Goal: Task Accomplishment & Management: Manage account settings

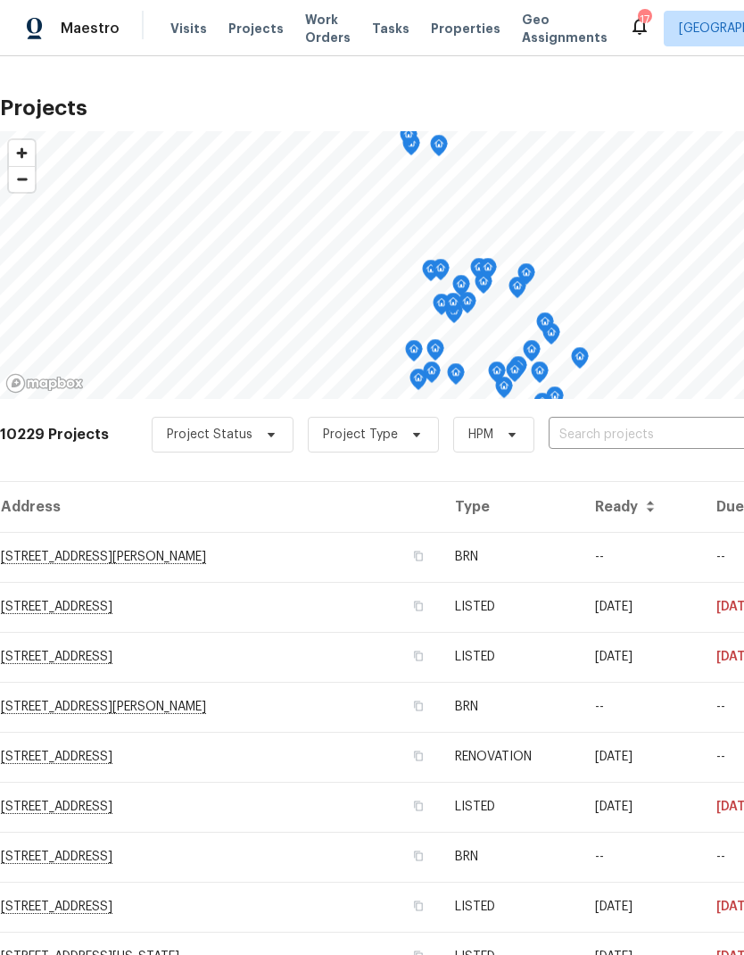
click at [585, 435] on input "text" at bounding box center [651, 435] width 204 height 28
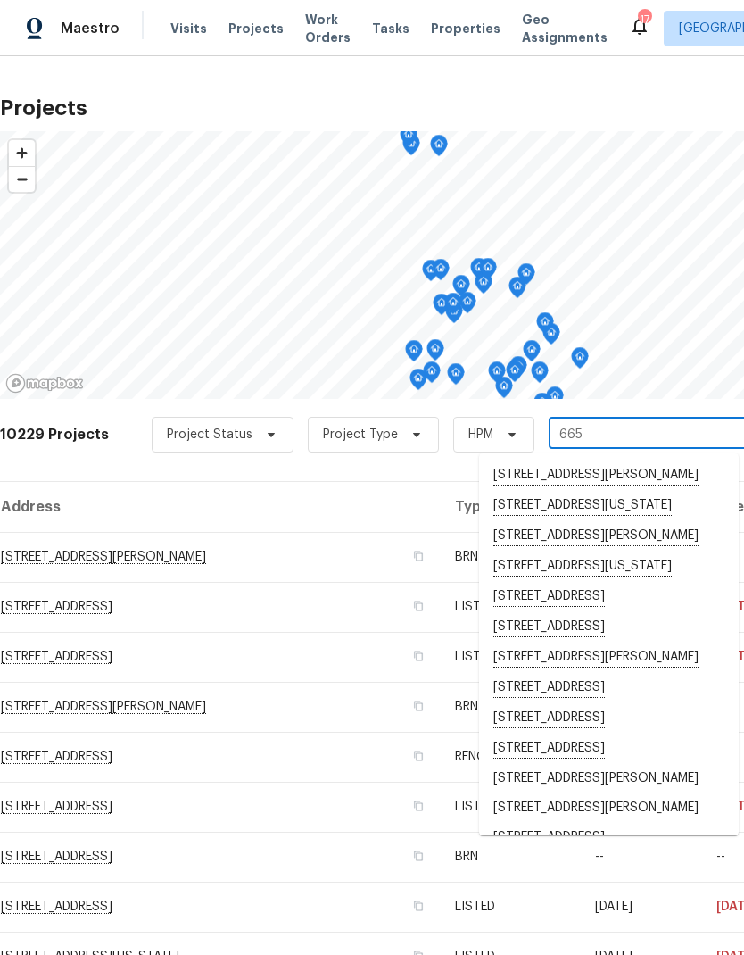
type input "6650"
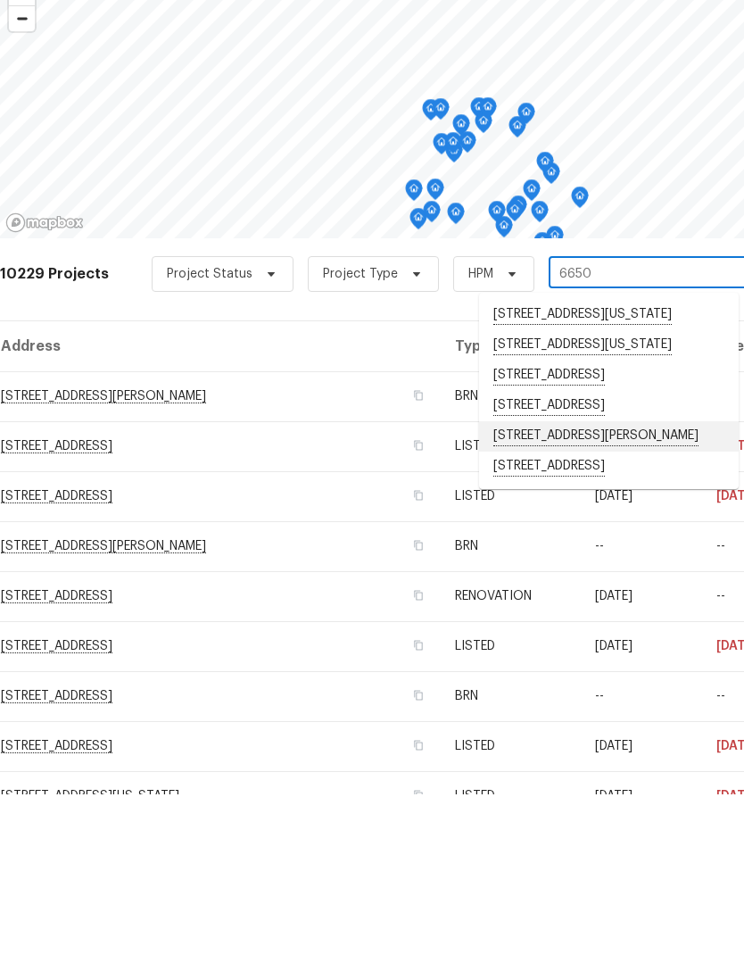
click at [599, 582] on li "[STREET_ADDRESS][PERSON_NAME]" at bounding box center [609, 597] width 260 height 30
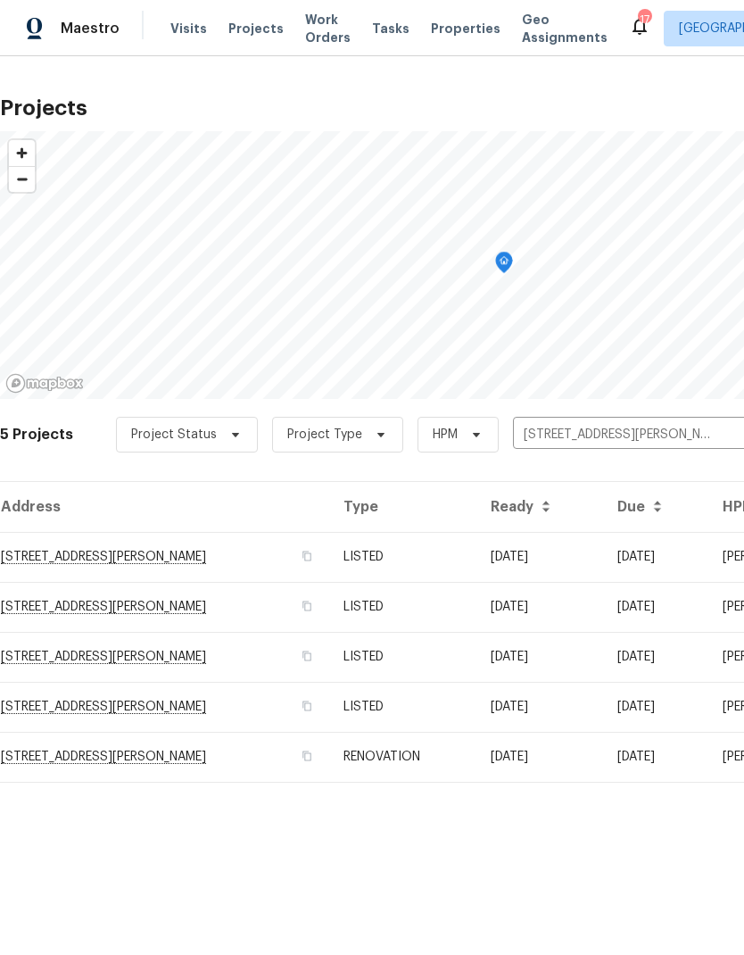
click at [394, 759] on td "RENOVATION" at bounding box center [402, 757] width 146 height 50
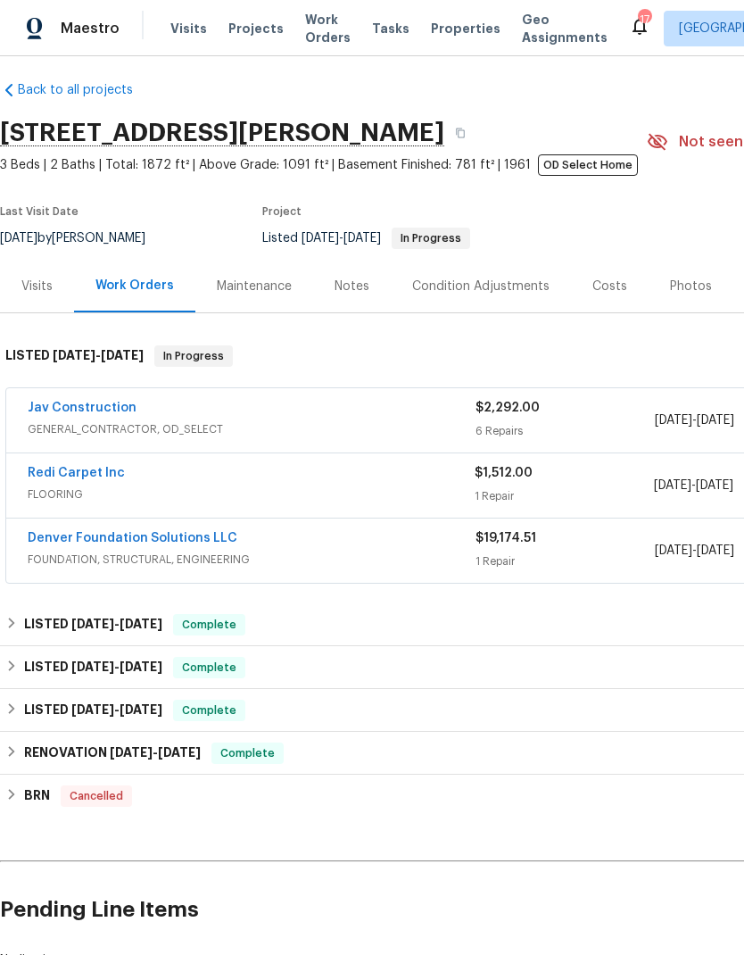
scroll to position [12, 0]
click at [95, 476] on link "Redi Carpet Inc" at bounding box center [76, 472] width 97 height 12
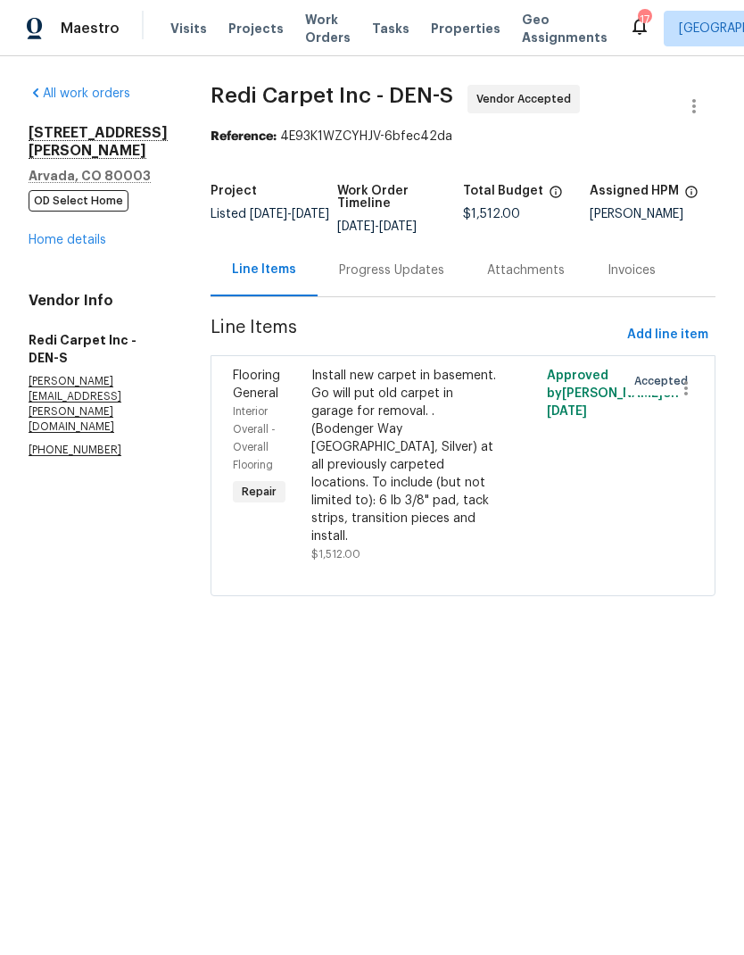
click at [414, 279] on div "Progress Updates" at bounding box center [391, 270] width 105 height 18
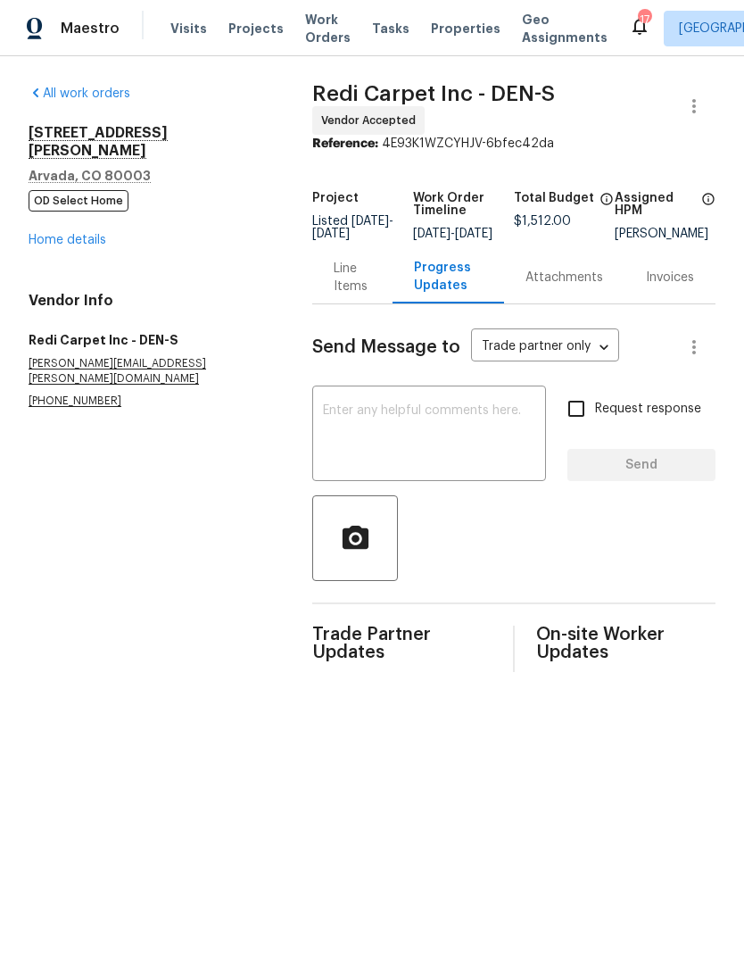
click at [427, 427] on textarea at bounding box center [429, 435] width 212 height 62
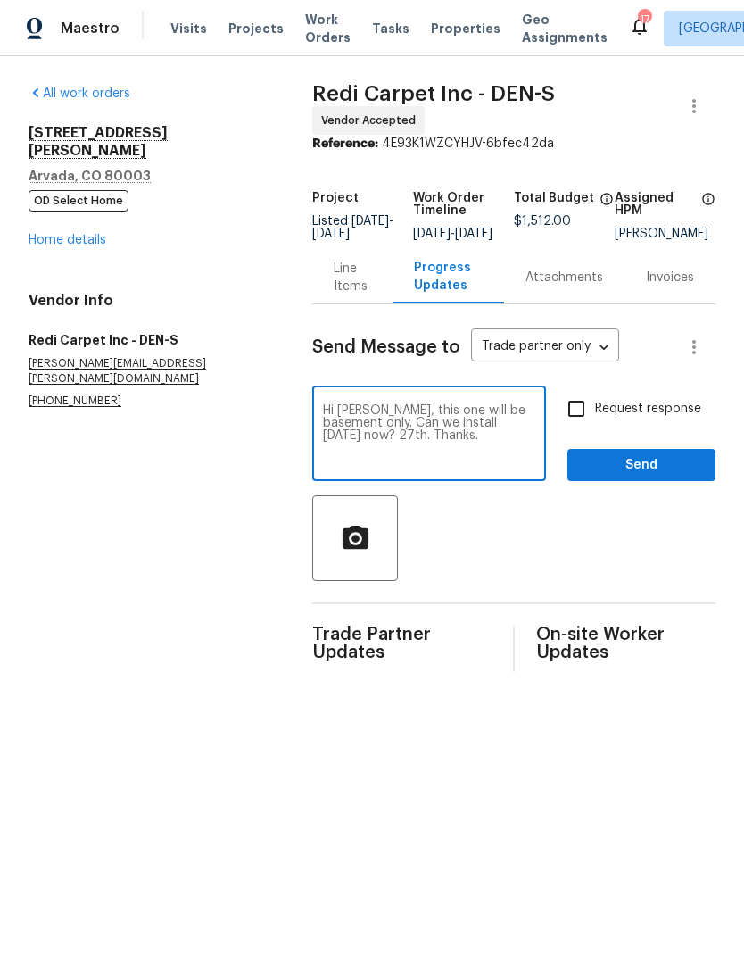
type textarea "Hi [PERSON_NAME], this one will be basement only. Can we install [DATE] now? 27…"
click at [641, 477] on span "Send" at bounding box center [642, 465] width 120 height 22
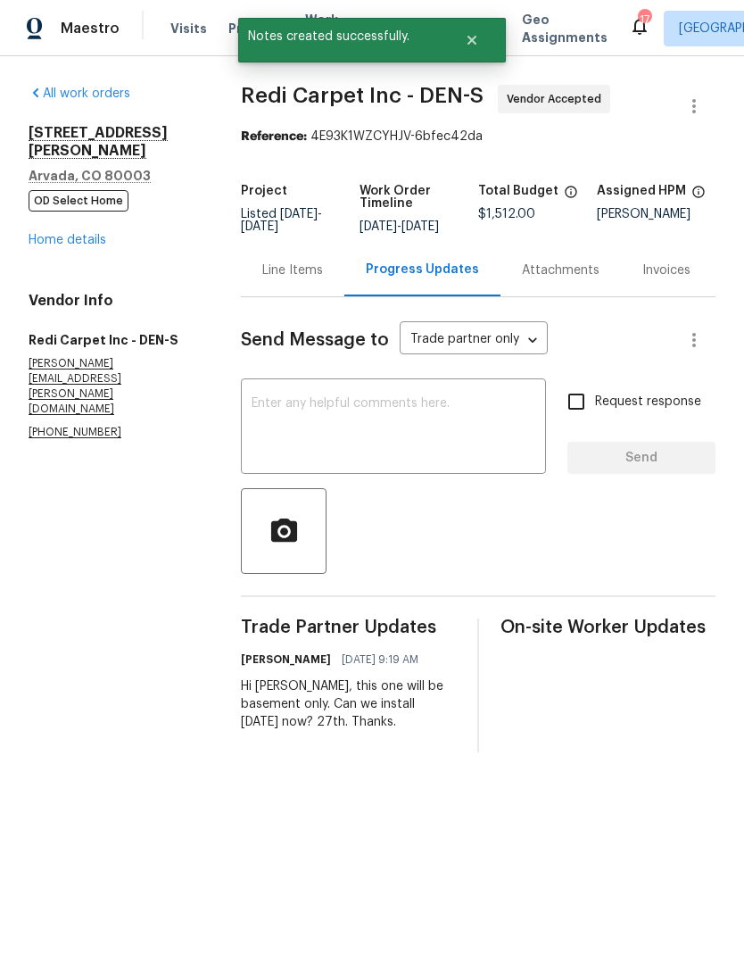
click at [69, 234] on link "Home details" at bounding box center [68, 240] width 78 height 12
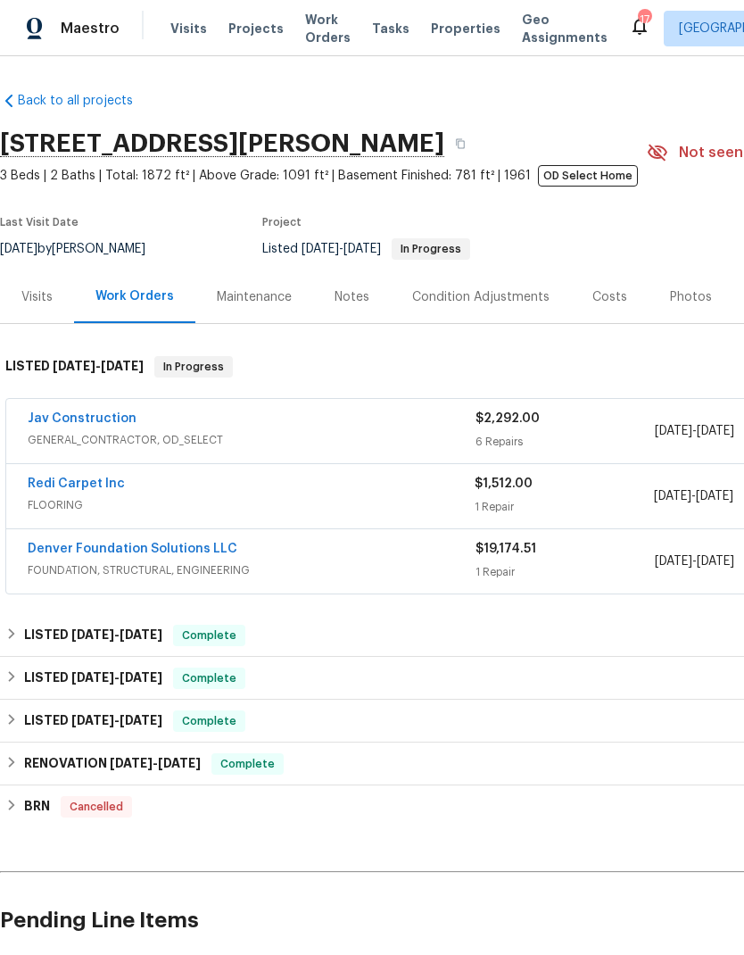
click at [246, 36] on span "Projects" at bounding box center [255, 29] width 55 height 18
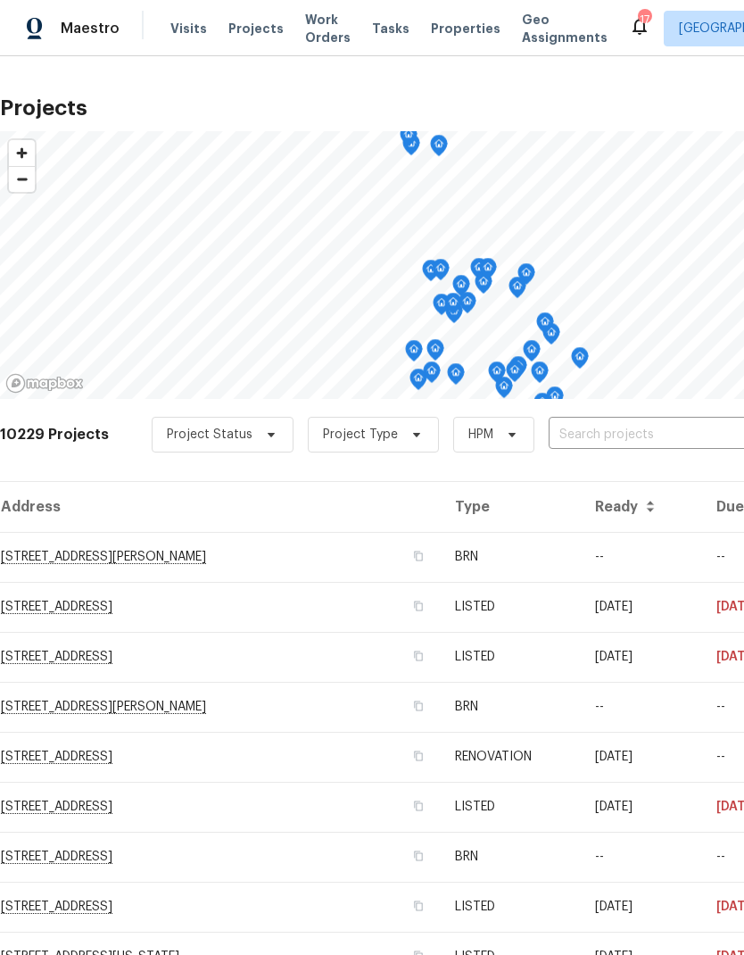
click at [606, 437] on input "text" at bounding box center [651, 435] width 204 height 28
type input "[PERSON_NAME]"
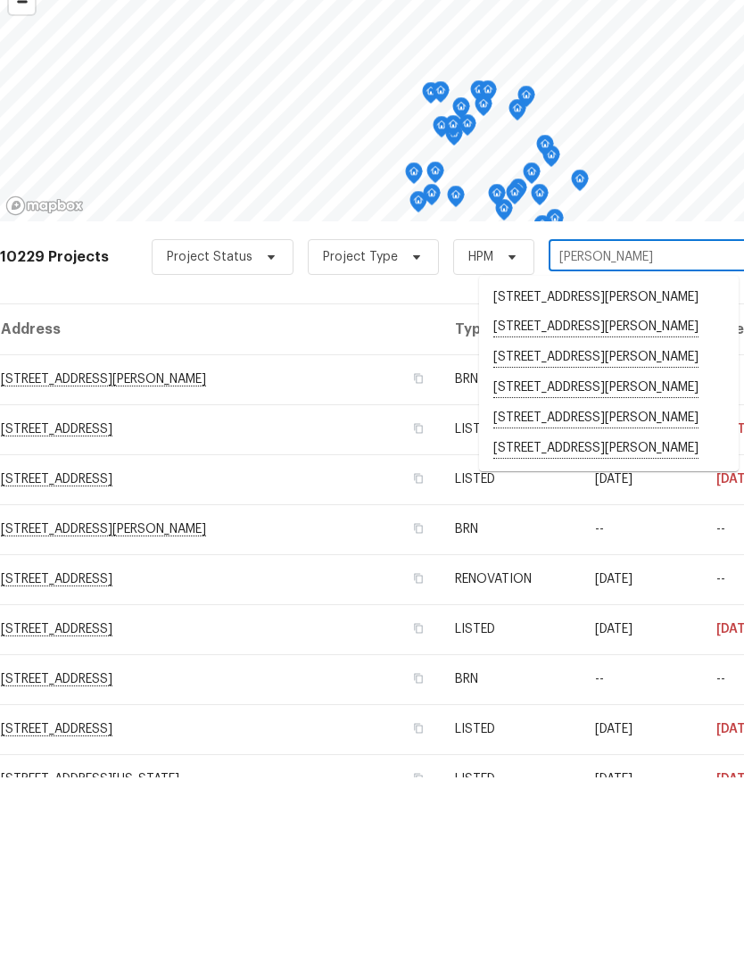
click at [604, 611] on li "[STREET_ADDRESS][PERSON_NAME]" at bounding box center [609, 626] width 260 height 30
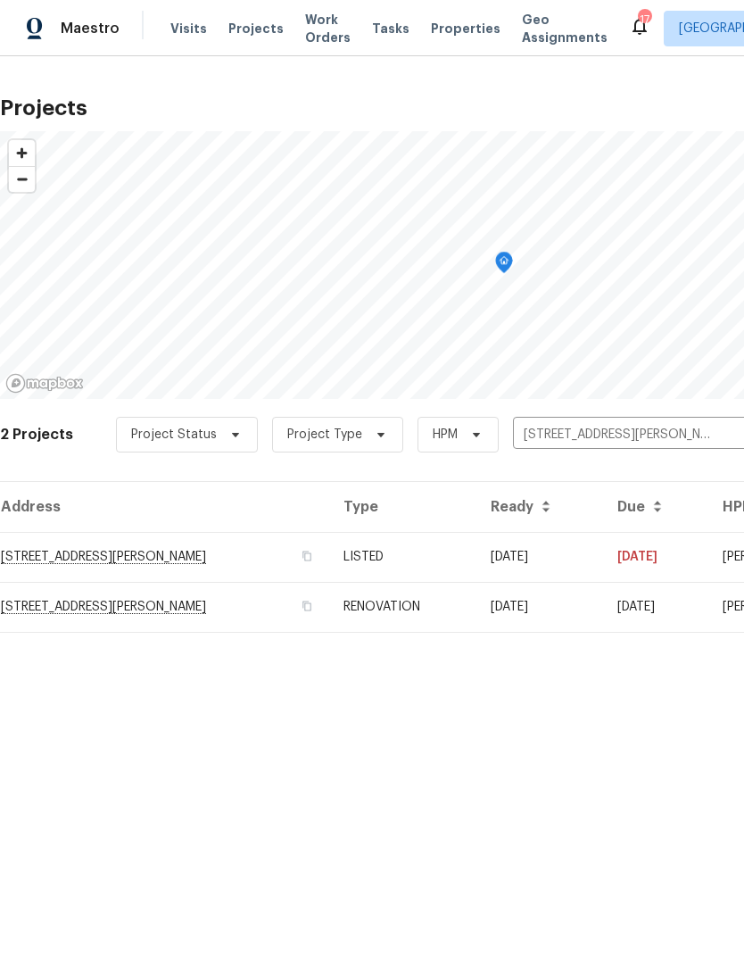
click at [454, 610] on td "RENOVATION" at bounding box center [402, 607] width 146 height 50
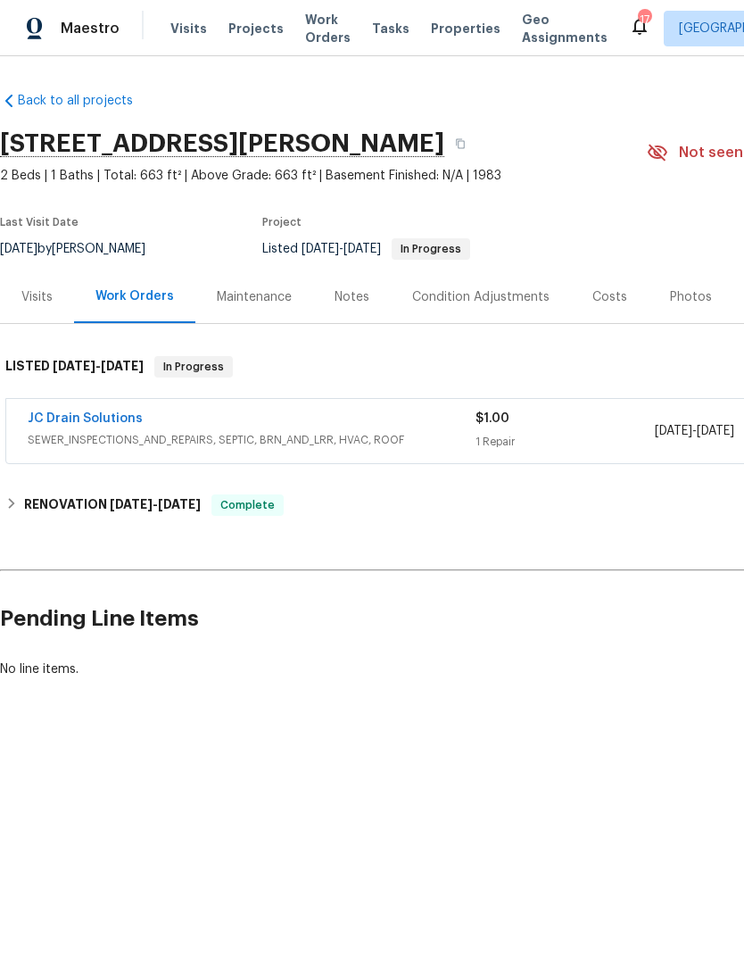
click at [356, 309] on div "Notes" at bounding box center [352, 296] width 78 height 53
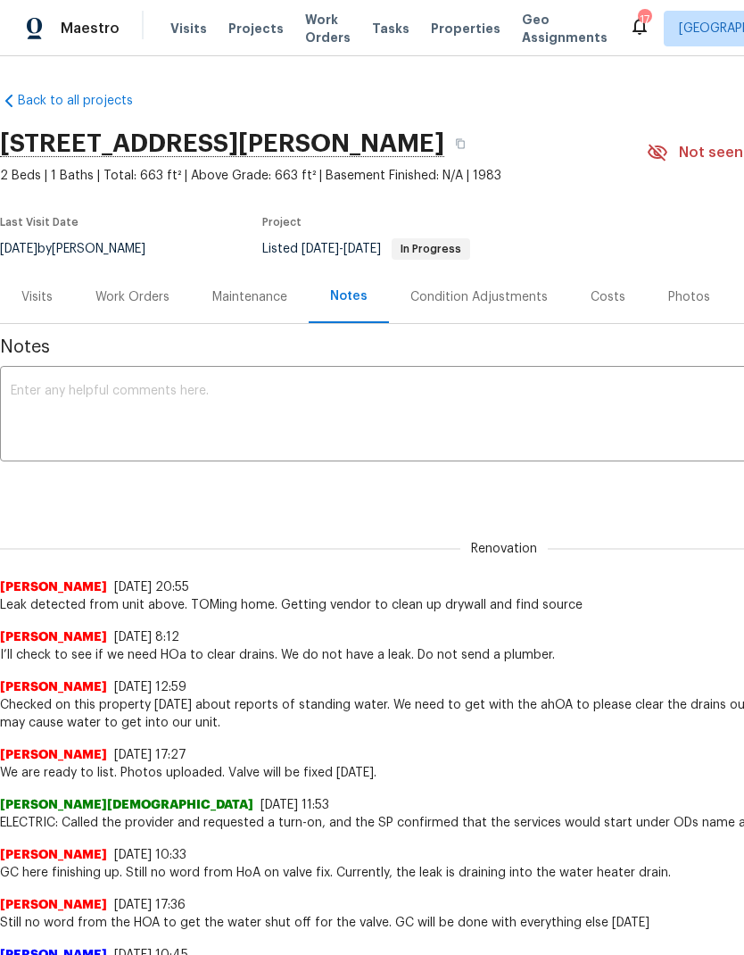
click at [419, 403] on textarea at bounding box center [504, 416] width 987 height 62
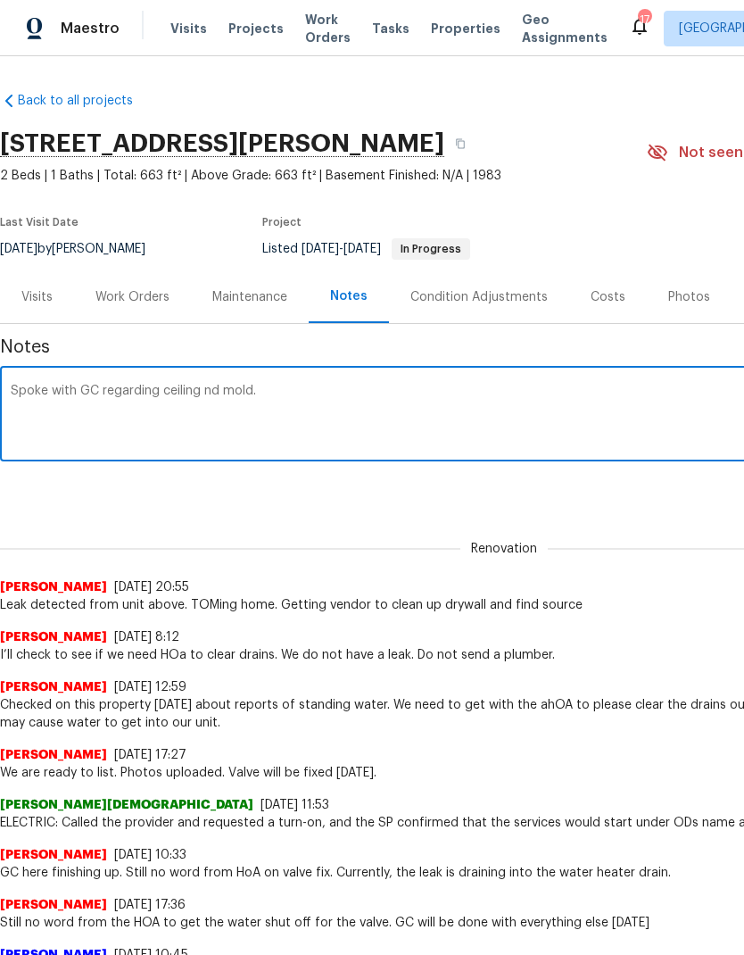
click at [223, 393] on textarea "Spoke with GC regarding ceiling nd mold." at bounding box center [504, 416] width 987 height 62
click at [319, 391] on textarea "Spoke with GC regarding ceiling and mold." at bounding box center [504, 416] width 987 height 62
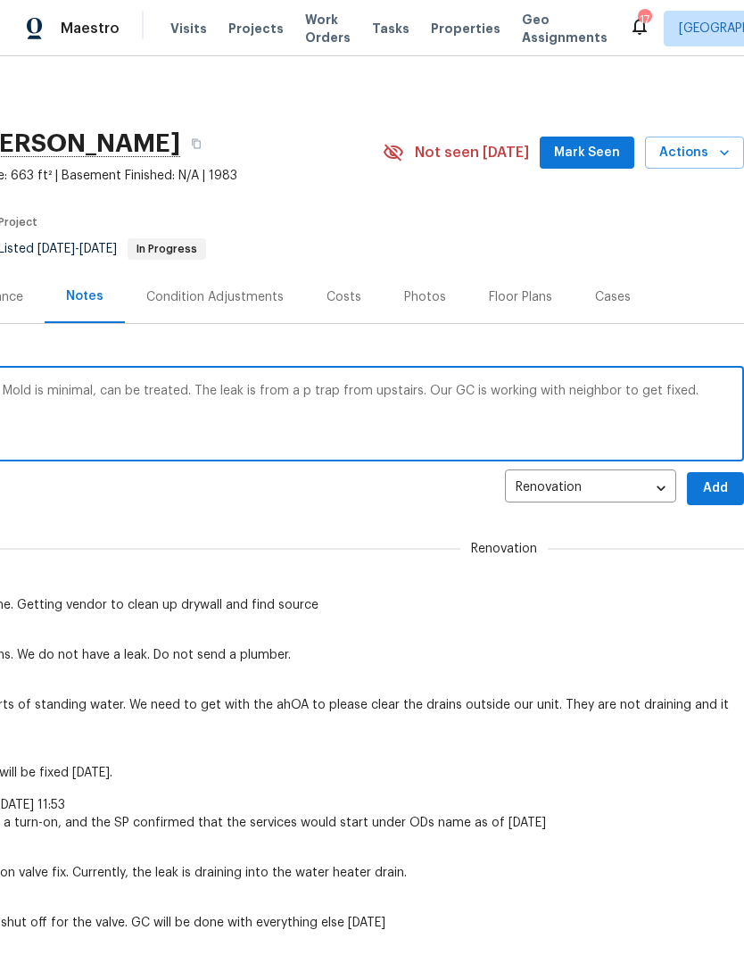
type textarea "Spoke with GC regarding ceiling and mold. Mold is minimal, can be treated. The …"
click at [700, 494] on button "Add" at bounding box center [715, 488] width 57 height 33
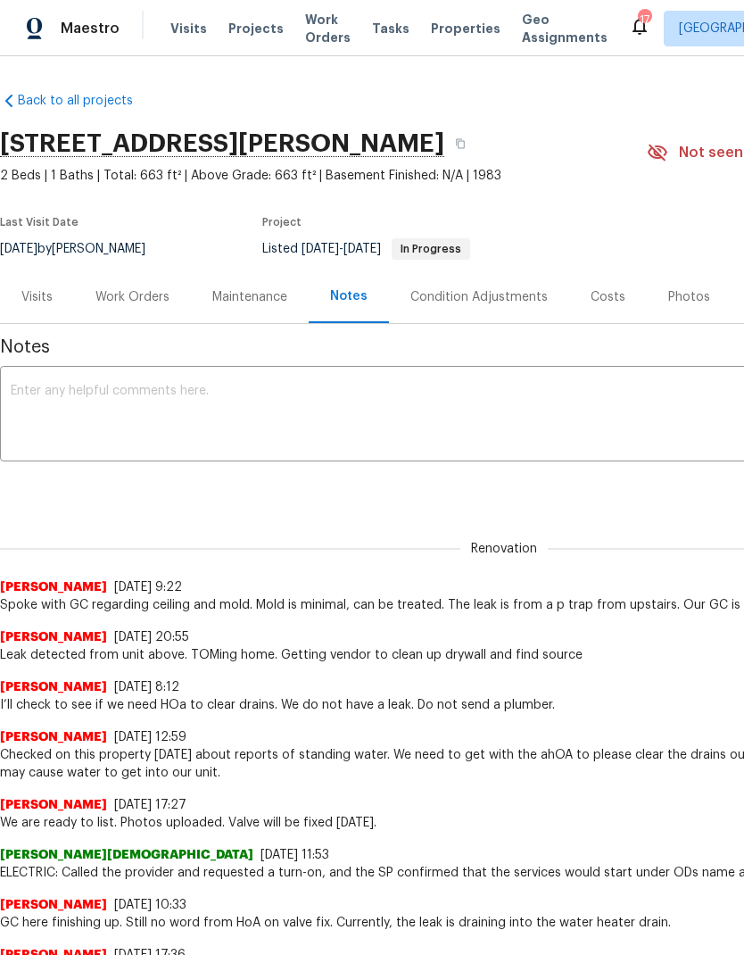
scroll to position [0, 0]
click at [252, 33] on span "Projects" at bounding box center [255, 29] width 55 height 18
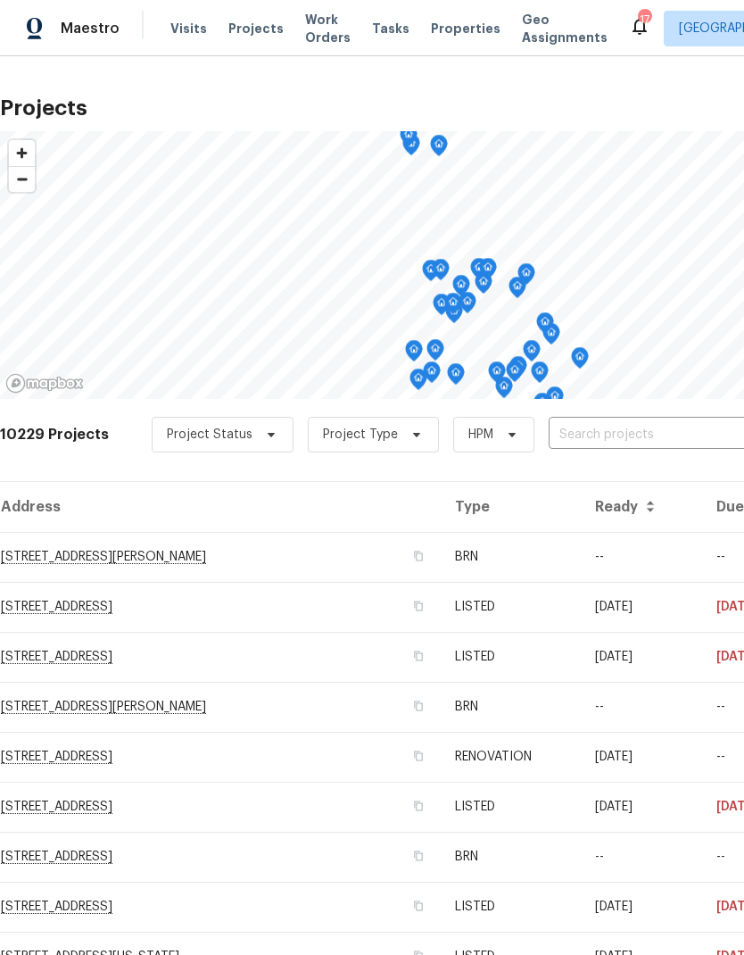
click at [577, 436] on input "text" at bounding box center [651, 435] width 204 height 28
type input "[PERSON_NAME]"
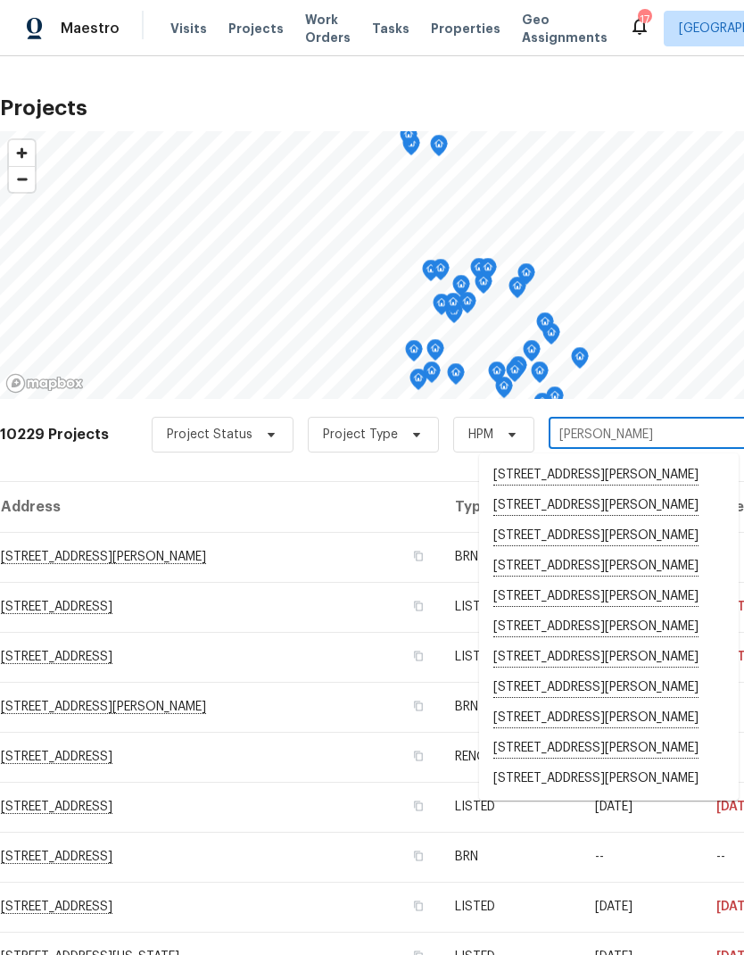
scroll to position [69, 0]
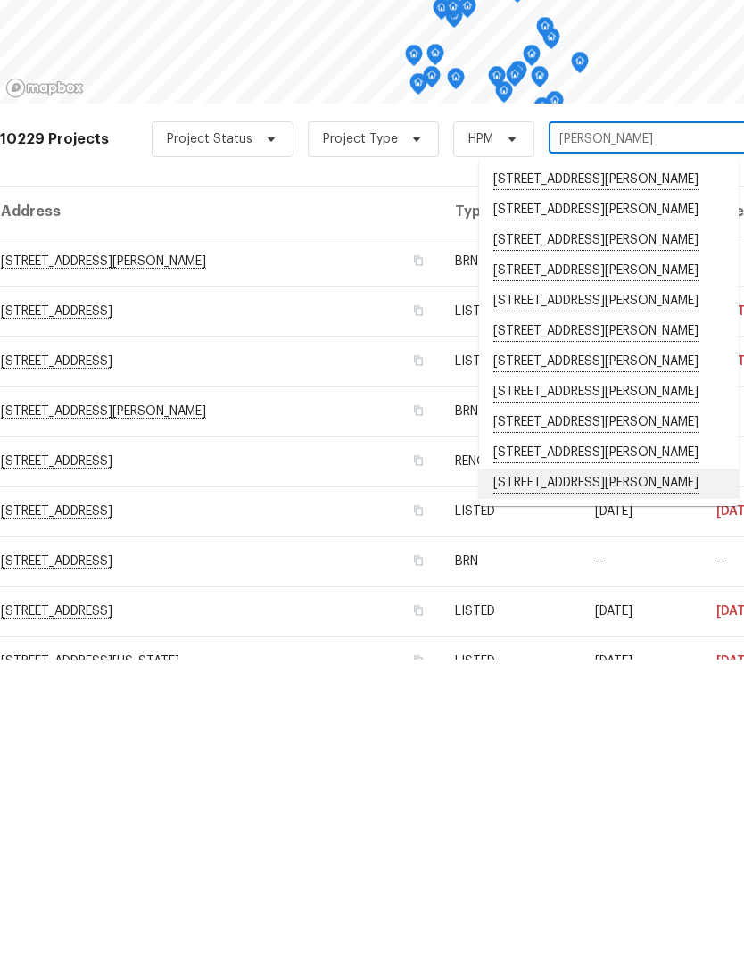
click at [602, 764] on li "[STREET_ADDRESS][PERSON_NAME]" at bounding box center [609, 779] width 260 height 30
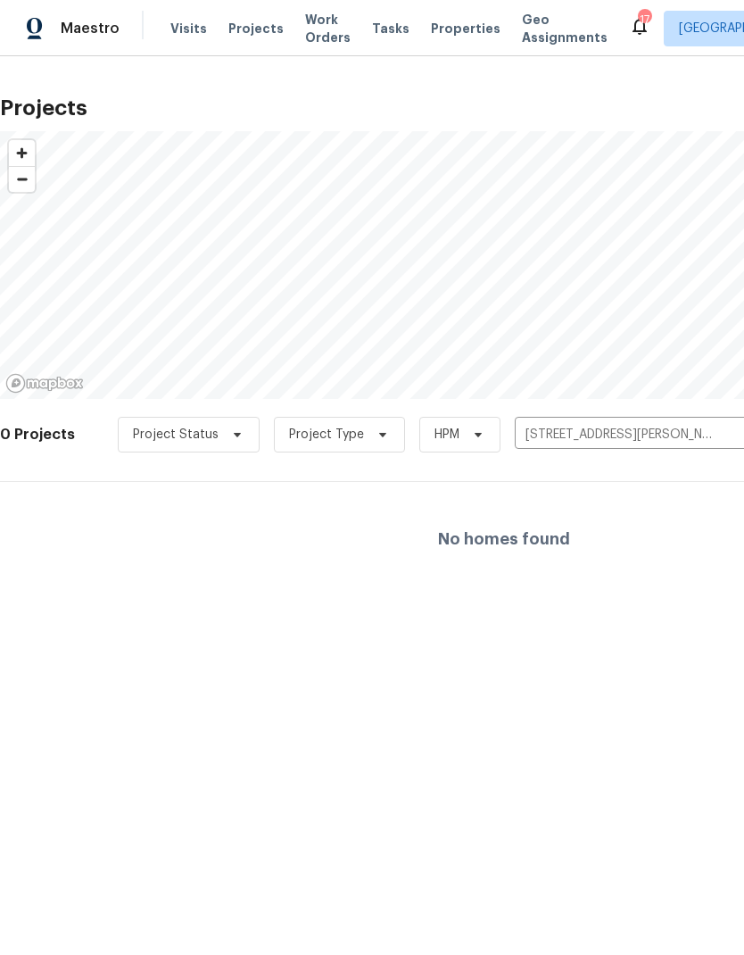
click at [712, 439] on input "[STREET_ADDRESS][PERSON_NAME]" at bounding box center [617, 435] width 204 height 28
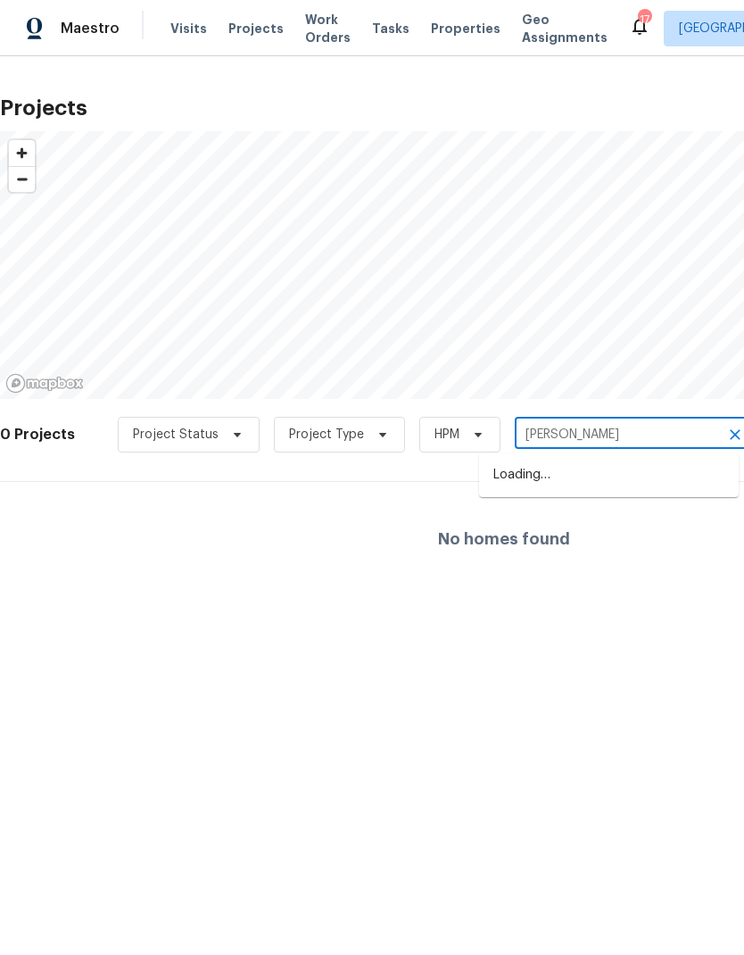
type input "[PERSON_NAME]"
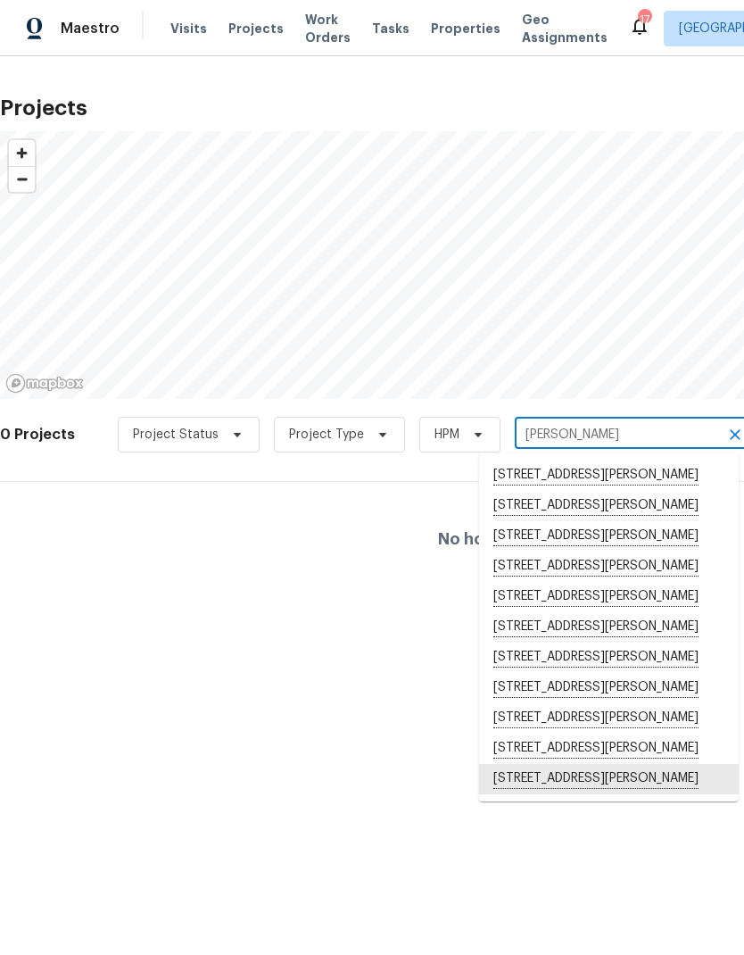
scroll to position [69, 0]
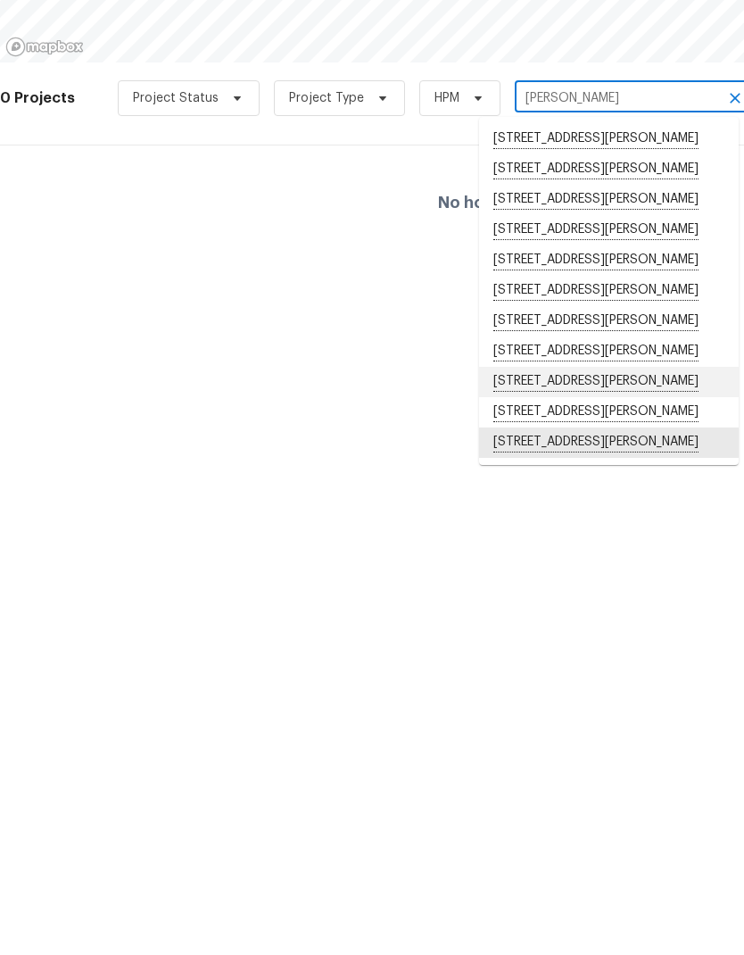
click at [643, 703] on li "[STREET_ADDRESS][PERSON_NAME]" at bounding box center [609, 718] width 260 height 30
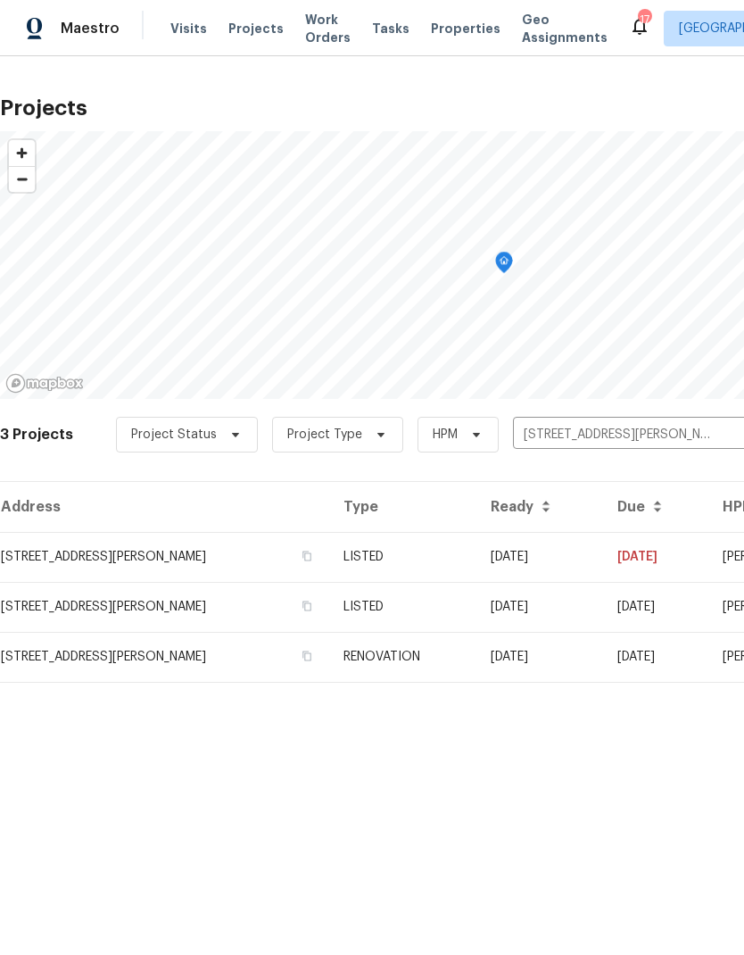
click at [449, 651] on td "RENOVATION" at bounding box center [402, 657] width 146 height 50
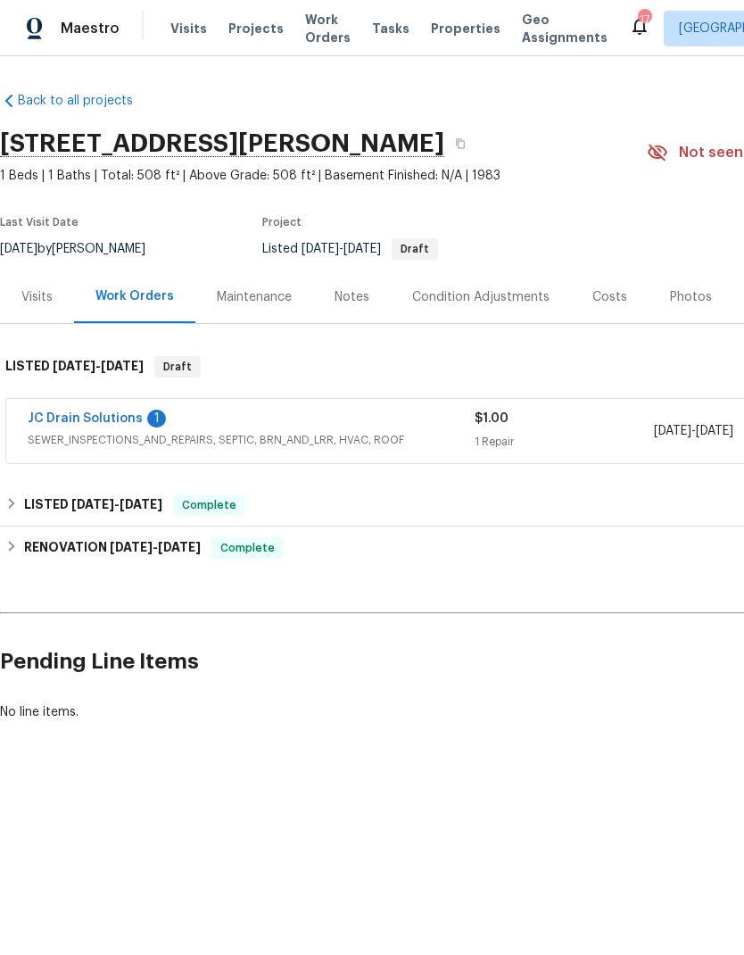
click at [355, 303] on div "Notes" at bounding box center [352, 297] width 35 height 18
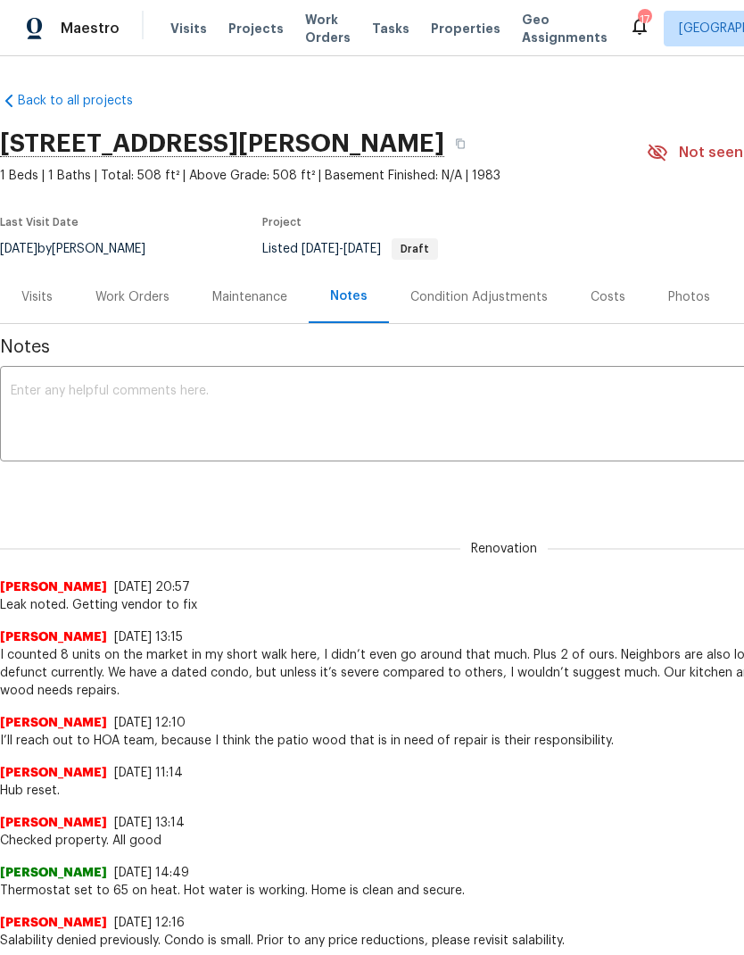
click at [399, 411] on textarea at bounding box center [504, 416] width 987 height 62
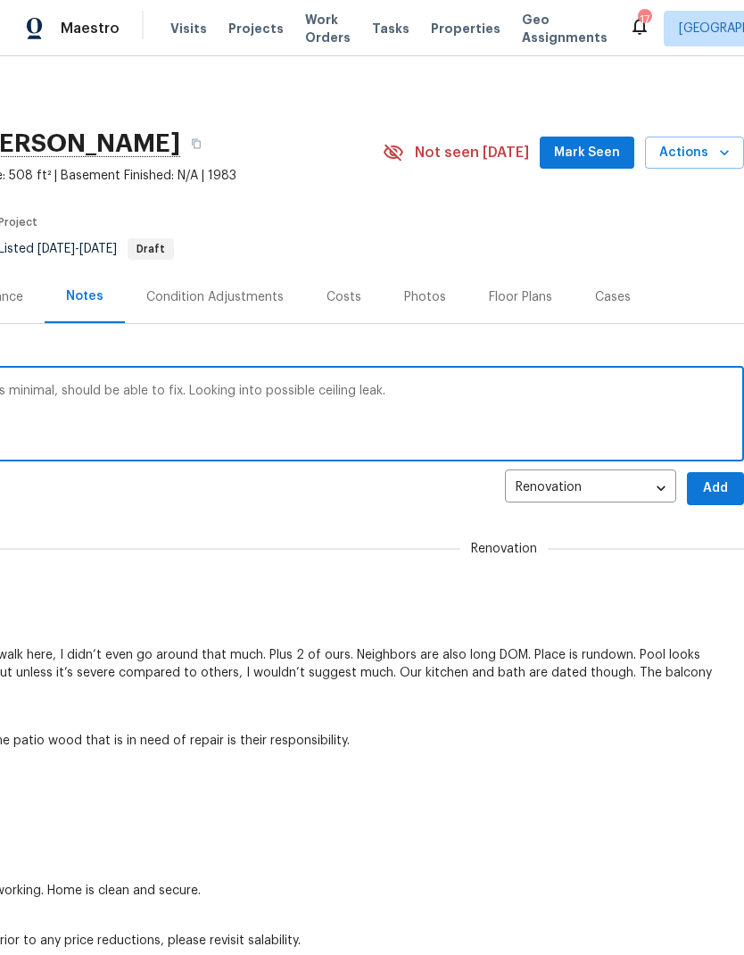
scroll to position [0, 264]
type textarea "Spoke with GC regarding mold/leak. Mold is minimal, should be able to fix. Look…"
click at [704, 488] on span "Add" at bounding box center [715, 488] width 29 height 22
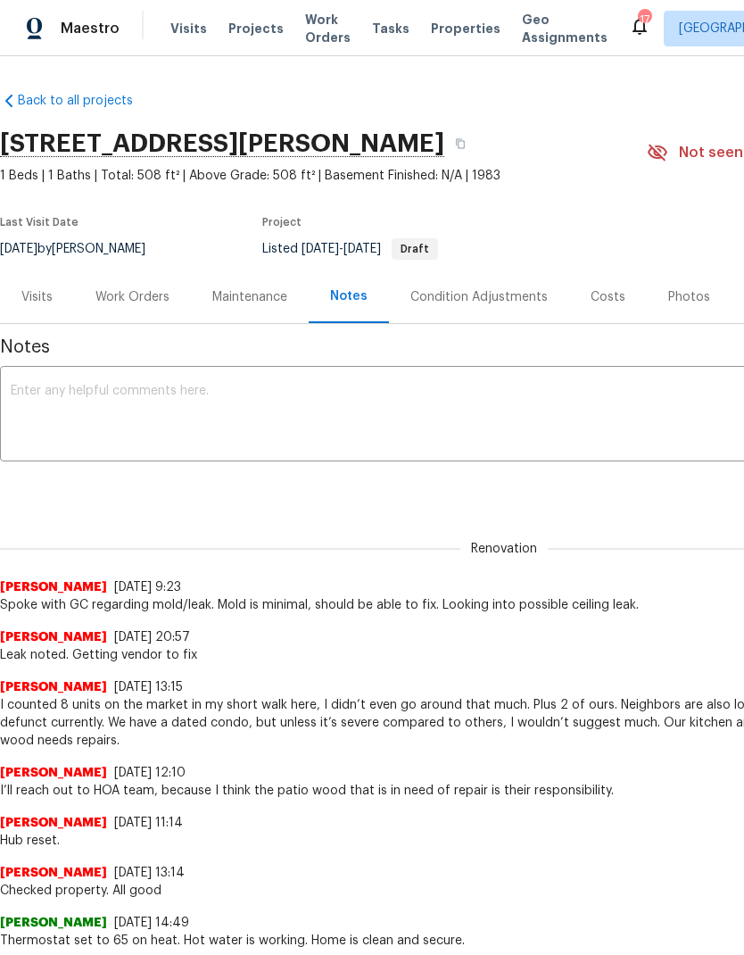
scroll to position [0, 0]
click at [252, 36] on span "Projects" at bounding box center [255, 29] width 55 height 18
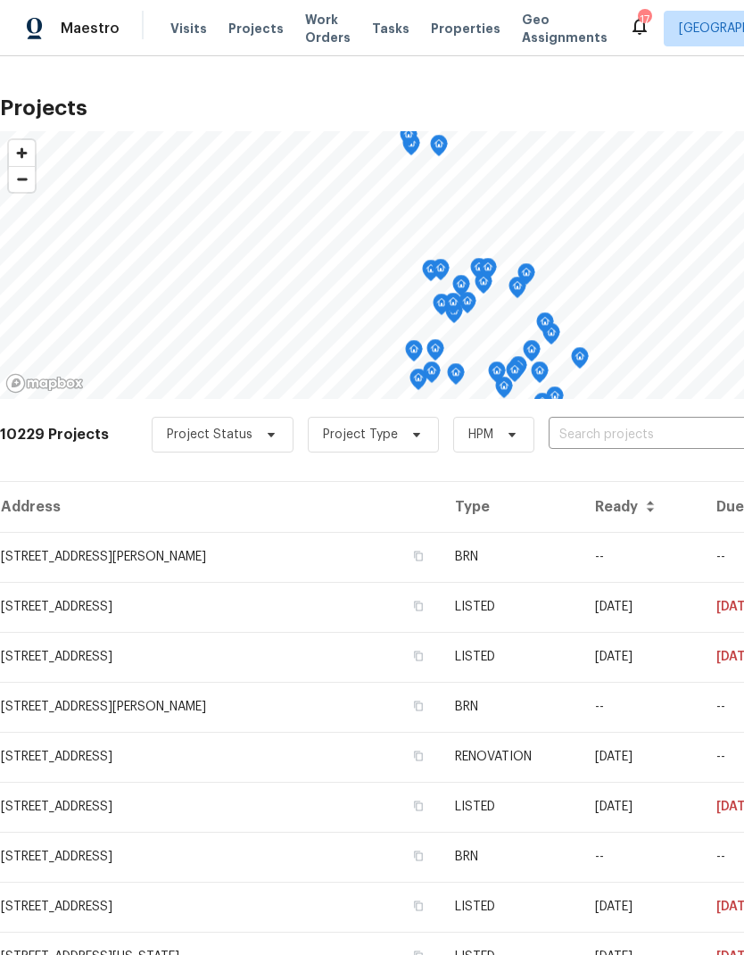
click at [599, 431] on input "text" at bounding box center [651, 435] width 204 height 28
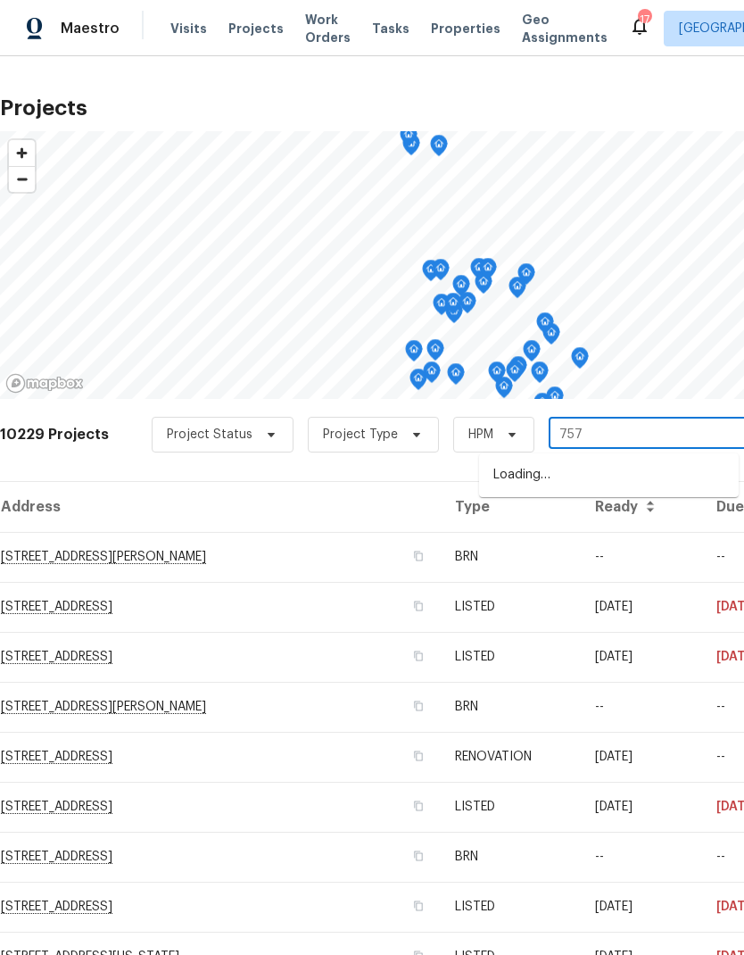
type input "7575"
click at [572, 479] on li "[STREET_ADDRESS]" at bounding box center [609, 475] width 260 height 30
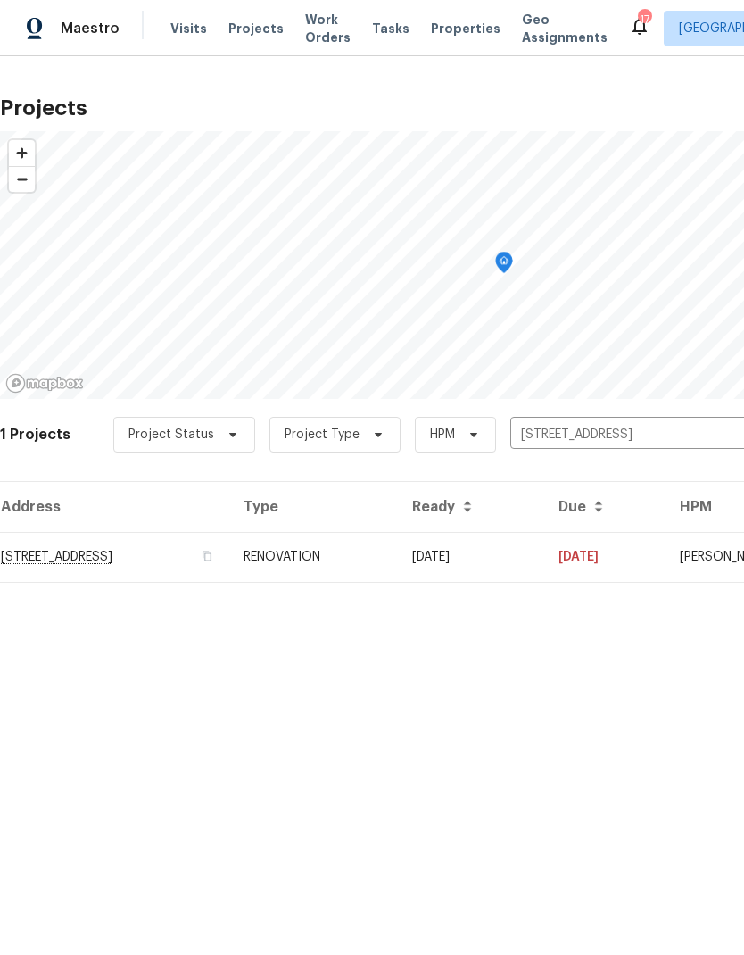
click at [398, 555] on td "RENOVATION" at bounding box center [313, 557] width 169 height 50
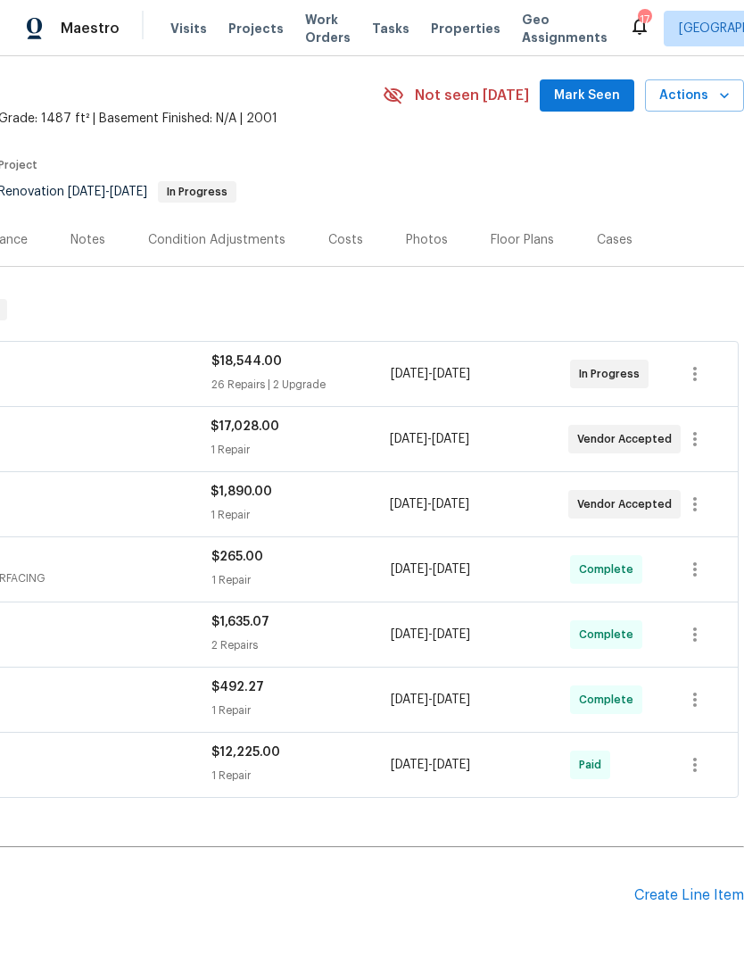
scroll to position [57, 264]
click at [682, 501] on button "button" at bounding box center [695, 504] width 43 height 43
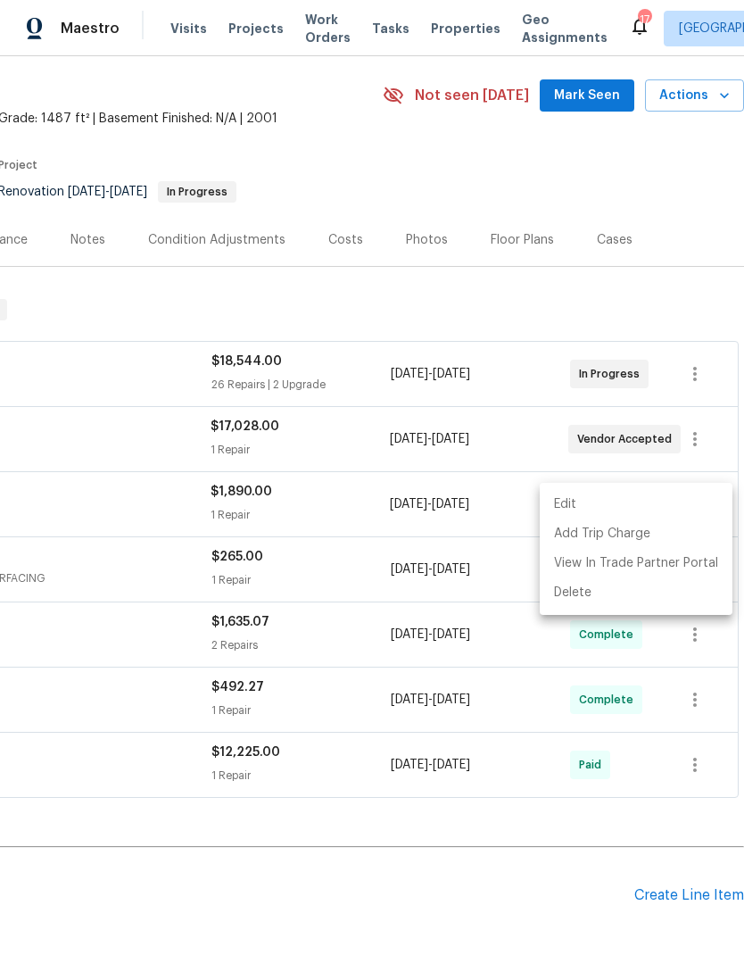
click at [573, 502] on li "Edit" at bounding box center [636, 504] width 193 height 29
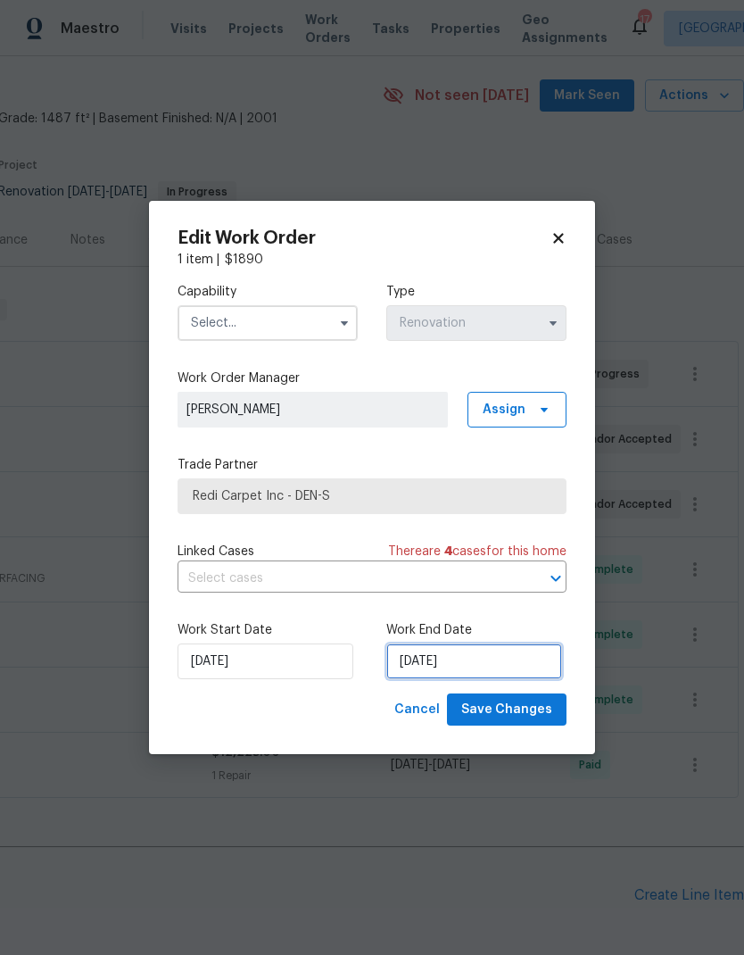
click at [497, 660] on input "[DATE]" at bounding box center [474, 661] width 176 height 36
select select "7"
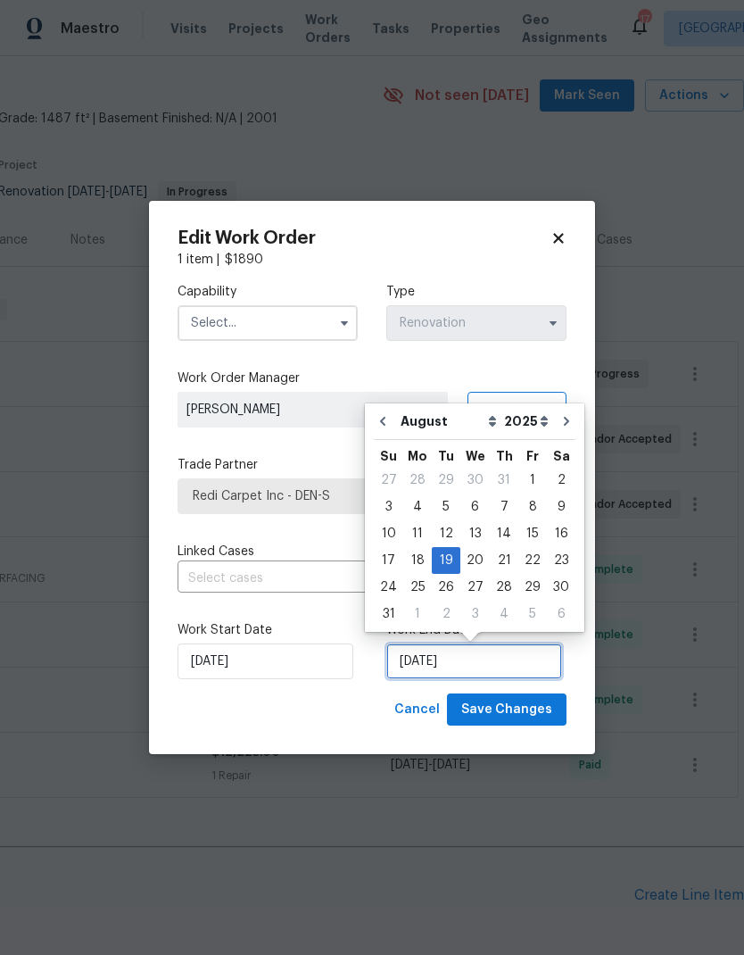
scroll to position [7, 0]
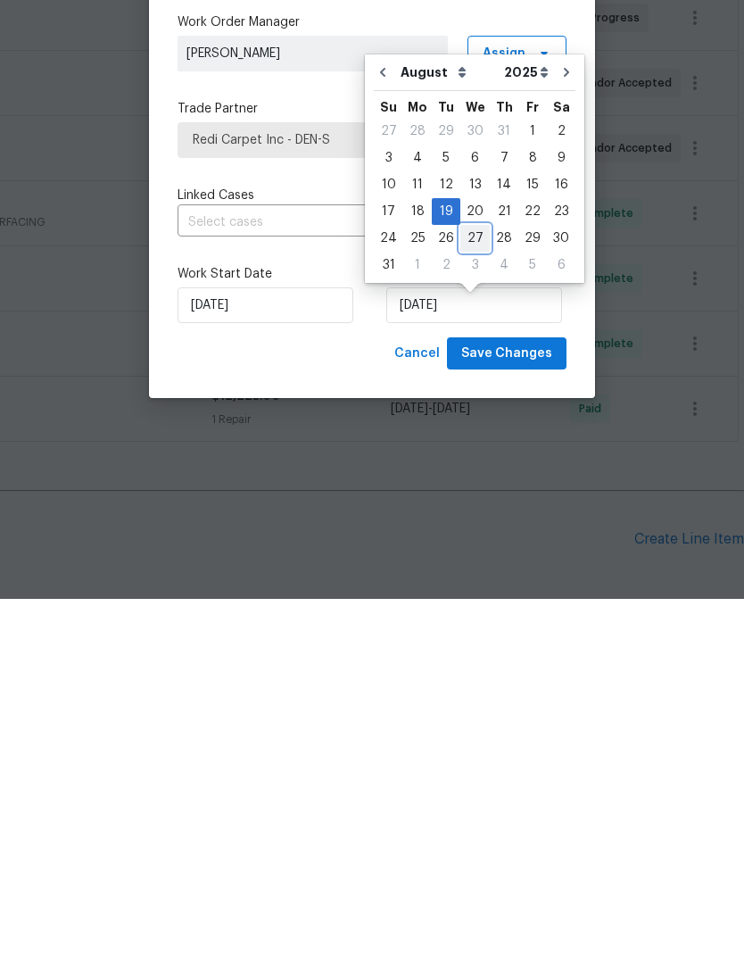
click at [476, 582] on div "27" at bounding box center [474, 594] width 29 height 25
type input "[DATE]"
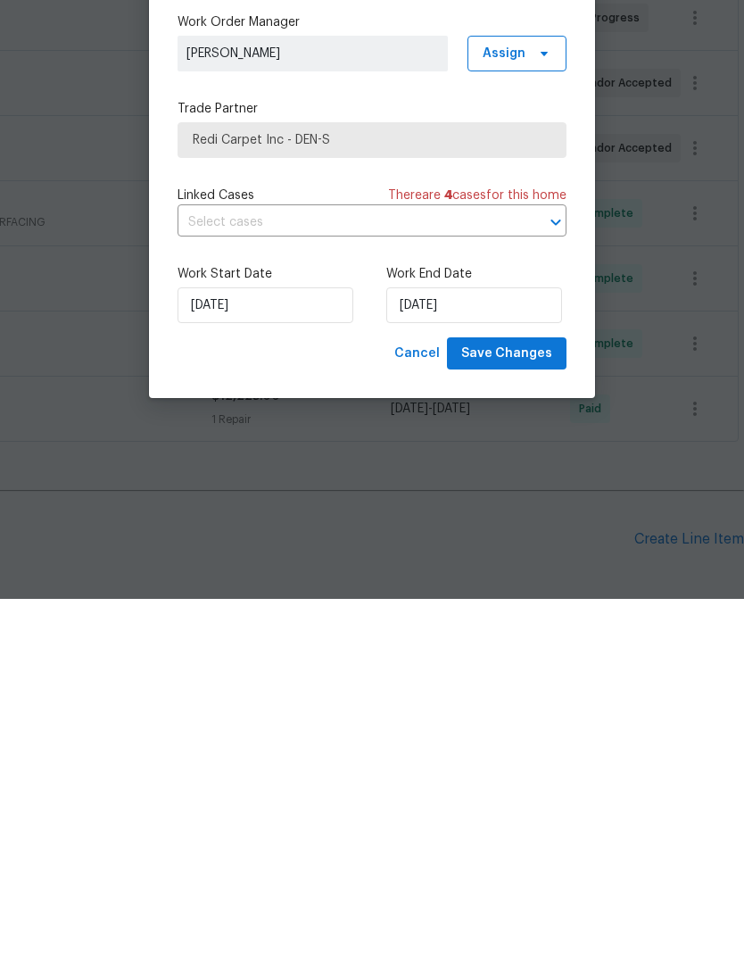
scroll to position [71, 0]
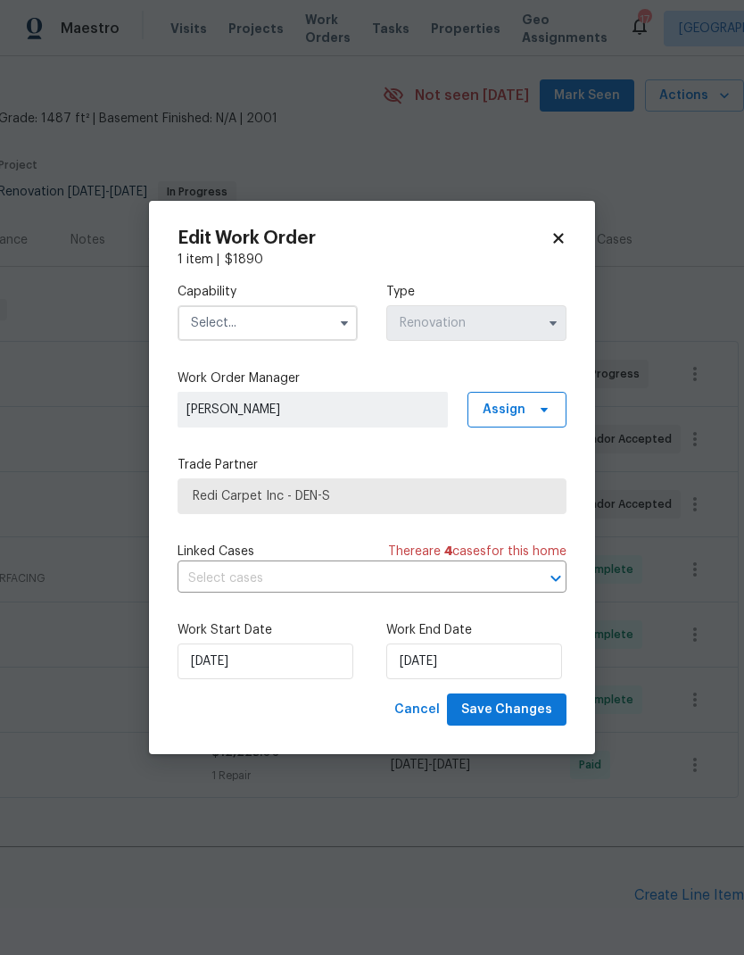
click at [343, 319] on icon "button" at bounding box center [344, 323] width 14 height 14
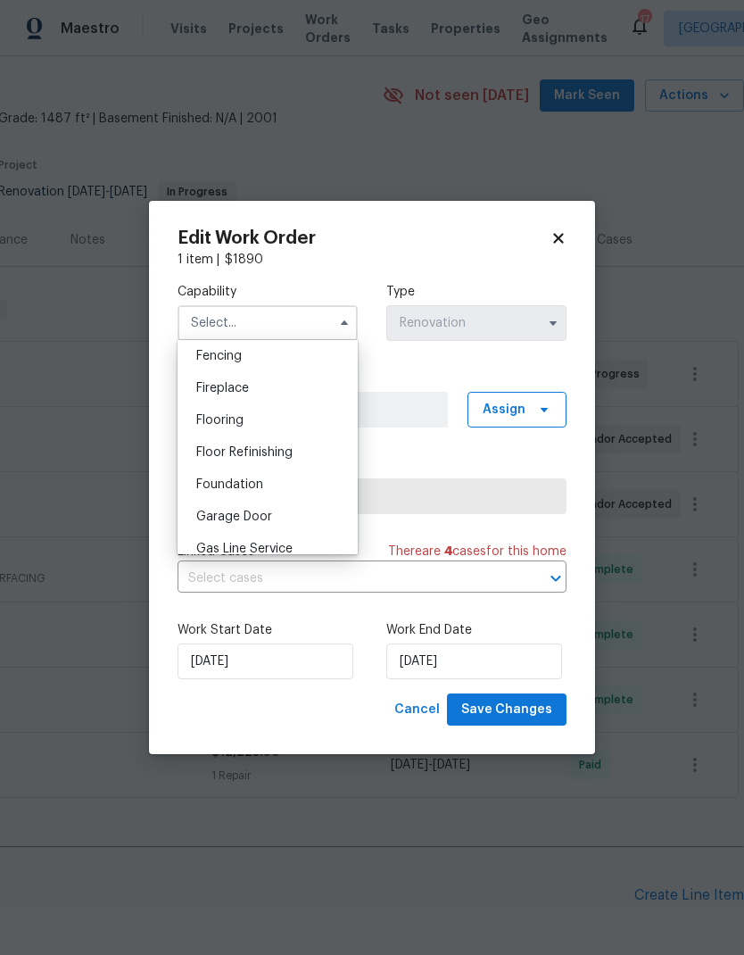
scroll to position [638, 0]
click at [251, 418] on div "Flooring" at bounding box center [267, 415] width 171 height 32
type input "Flooring"
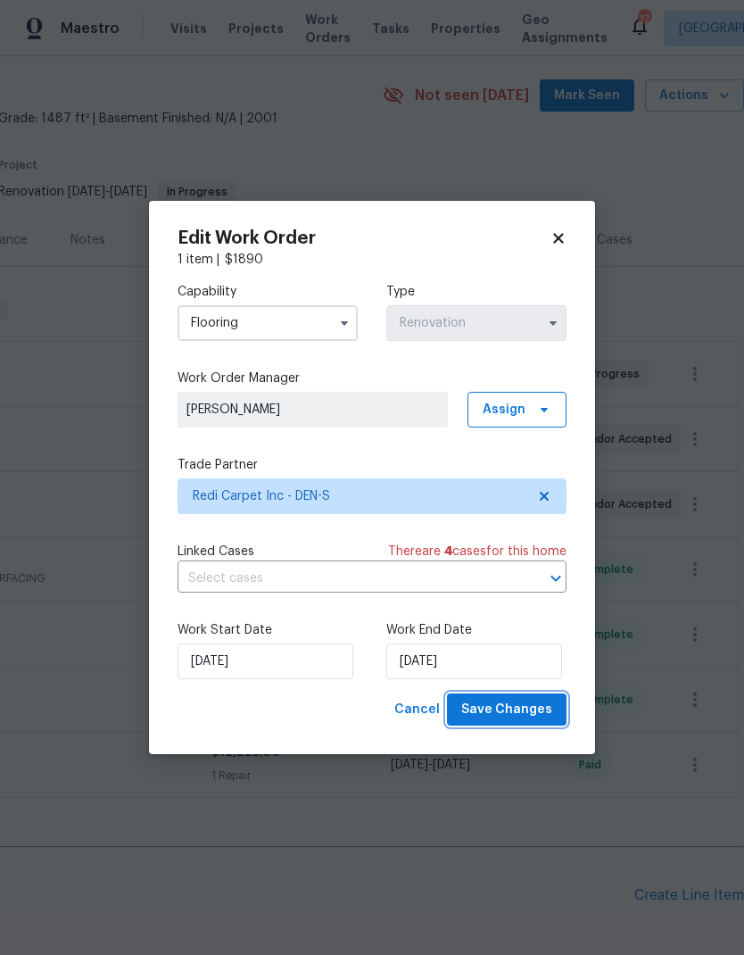
click at [527, 716] on span "Save Changes" at bounding box center [506, 710] width 91 height 22
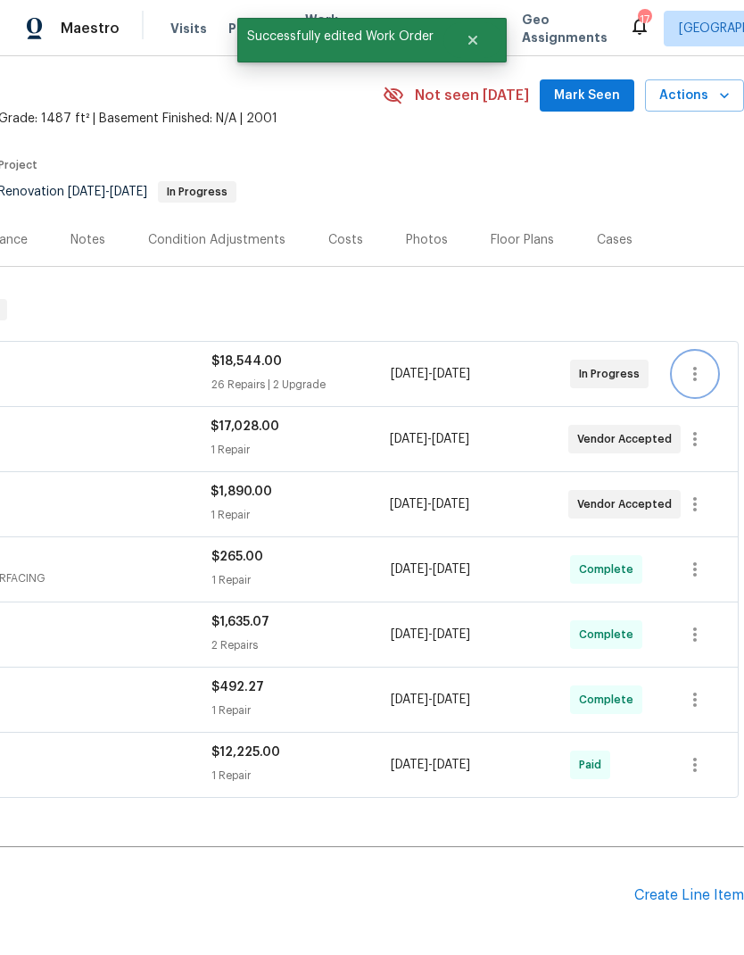
click at [688, 363] on icon "button" at bounding box center [694, 373] width 21 height 21
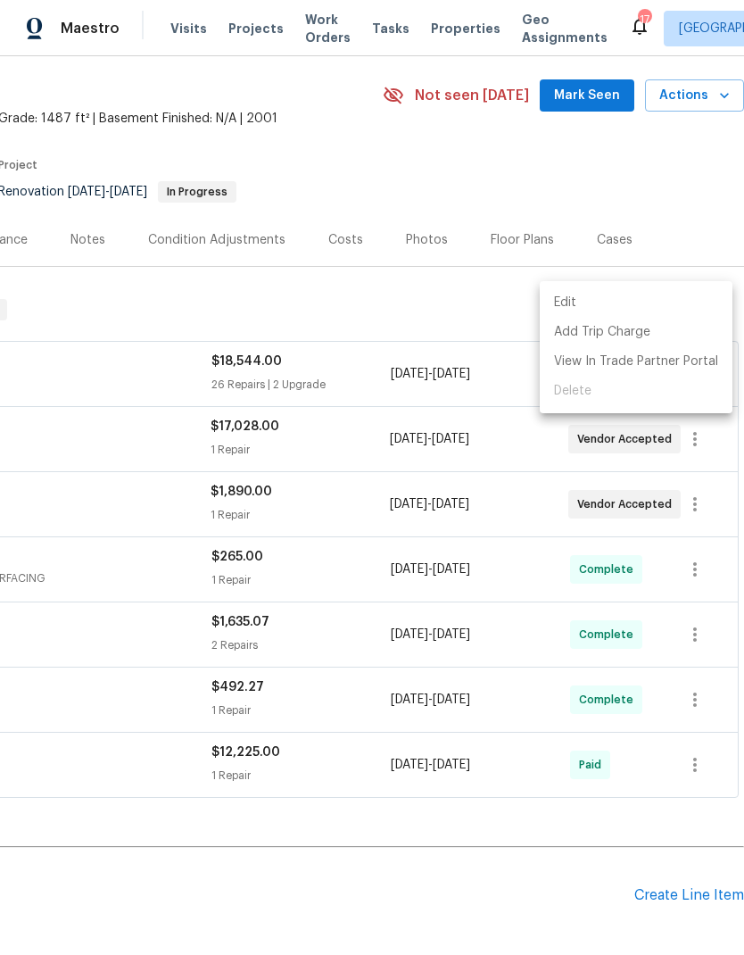
click at [571, 309] on li "Edit" at bounding box center [636, 302] width 193 height 29
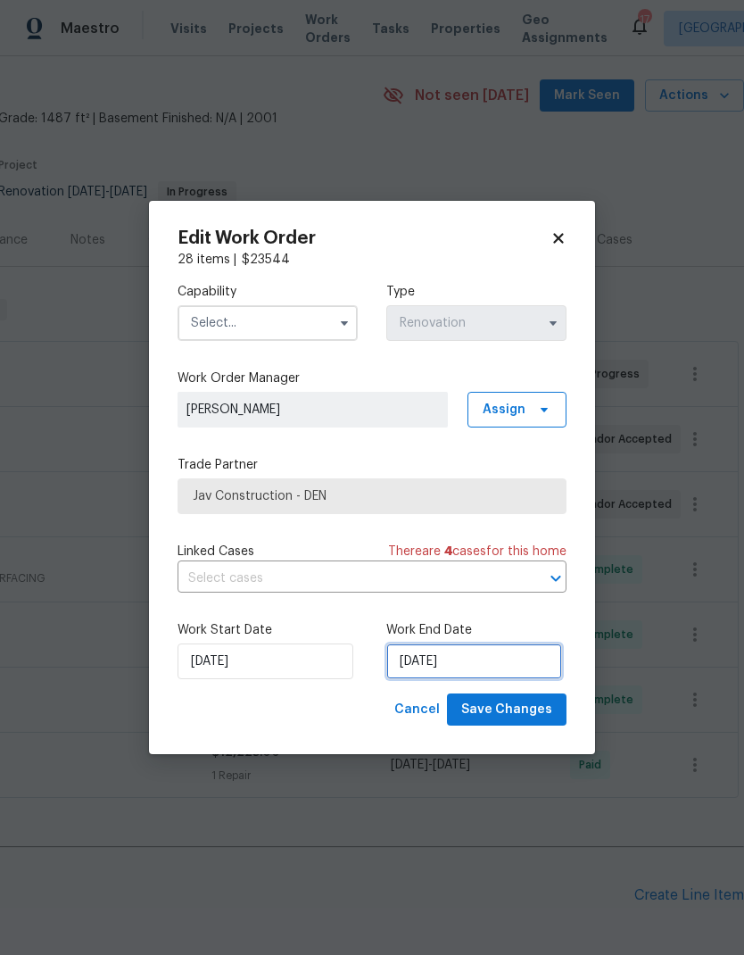
click at [500, 665] on input "[DATE]" at bounding box center [474, 661] width 176 height 36
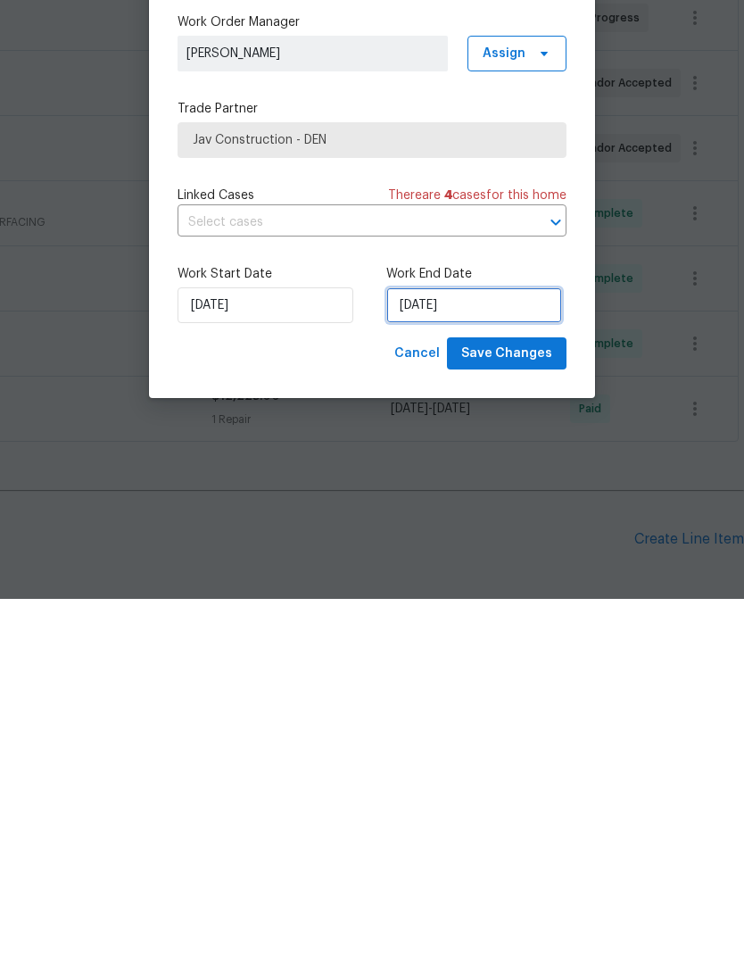
select select "7"
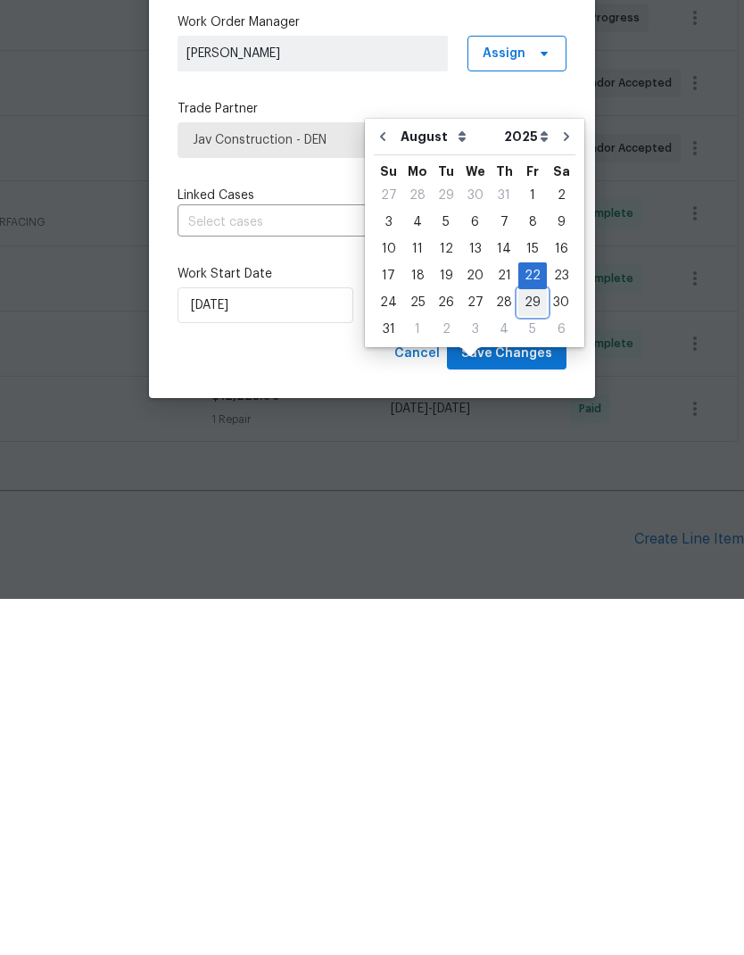
click at [527, 646] on div "29" at bounding box center [533, 658] width 29 height 25
type input "[DATE]"
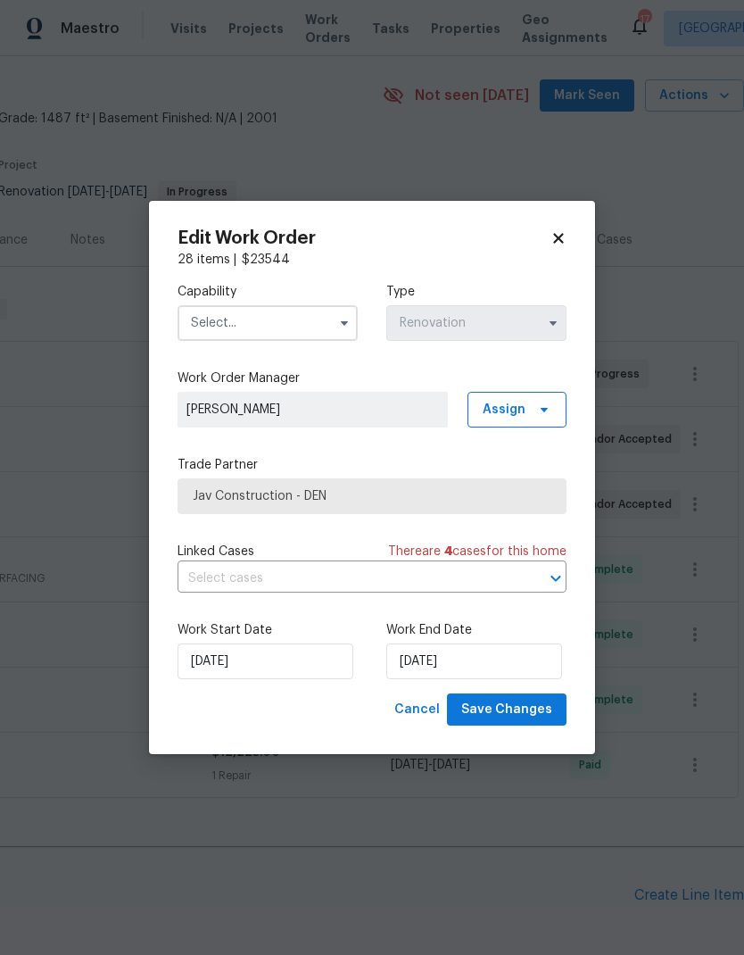
click at [329, 324] on input "text" at bounding box center [268, 323] width 180 height 36
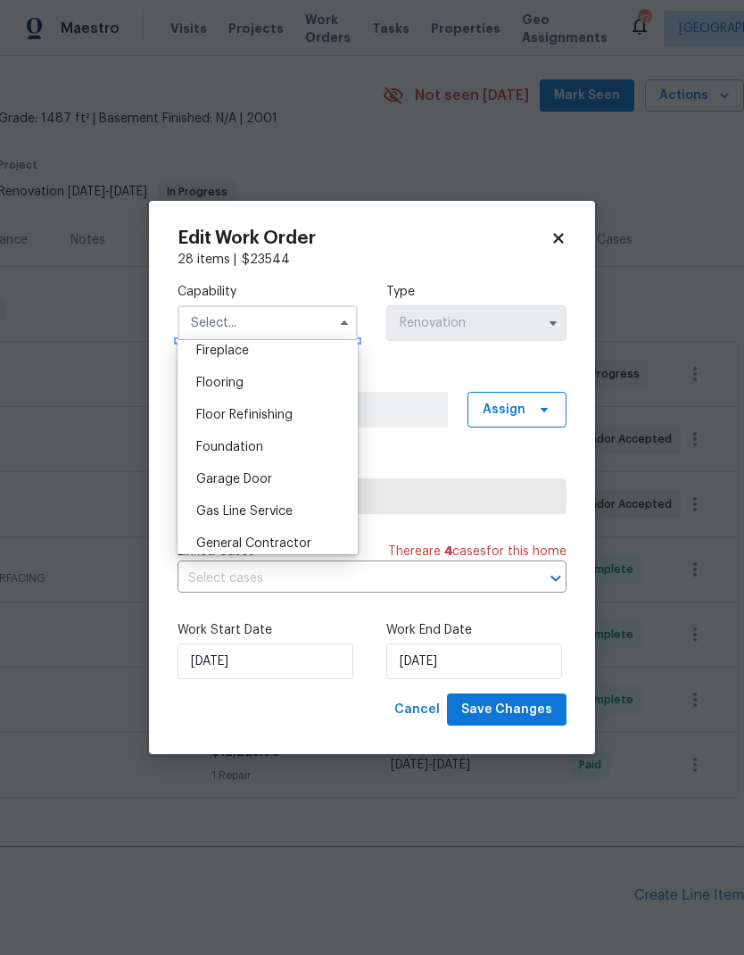
scroll to position [715, 0]
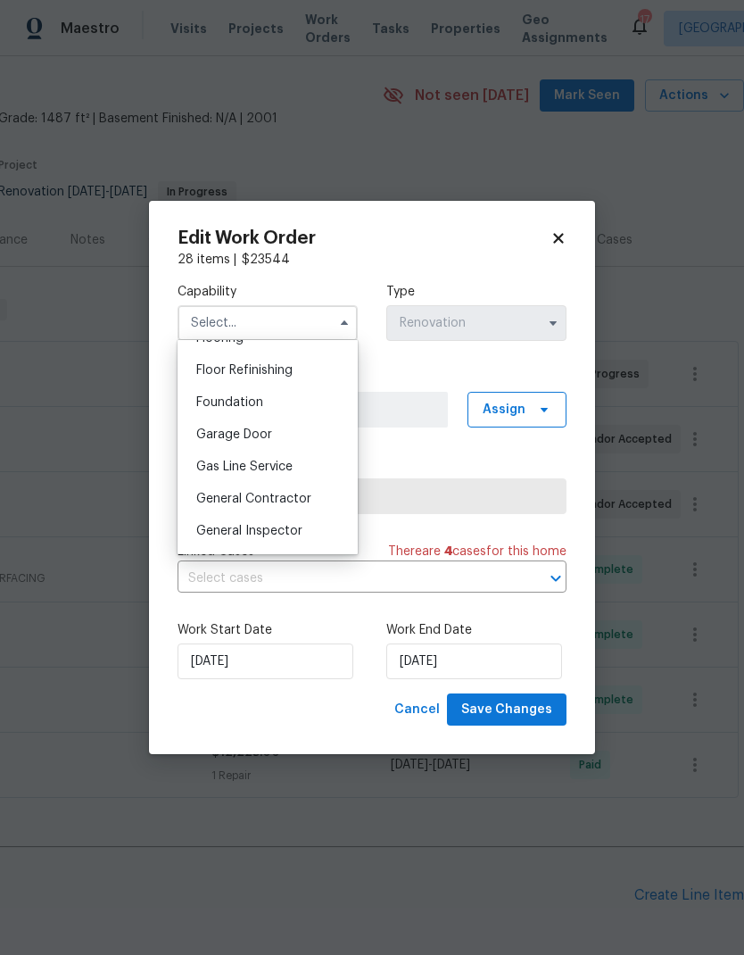
click at [295, 500] on span "General Contractor" at bounding box center [253, 499] width 115 height 12
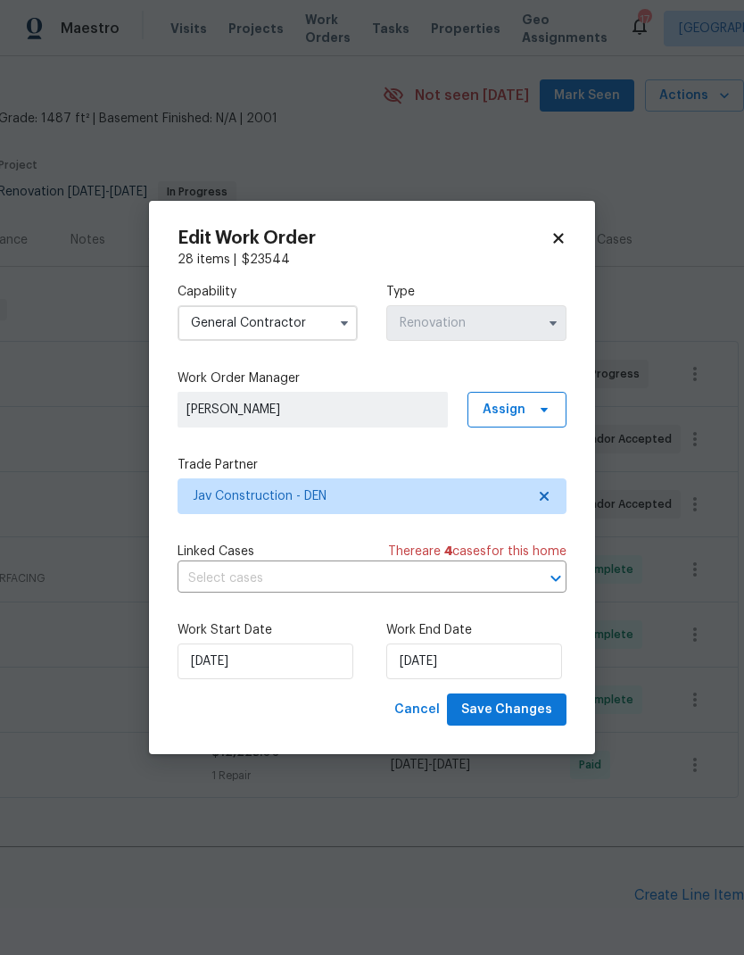
type input "General Contractor"
click at [531, 714] on span "Save Changes" at bounding box center [506, 710] width 91 height 22
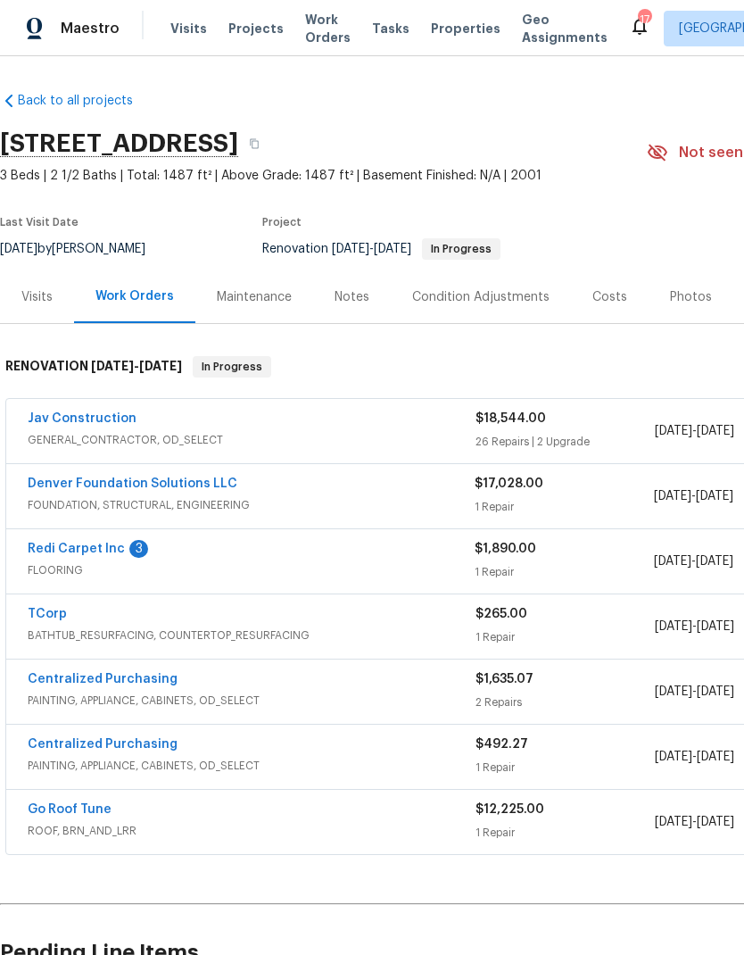
scroll to position [0, 0]
click at [254, 33] on span "Projects" at bounding box center [255, 29] width 55 height 18
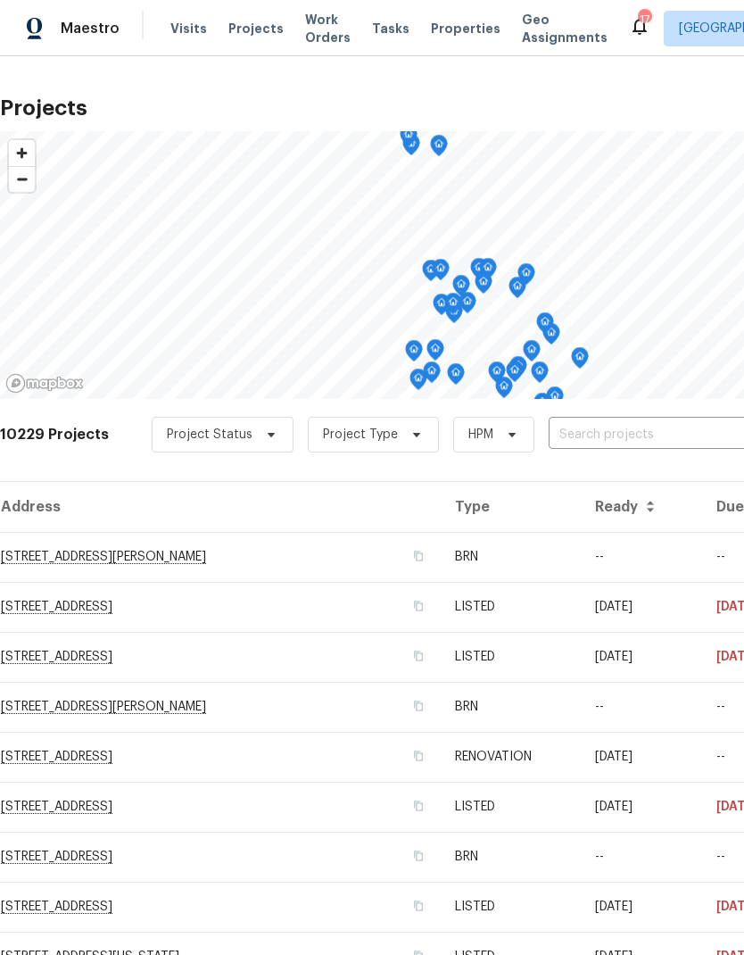
click at [593, 436] on input "text" at bounding box center [651, 435] width 204 height 28
type input "8090"
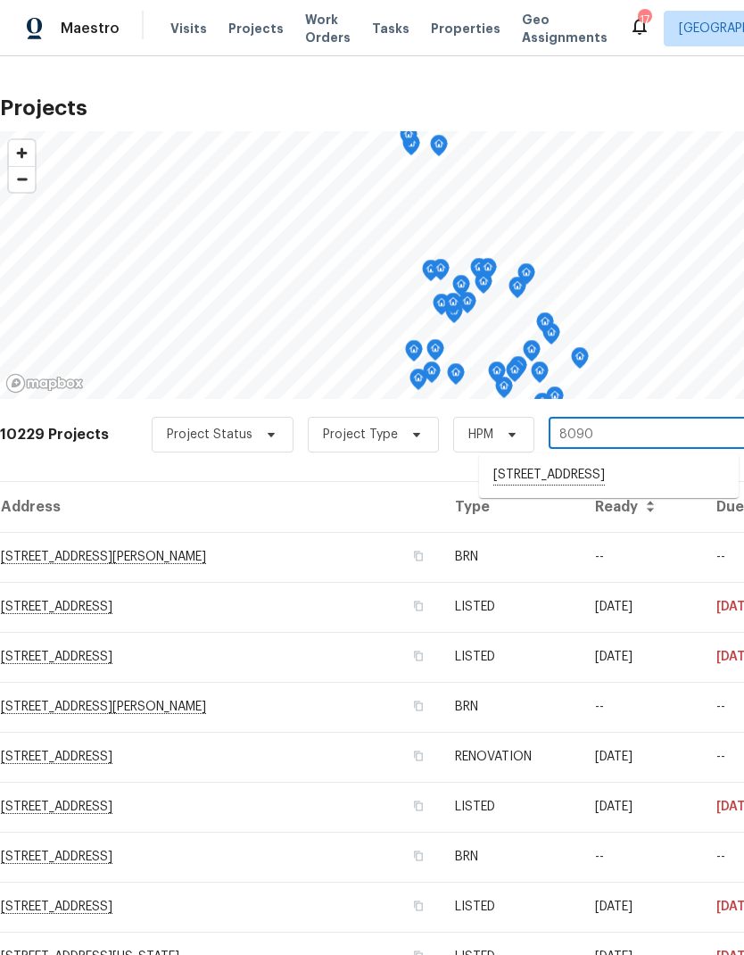
click at [579, 479] on li "[STREET_ADDRESS]" at bounding box center [609, 475] width 260 height 30
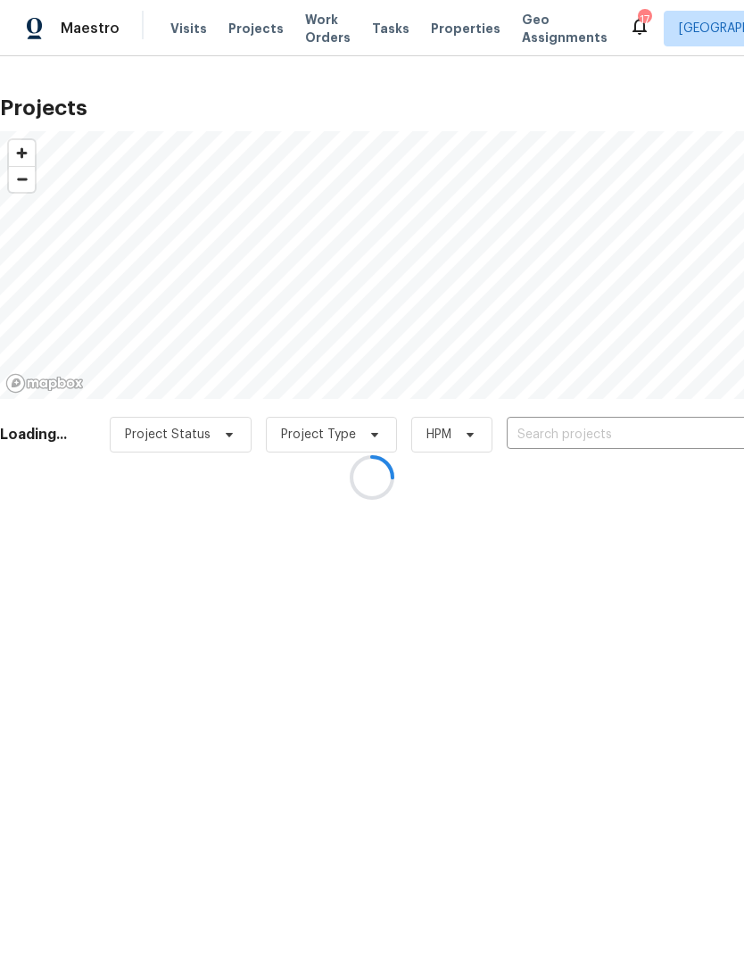
type input "[STREET_ADDRESS]"
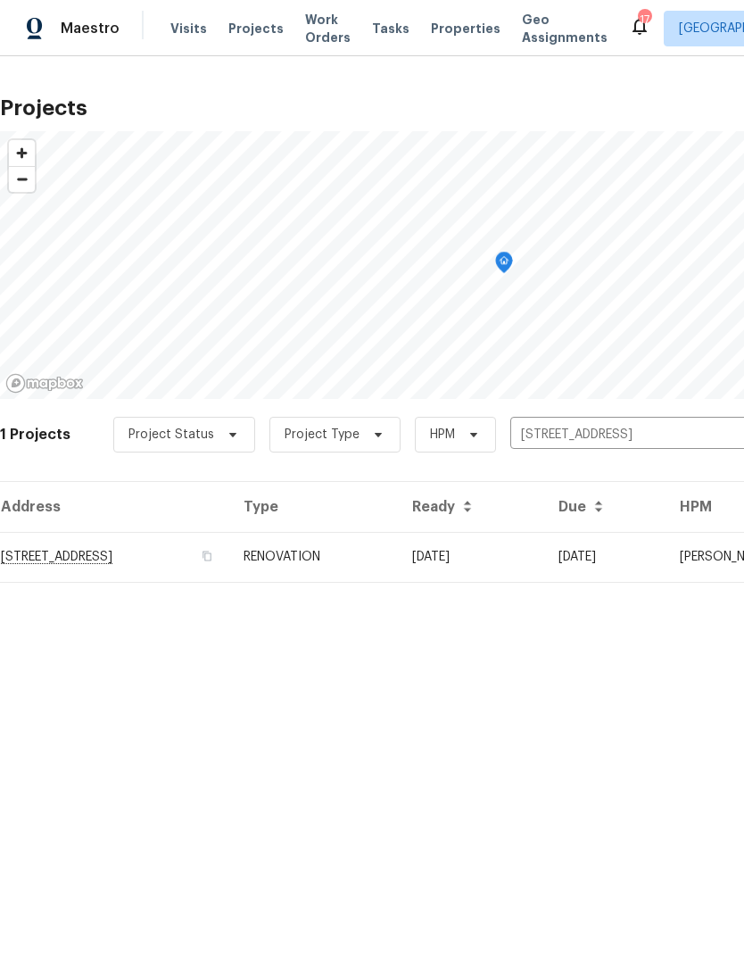
click at [519, 564] on td "[DATE]" at bounding box center [471, 557] width 146 height 50
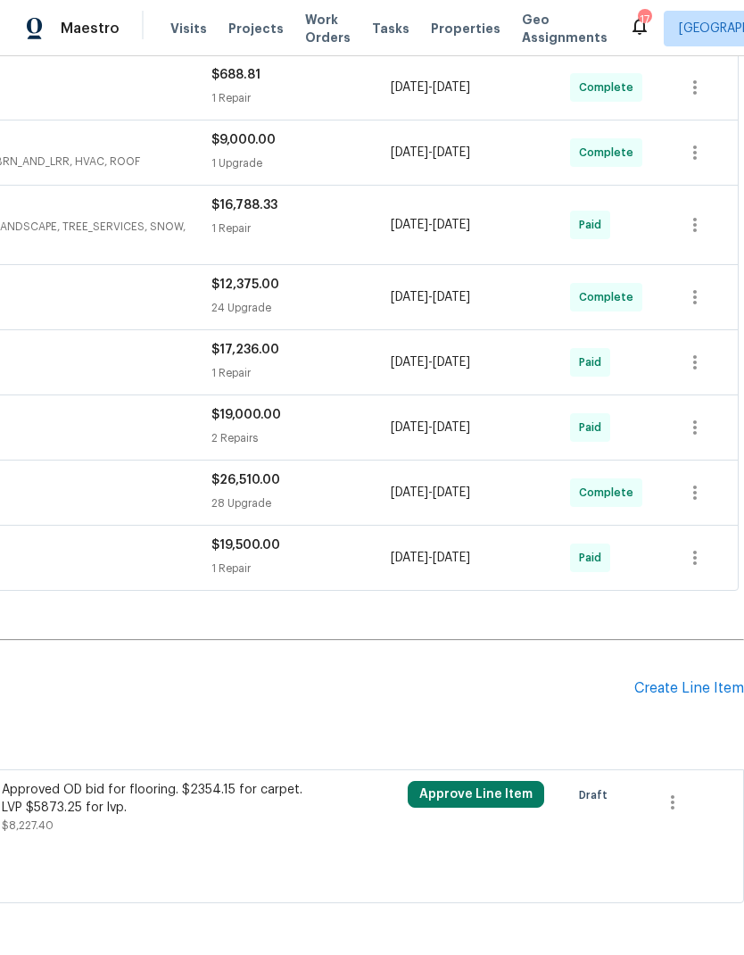
scroll to position [409, 264]
click at [668, 807] on icon "button" at bounding box center [672, 802] width 21 height 21
click at [687, 800] on li "Cancel" at bounding box center [685, 802] width 69 height 29
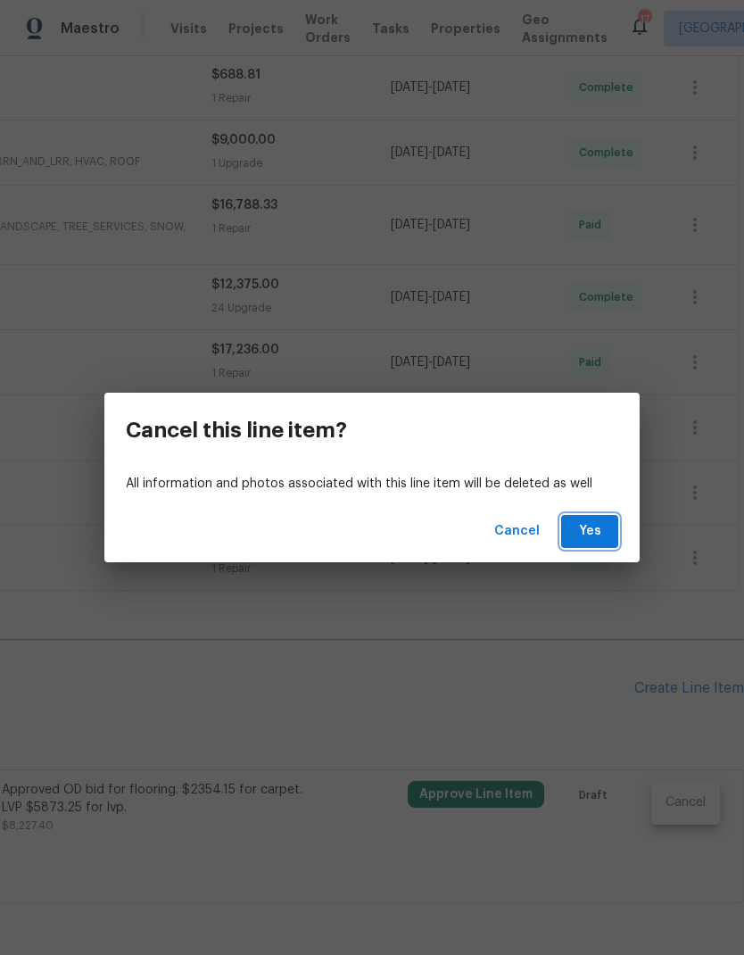
click at [600, 542] on span "Yes" at bounding box center [590, 531] width 29 height 22
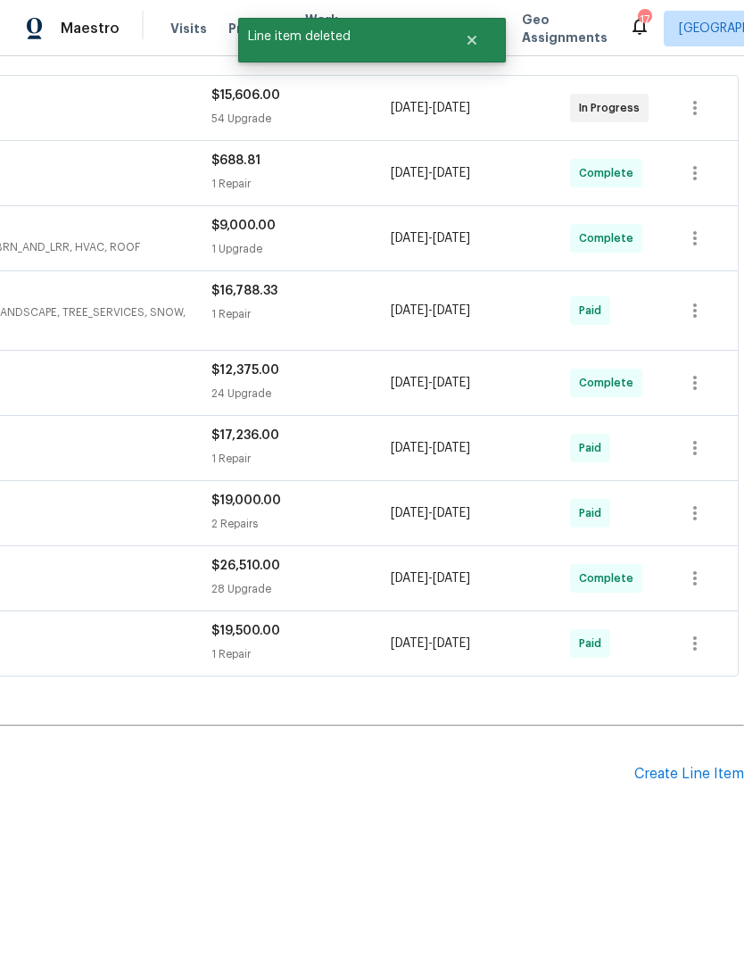
scroll to position [252, 264]
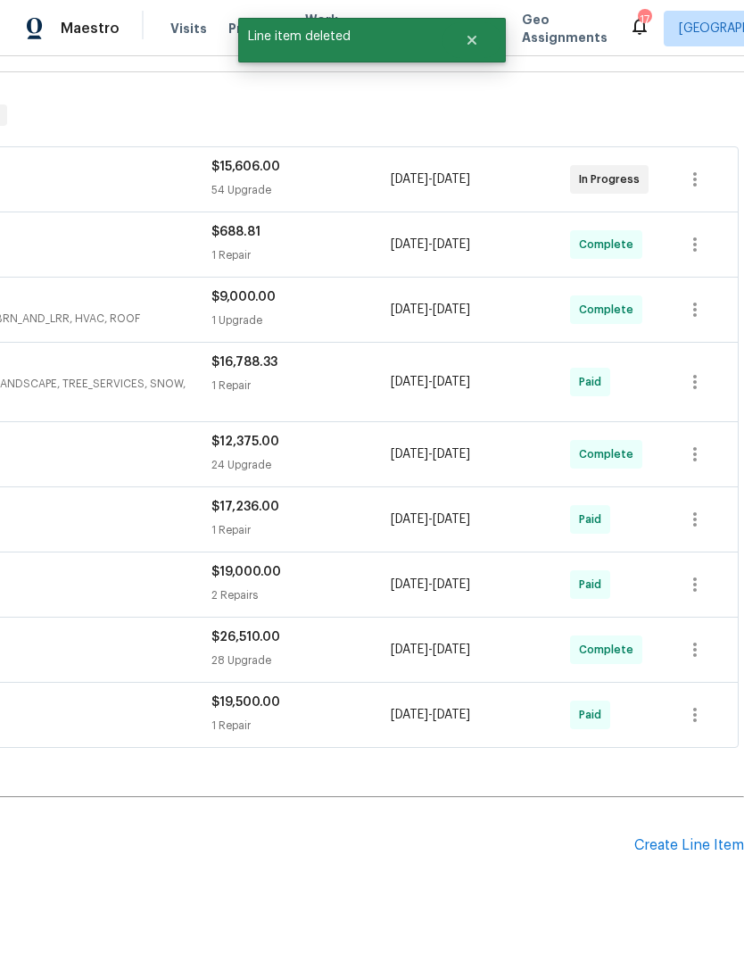
click at [670, 842] on div "Create Line Item" at bounding box center [690, 845] width 110 height 17
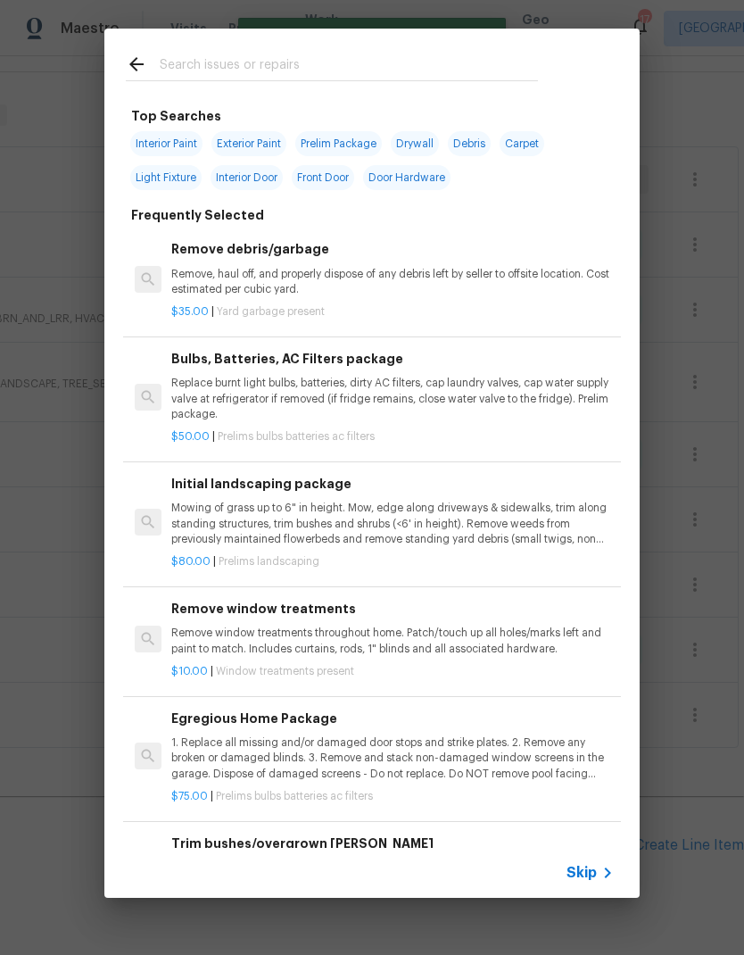
click at [595, 871] on span "Skip" at bounding box center [582, 873] width 30 height 18
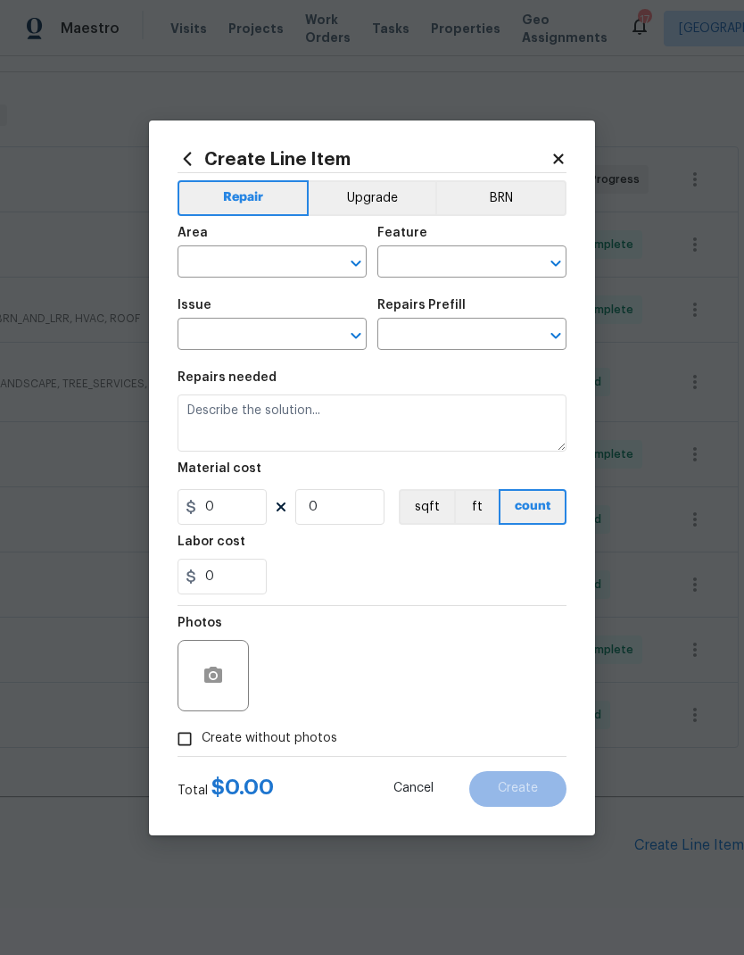
click at [220, 256] on input "text" at bounding box center [247, 264] width 139 height 28
click at [231, 329] on li "Interior Overall" at bounding box center [272, 332] width 189 height 29
type input "Interior Overall"
click at [465, 260] on input "text" at bounding box center [446, 264] width 139 height 28
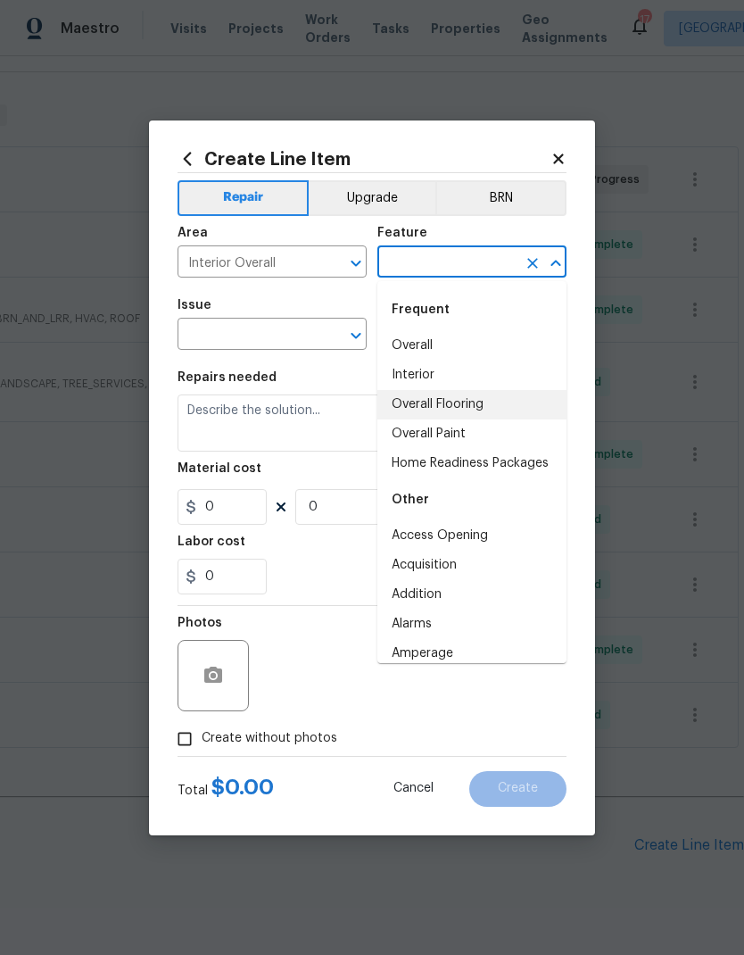
click at [469, 403] on li "Overall Flooring" at bounding box center [471, 404] width 189 height 29
type input "Overall Flooring"
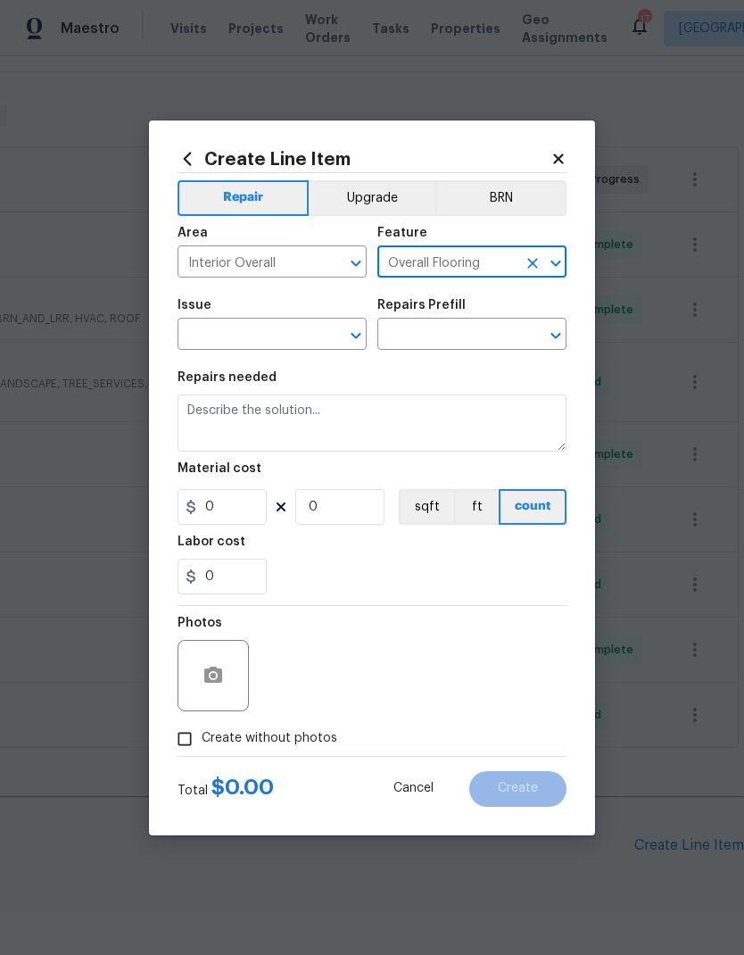
click at [219, 336] on input "text" at bounding box center [247, 336] width 139 height 28
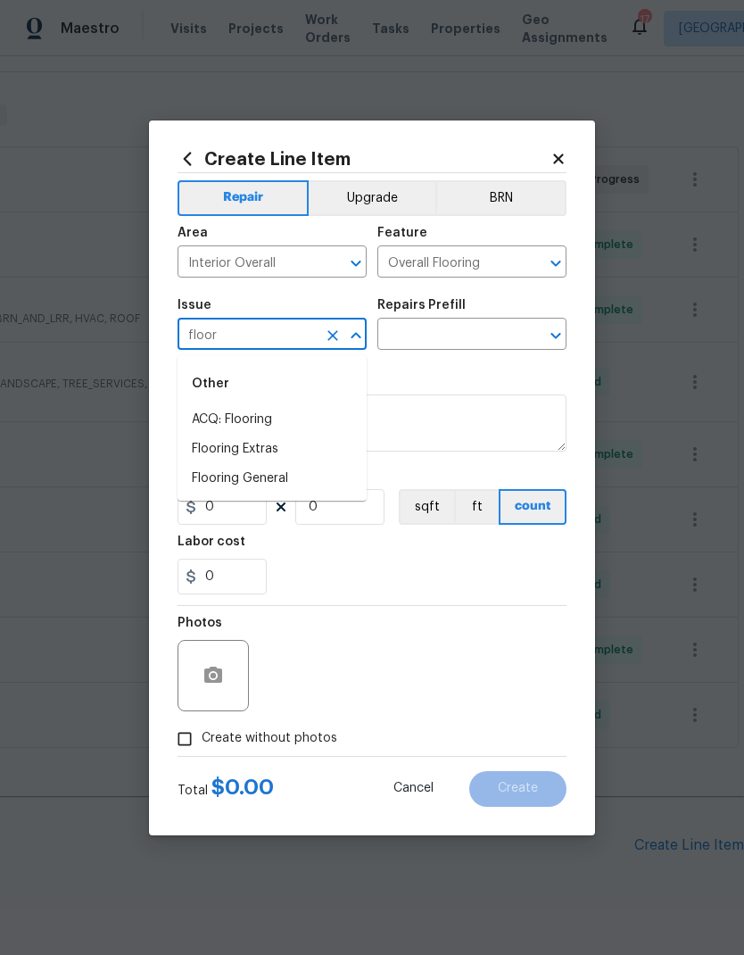
click at [233, 449] on li "Flooring Extras" at bounding box center [272, 449] width 189 height 29
type input "Flooring Extras"
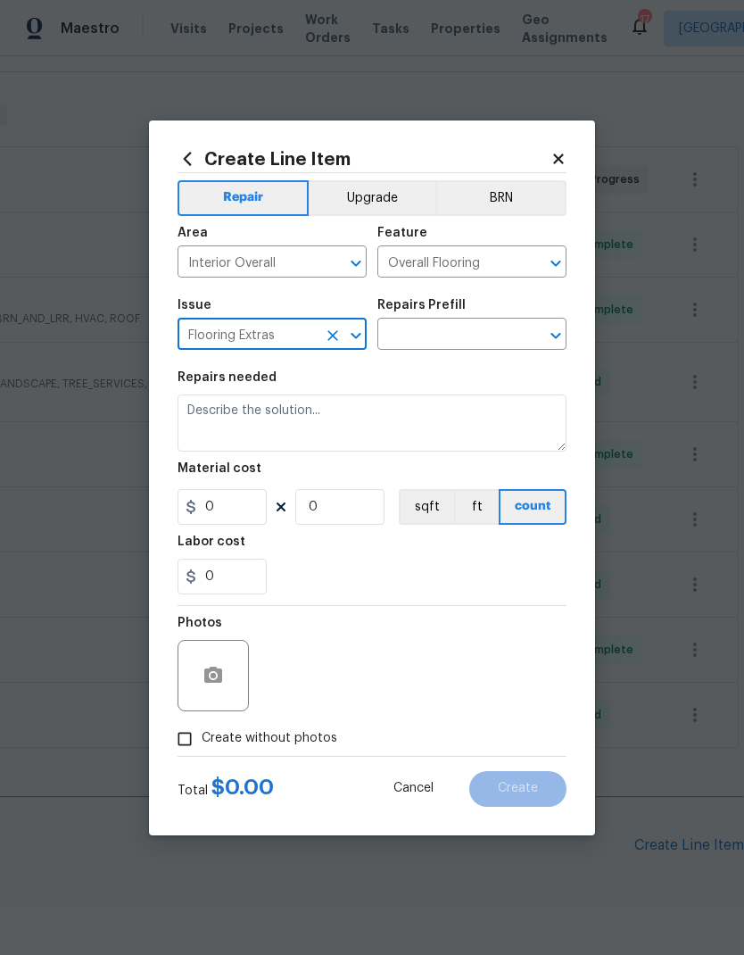
click at [466, 336] on input "text" at bounding box center [446, 336] width 139 height 28
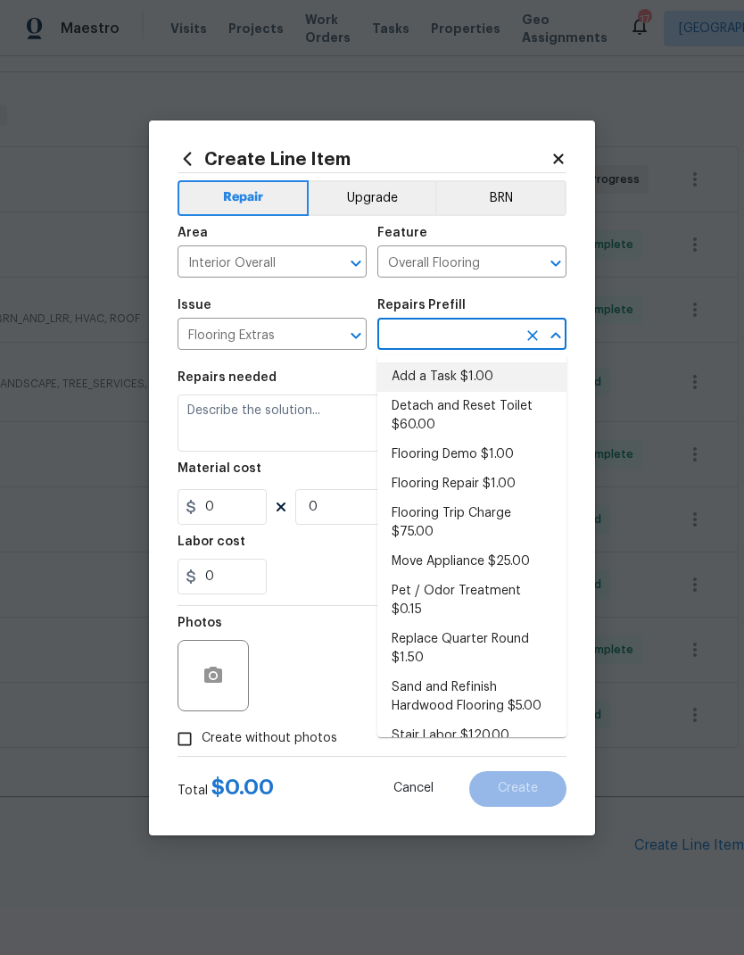
click at [462, 374] on li "Add a Task $1.00" at bounding box center [471, 376] width 189 height 29
type input "Add a Task $1.00"
type textarea "HPM to detail"
type input "1"
type input "Add a Task $1.00"
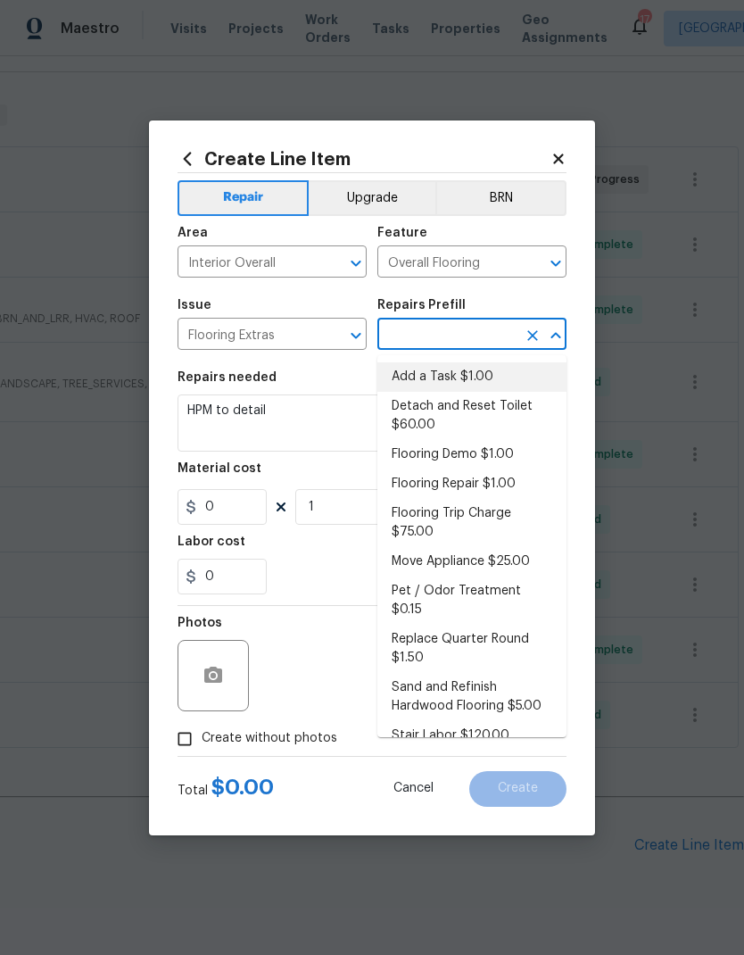
type input "1"
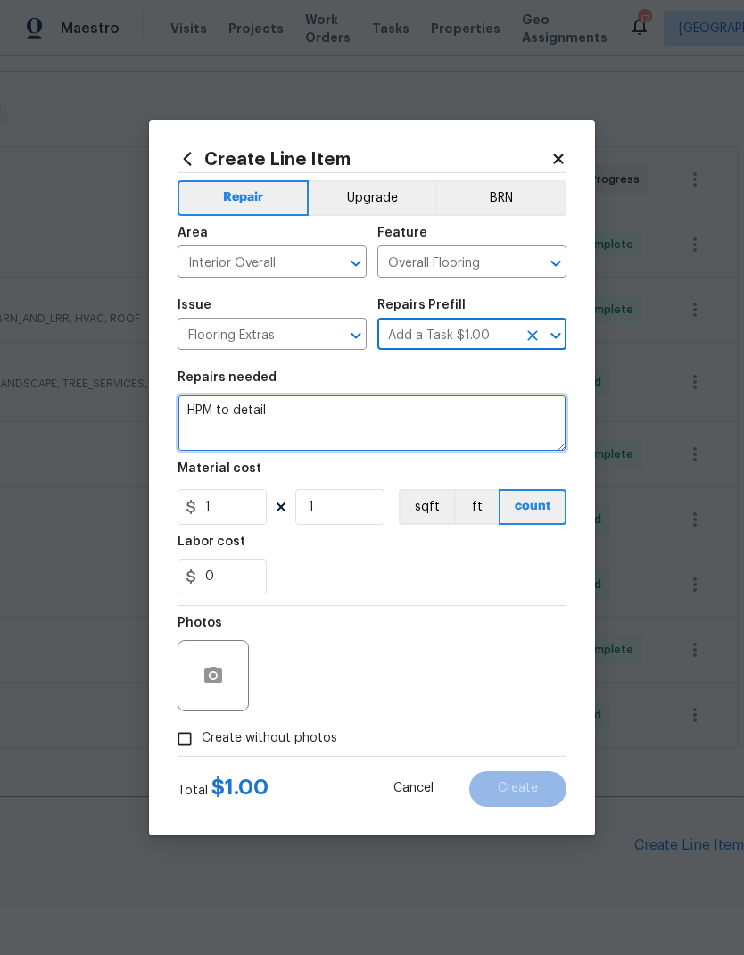
click at [222, 426] on textarea "HPM to detail" at bounding box center [372, 422] width 389 height 57
click at [206, 424] on textarea "HPM to detail" at bounding box center [372, 422] width 389 height 57
click at [234, 417] on textarea "HPM to detail" at bounding box center [372, 422] width 389 height 57
click at [233, 416] on textarea "HPM to detail" at bounding box center [372, 422] width 389 height 57
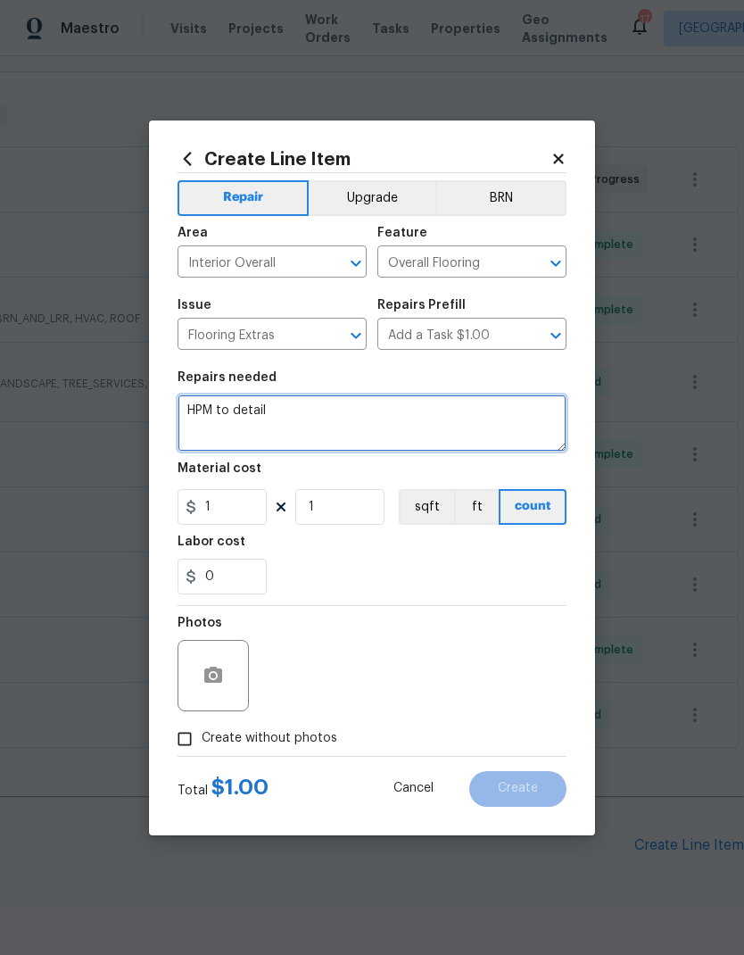
click at [219, 411] on textarea "HPM to detail" at bounding box center [372, 422] width 389 height 57
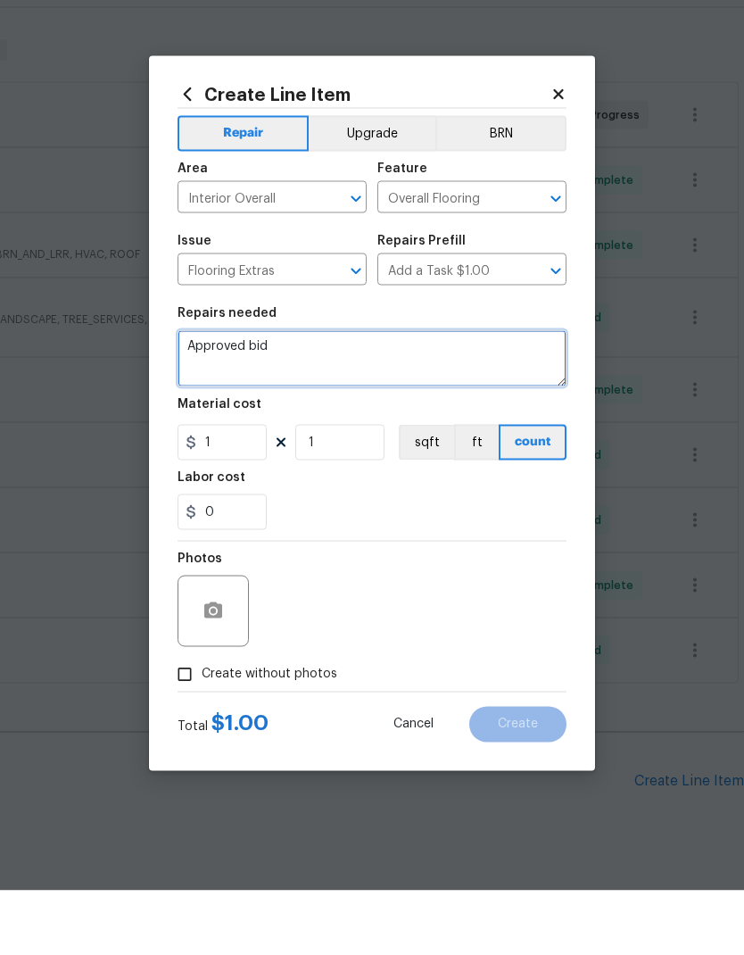
type textarea "Approved bid"
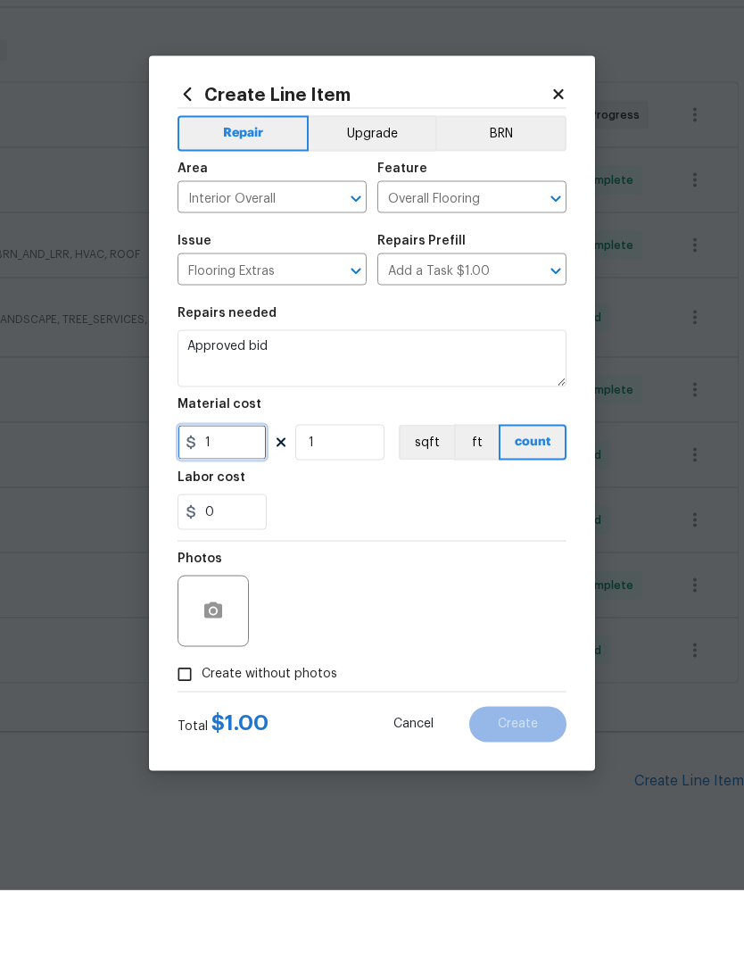
click at [249, 489] on input "1" at bounding box center [222, 507] width 89 height 36
type input "7462.87"
click at [419, 559] on div "0" at bounding box center [372, 577] width 389 height 36
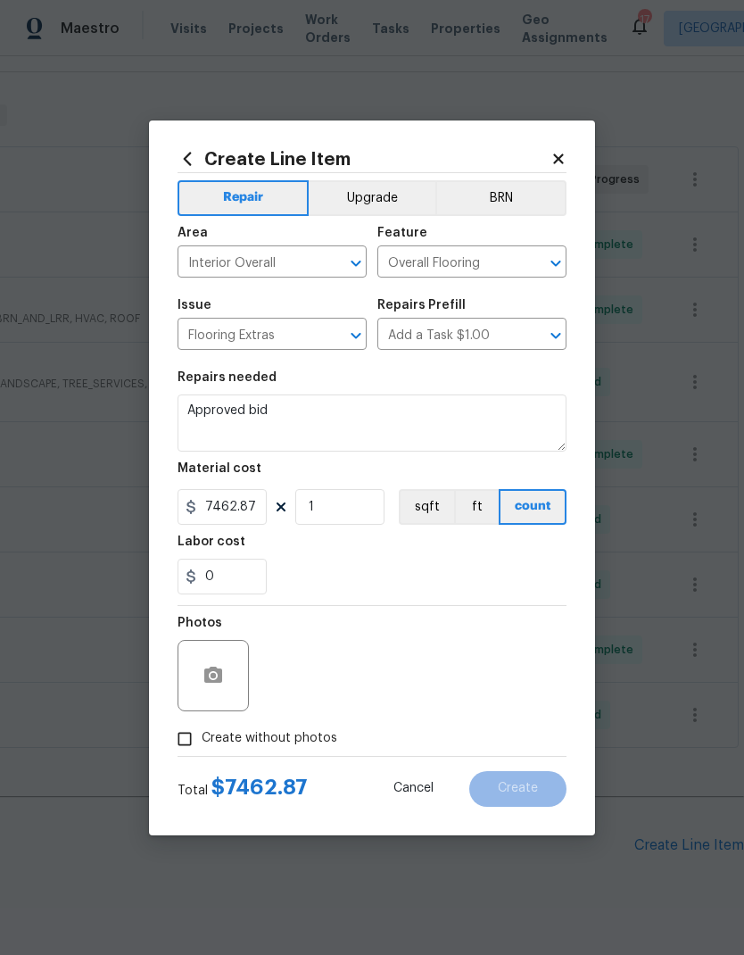
click at [379, 200] on button "Upgrade" at bounding box center [373, 198] width 128 height 36
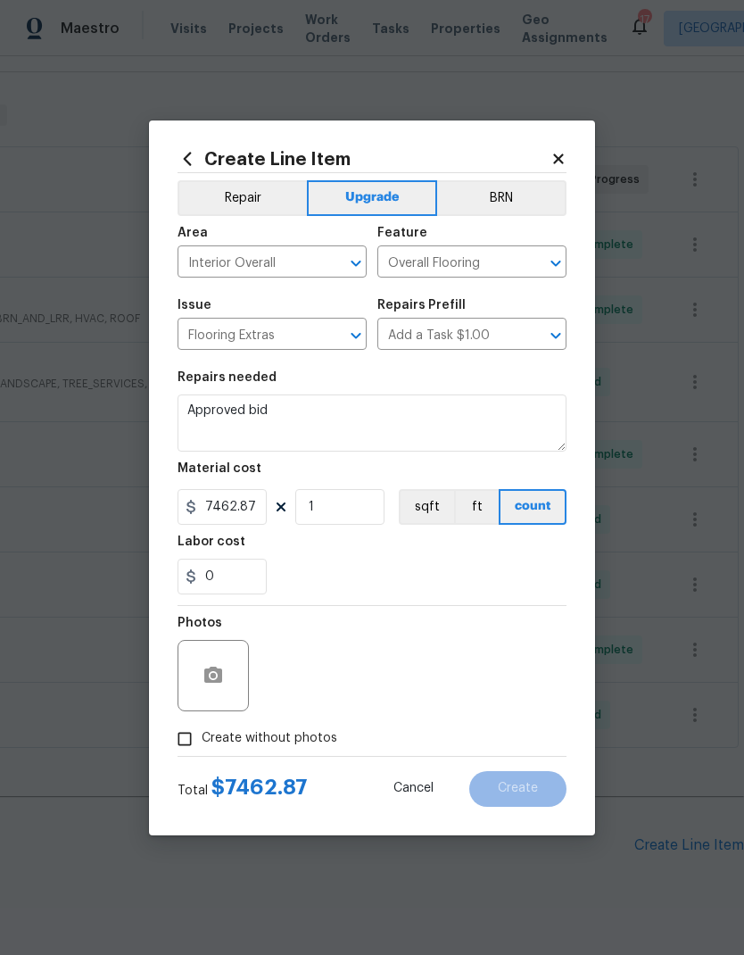
click at [224, 743] on span "Create without photos" at bounding box center [270, 738] width 136 height 19
click at [202, 743] on input "Create without photos" at bounding box center [185, 739] width 34 height 34
checkbox input "true"
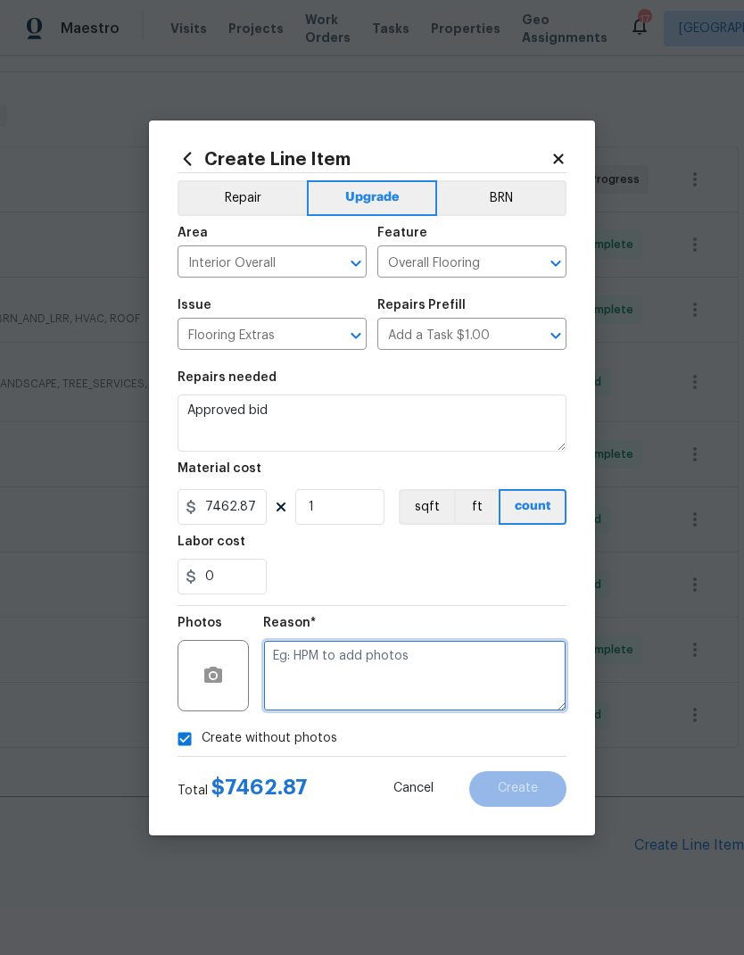
click at [425, 668] on textarea at bounding box center [414, 675] width 303 height 71
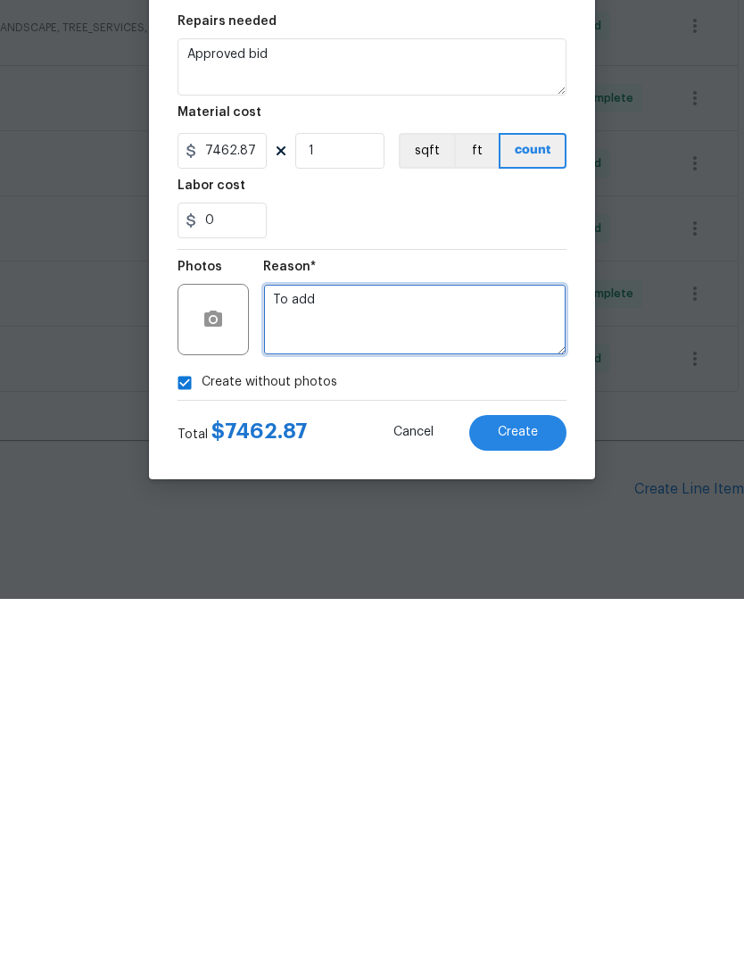
type textarea "To add"
click at [540, 771] on button "Create" at bounding box center [517, 789] width 97 height 36
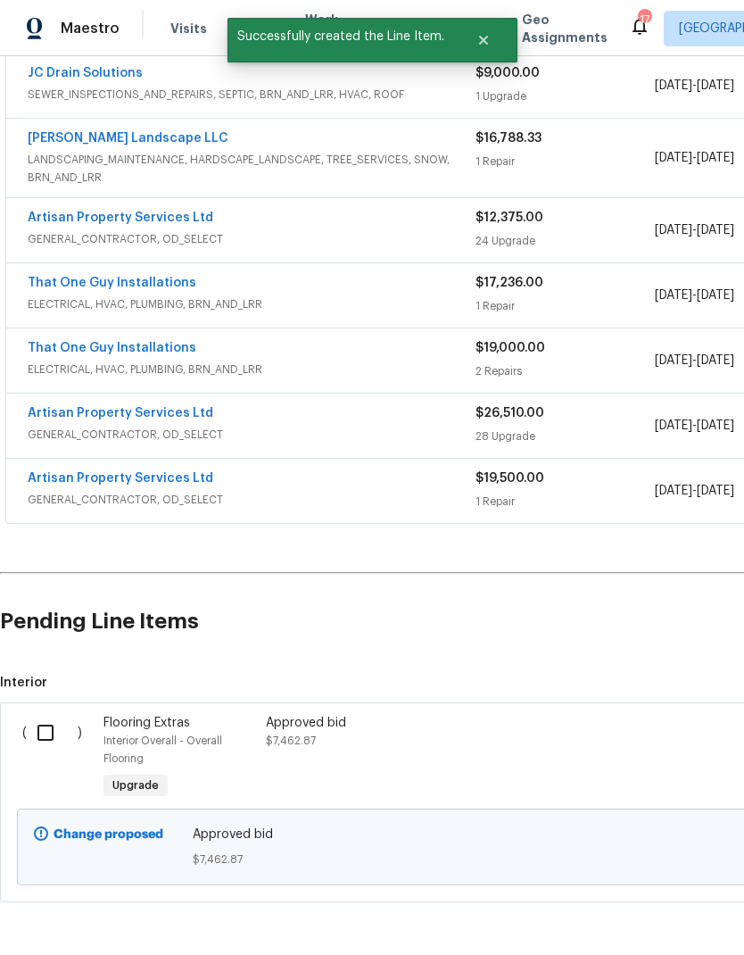
scroll to position [475, 0]
click at [47, 715] on input "checkbox" at bounding box center [52, 733] width 51 height 37
checkbox input "true"
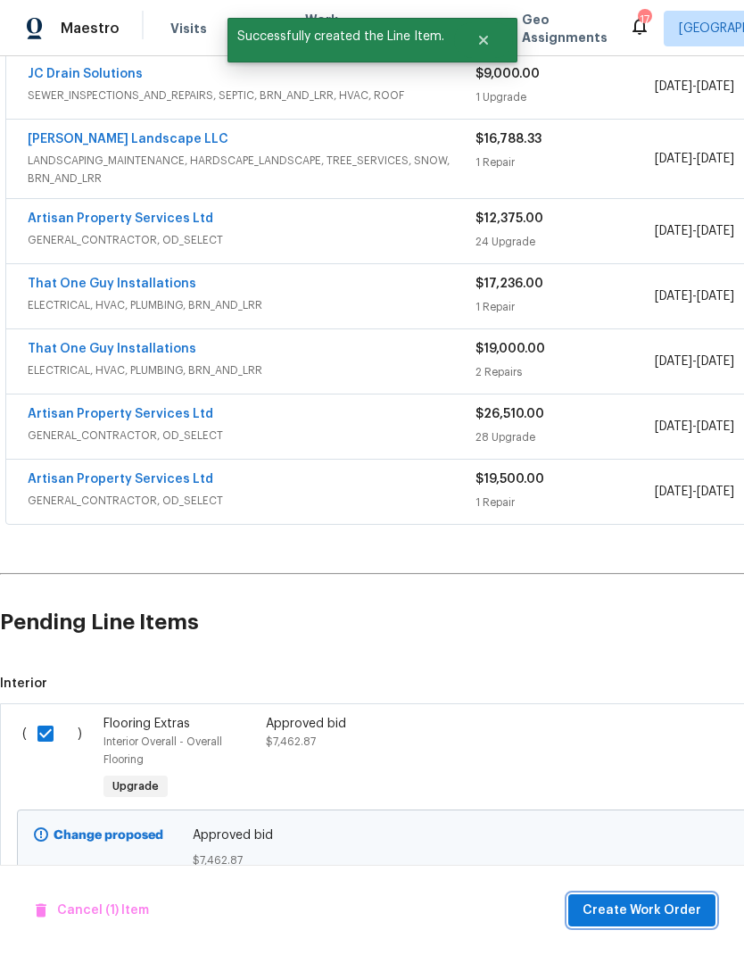
click at [663, 903] on span "Create Work Order" at bounding box center [642, 911] width 119 height 22
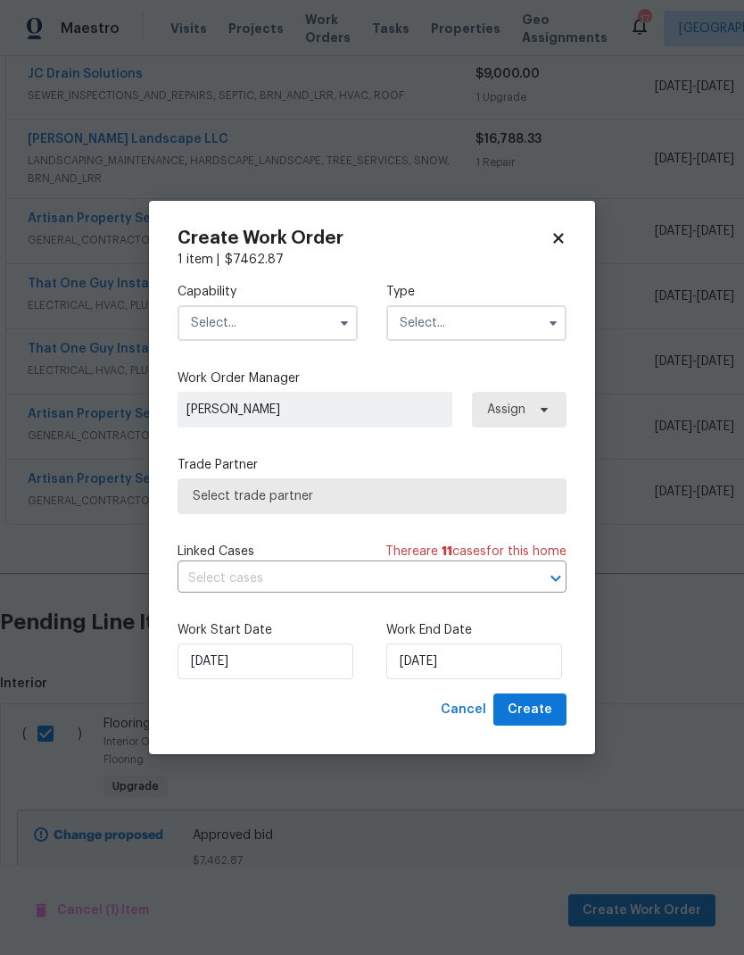
click at [328, 311] on input "text" at bounding box center [268, 323] width 180 height 36
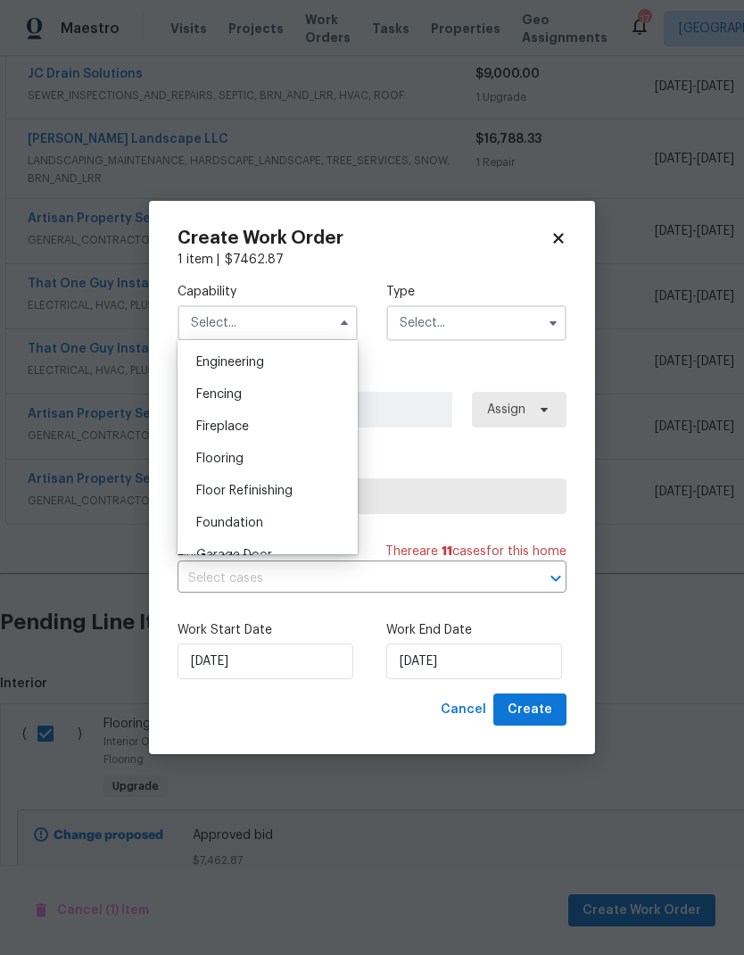
scroll to position [599, 0]
click at [252, 455] on div "Flooring" at bounding box center [267, 454] width 171 height 32
type input "Flooring"
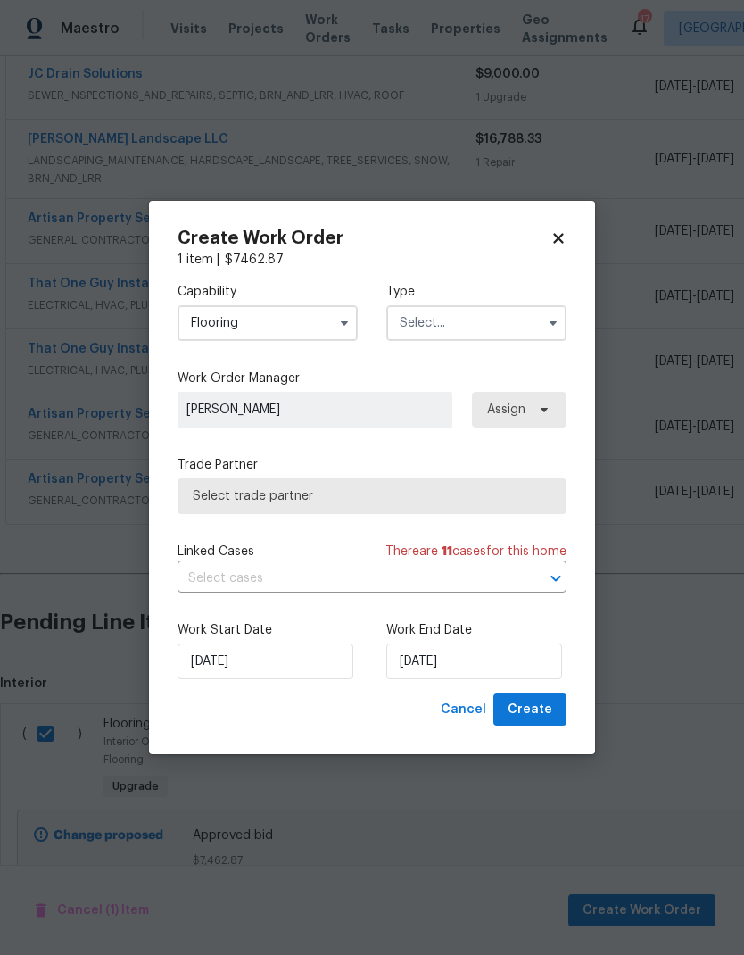
click at [480, 323] on input "text" at bounding box center [476, 323] width 180 height 36
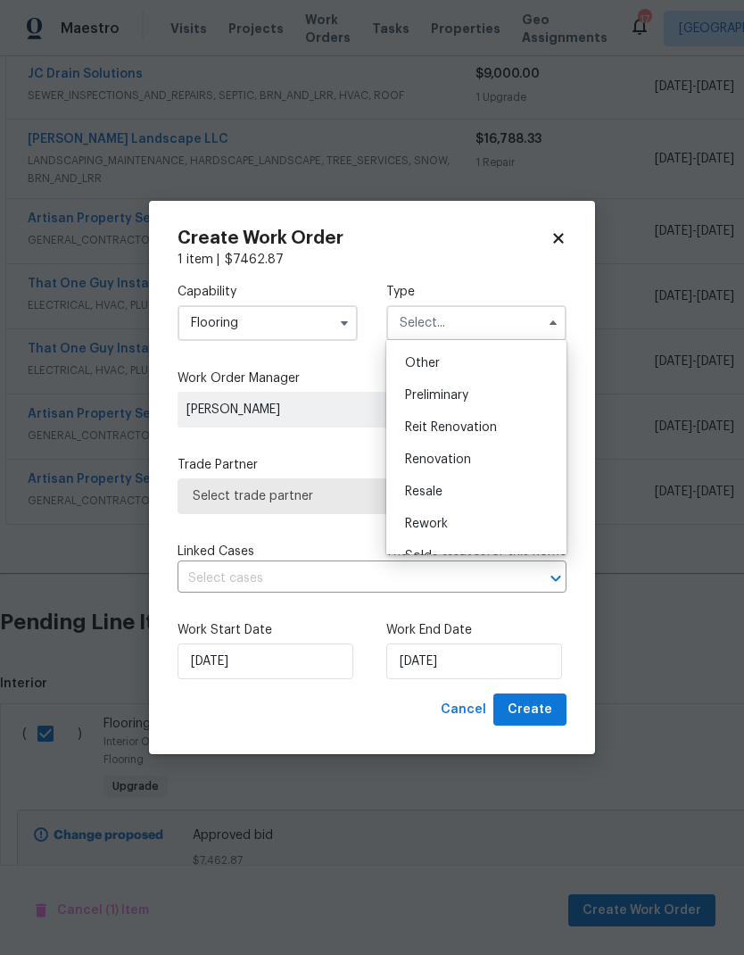
scroll to position [346, 0]
click at [467, 469] on span "Renovation" at bounding box center [438, 464] width 66 height 12
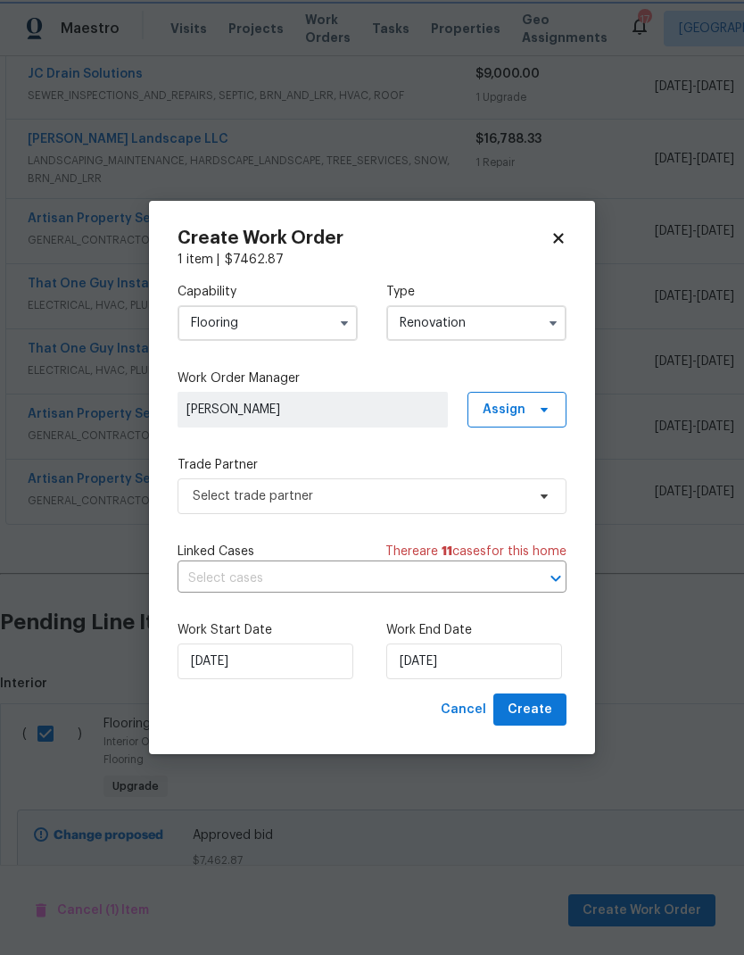
type input "Renovation"
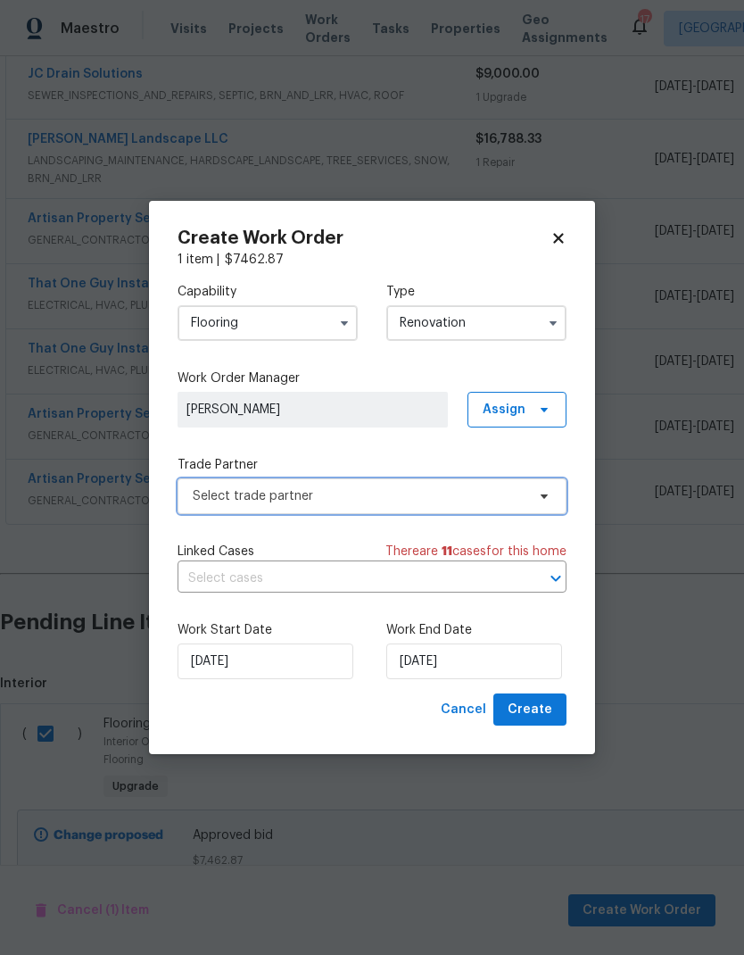
click at [489, 501] on span "Select trade partner" at bounding box center [359, 496] width 333 height 18
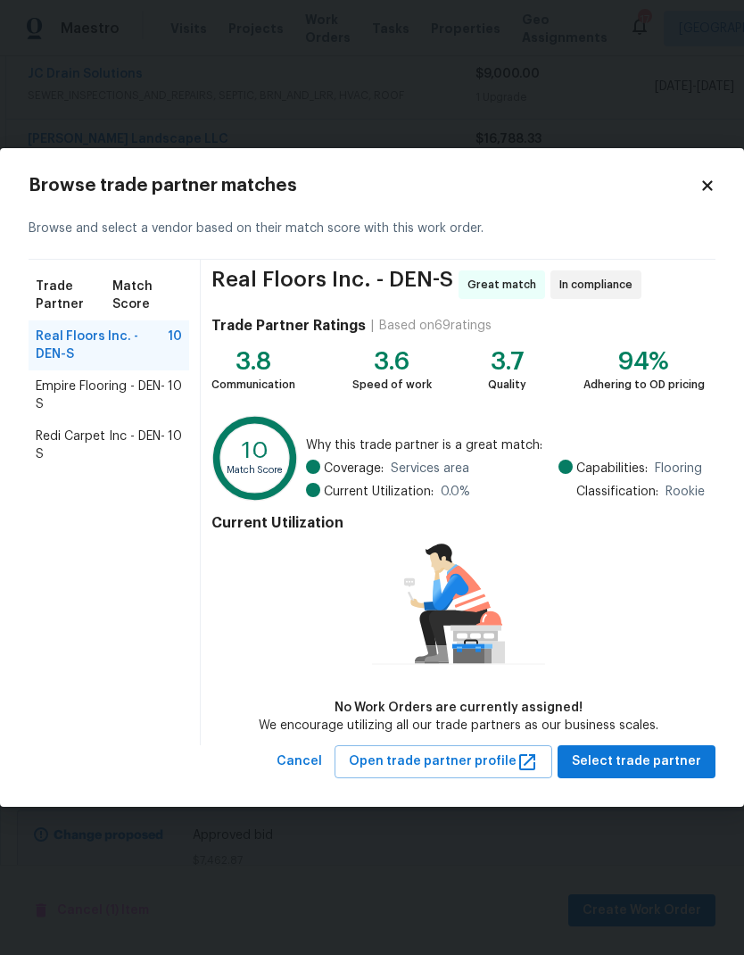
click at [94, 438] on span "Redi Carpet Inc - DEN-S" at bounding box center [102, 445] width 132 height 36
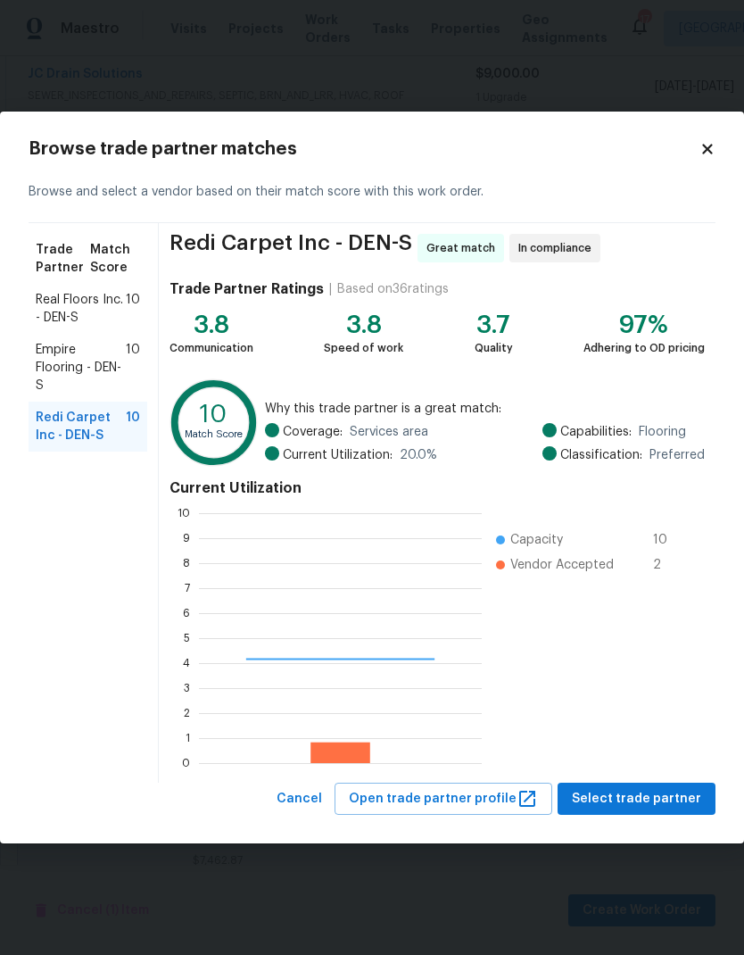
scroll to position [250, 283]
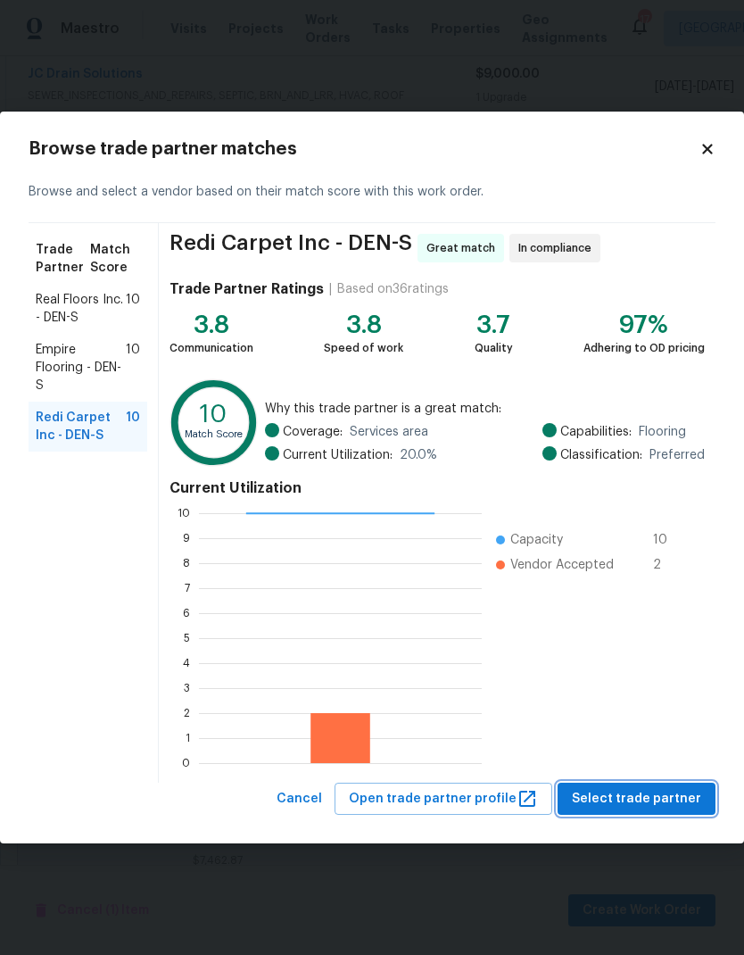
click at [634, 801] on span "Select trade partner" at bounding box center [636, 799] width 129 height 22
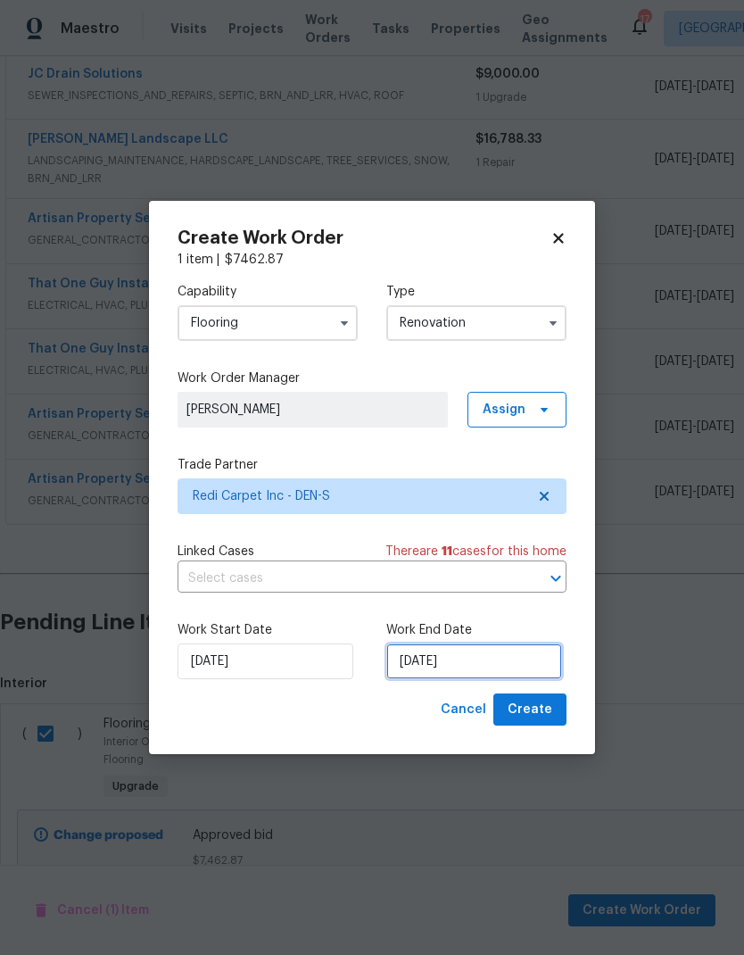
click at [504, 663] on input "[DATE]" at bounding box center [474, 661] width 176 height 36
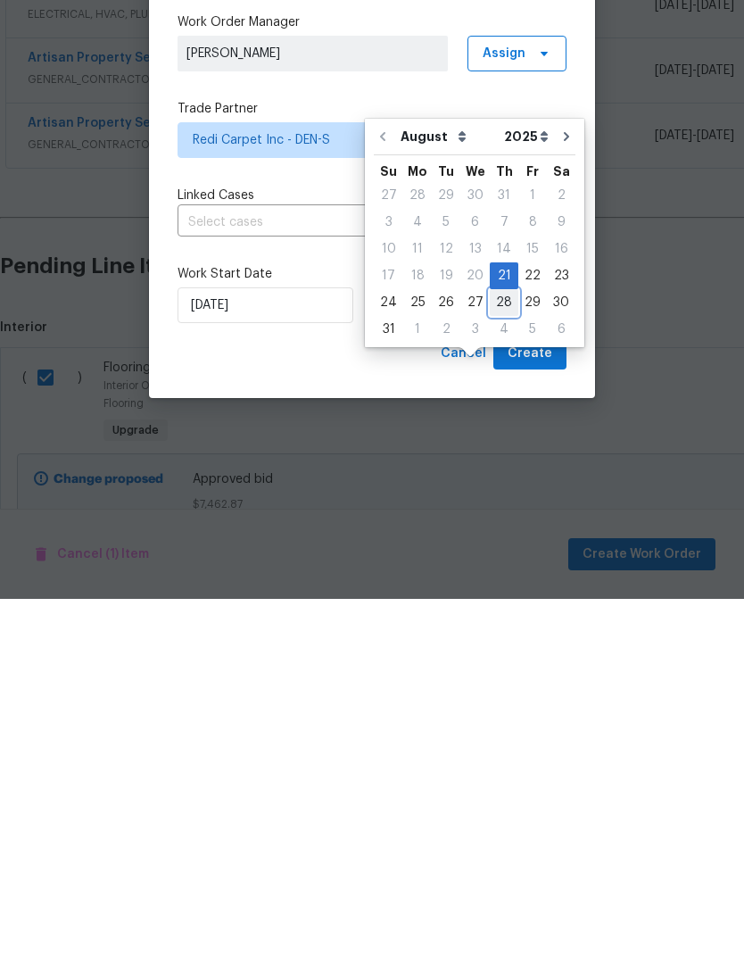
click at [498, 646] on div "28" at bounding box center [504, 658] width 29 height 25
type input "[DATE]"
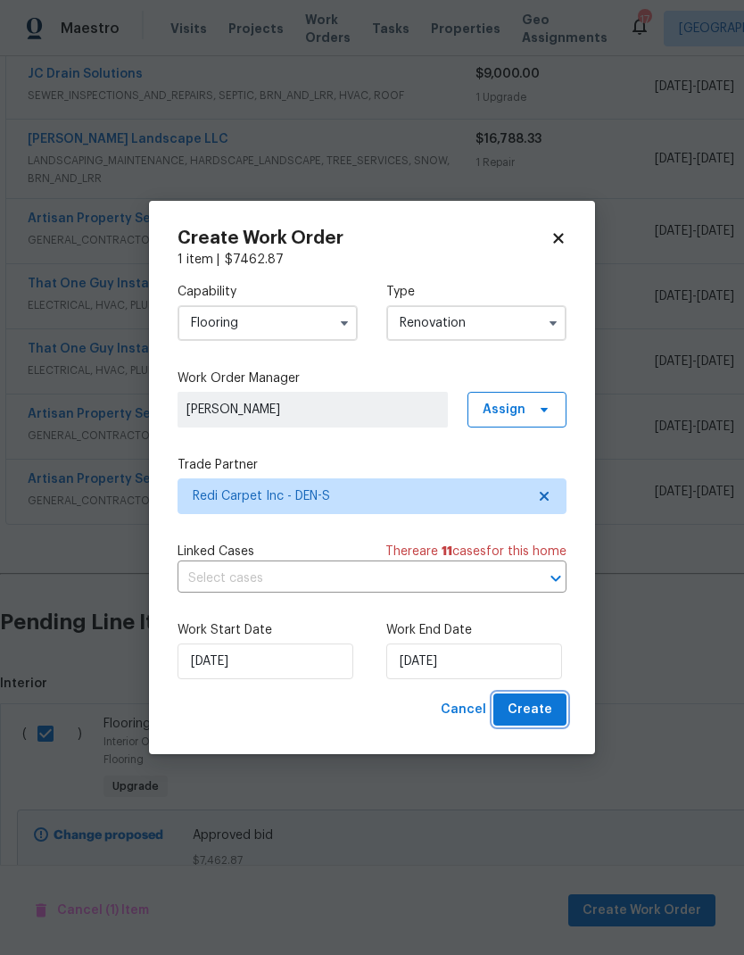
click at [538, 706] on span "Create" at bounding box center [530, 710] width 45 height 22
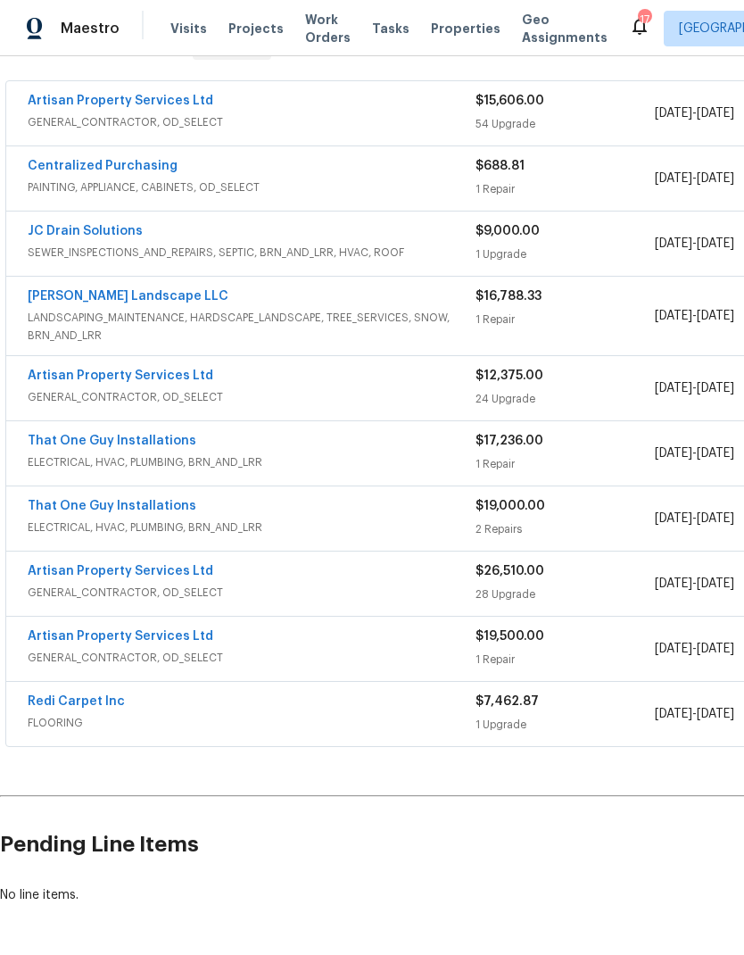
scroll to position [317, 0]
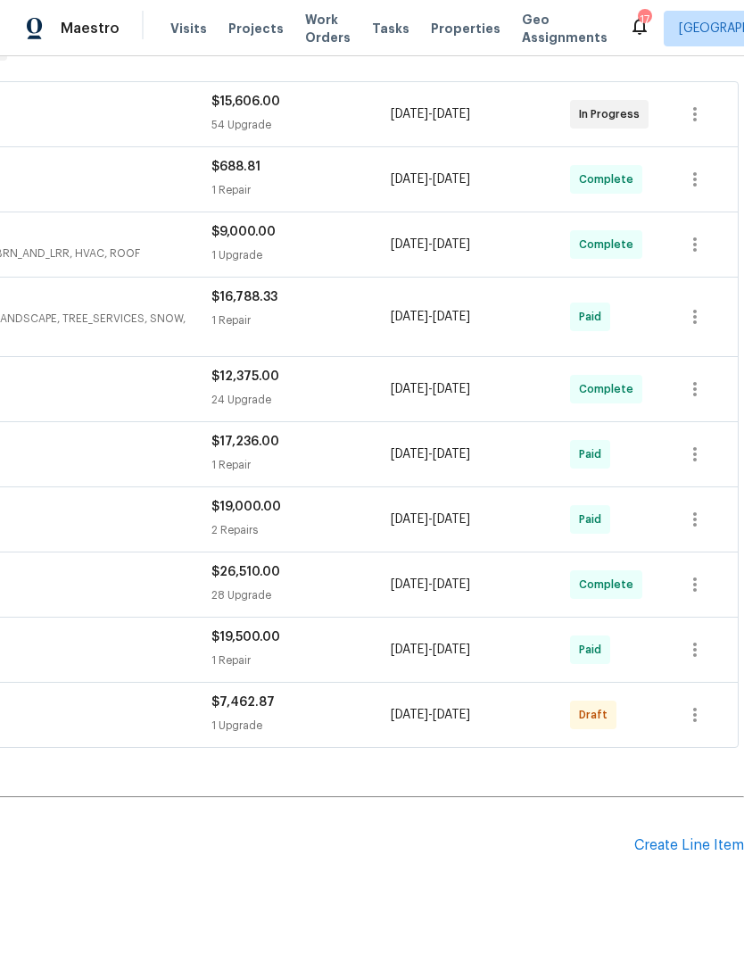
scroll to position [317, 264]
click at [690, 711] on icon "button" at bounding box center [694, 714] width 21 height 21
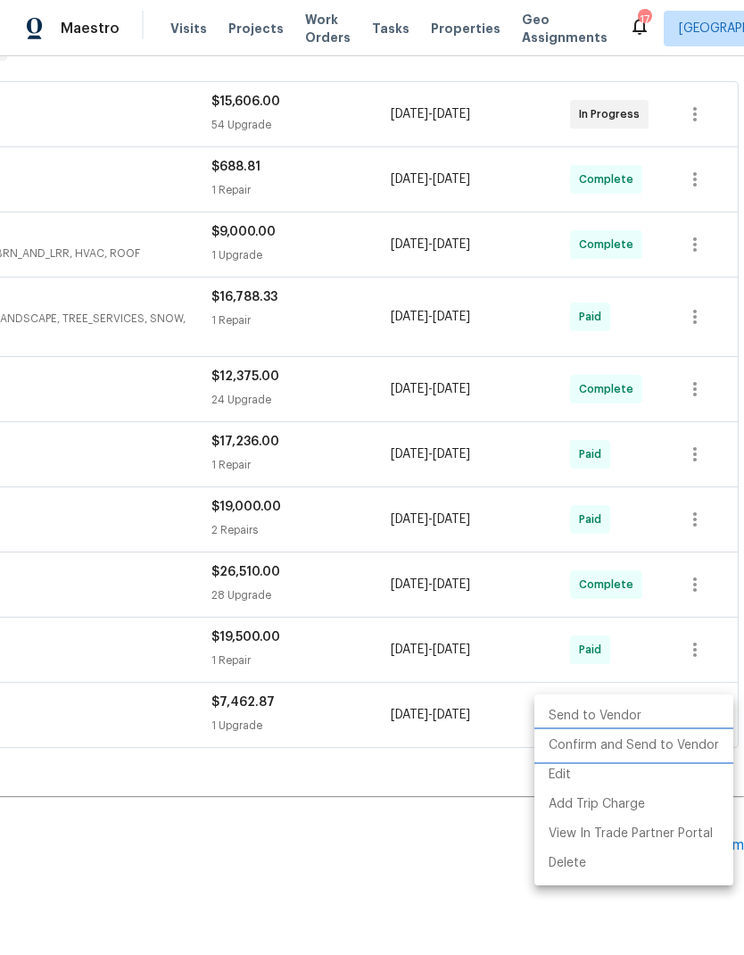
click at [632, 743] on li "Confirm and Send to Vendor" at bounding box center [634, 745] width 199 height 29
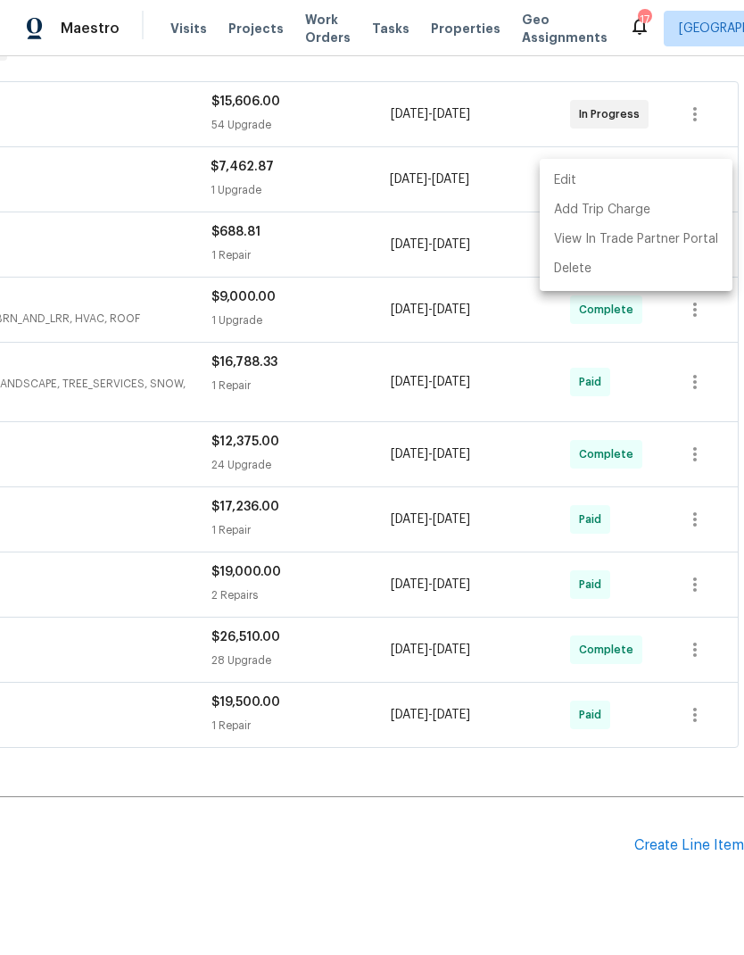
click at [498, 859] on div at bounding box center [372, 477] width 744 height 955
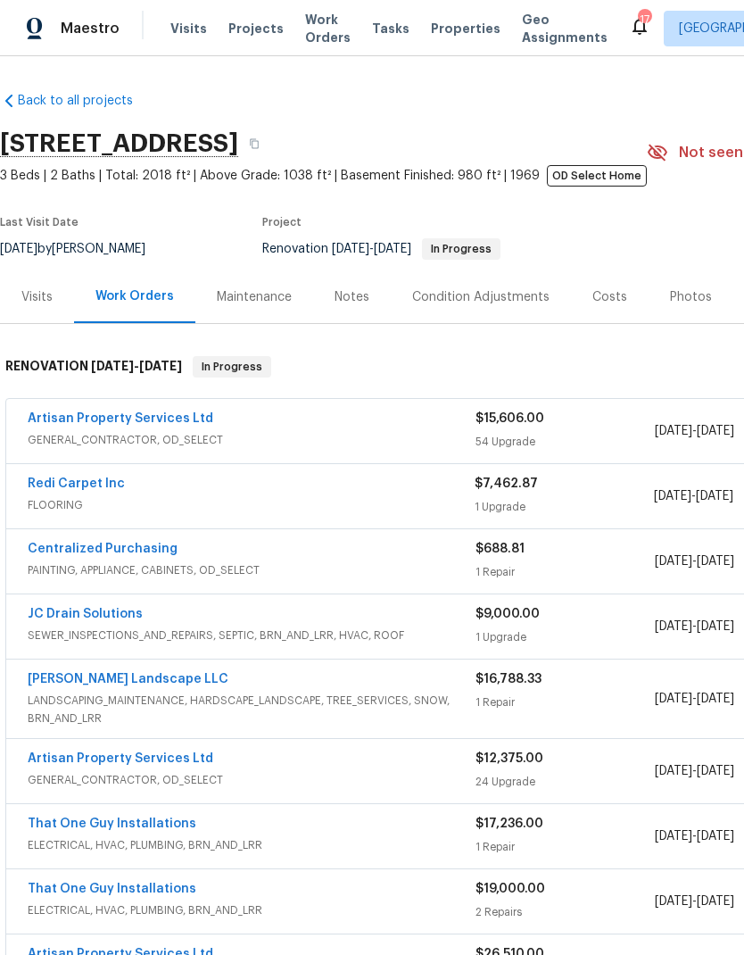
scroll to position [0, 0]
click at [178, 27] on span "Visits" at bounding box center [188, 29] width 37 height 18
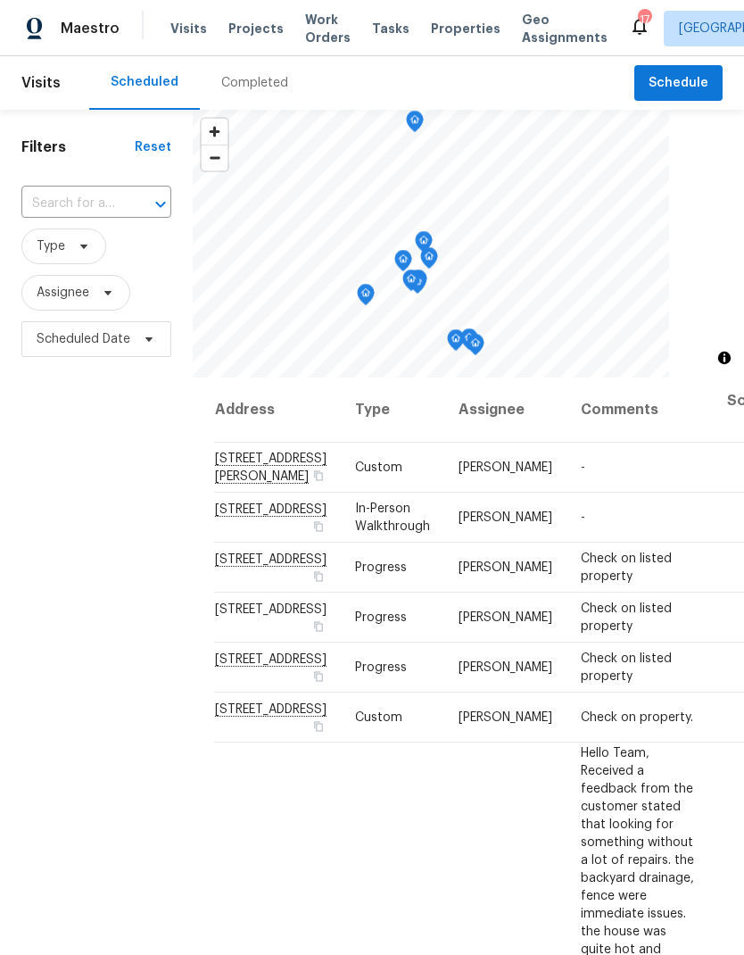
click at [58, 201] on input "text" at bounding box center [71, 204] width 100 height 28
type input "8311"
click at [68, 242] on li "[STREET_ADDRESS][PERSON_NAME]" at bounding box center [95, 254] width 149 height 49
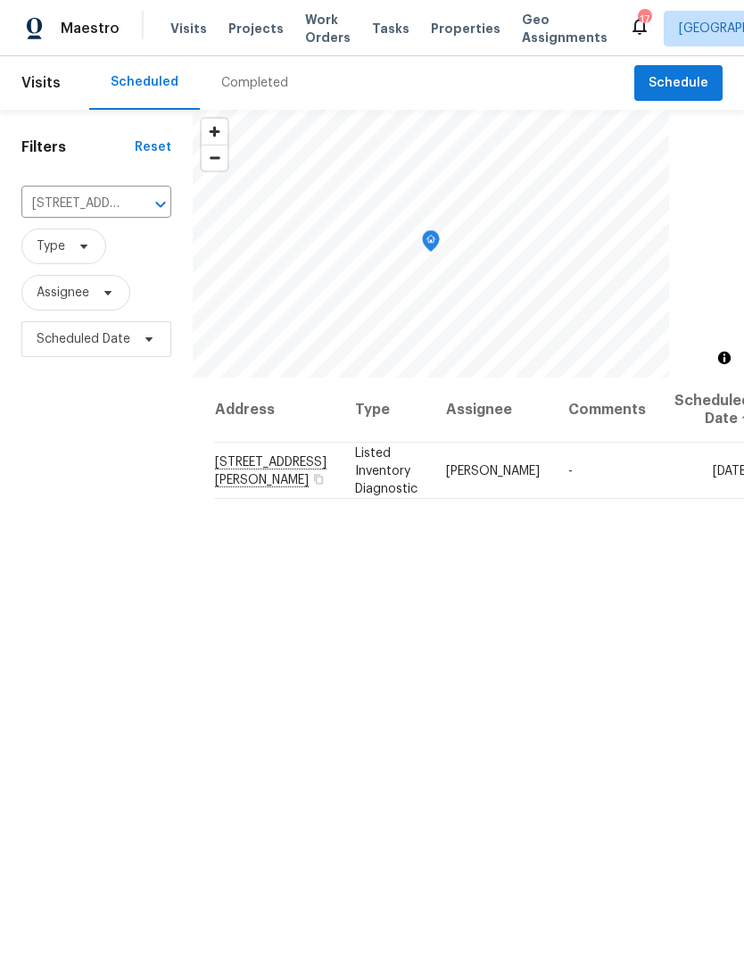
click at [0, 0] on icon at bounding box center [0, 0] width 0 height 0
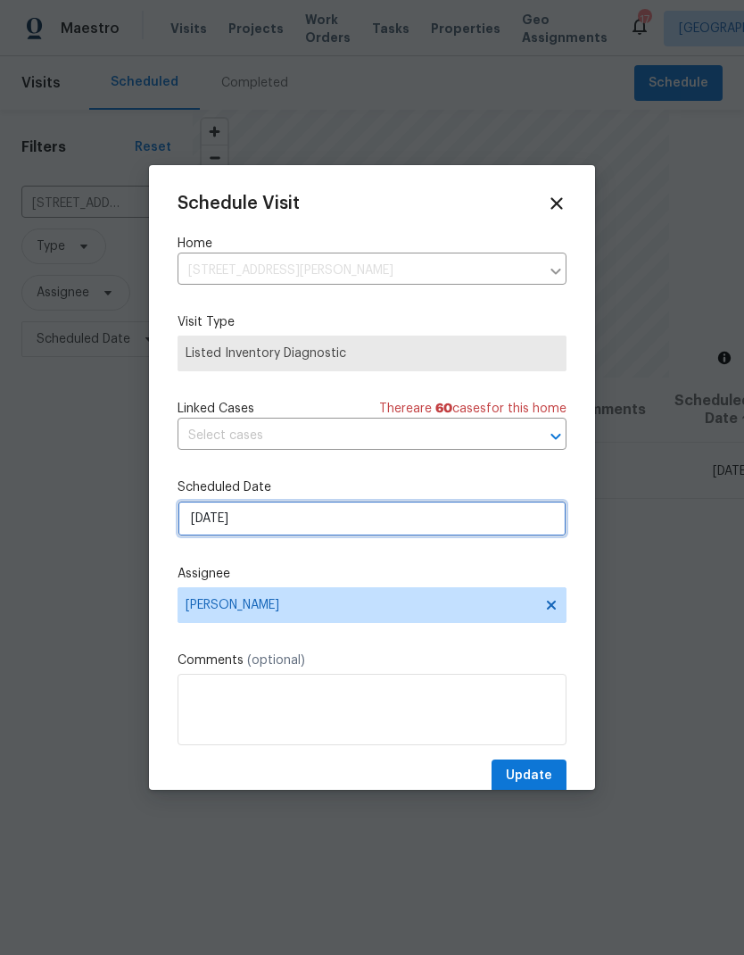
click at [333, 530] on input "[DATE]" at bounding box center [372, 519] width 389 height 36
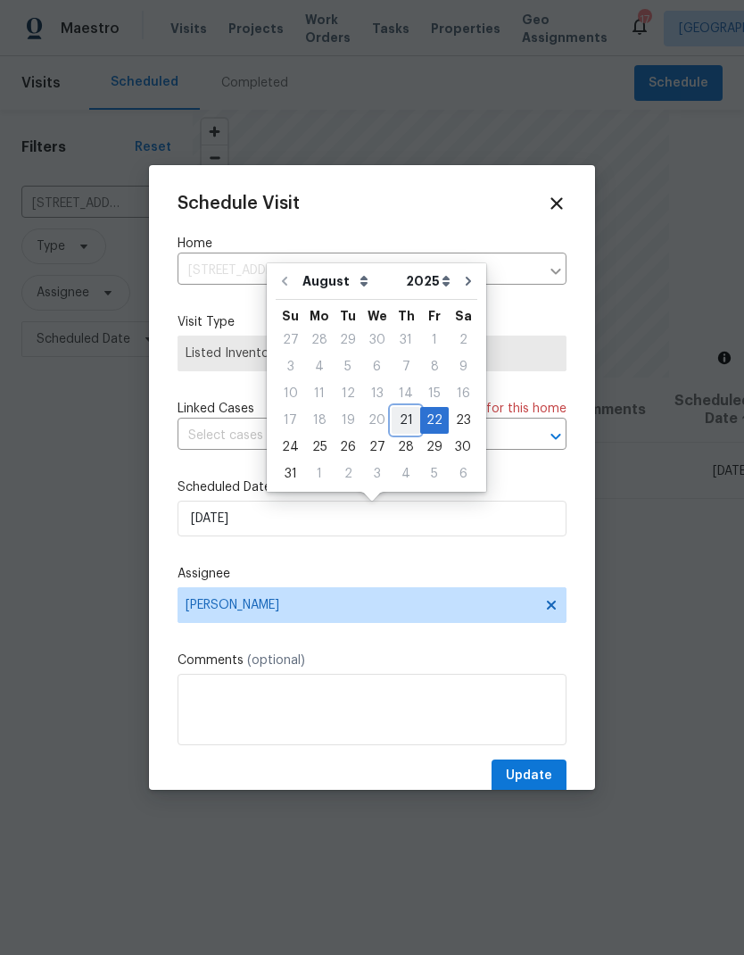
click at [406, 421] on div "21" at bounding box center [406, 420] width 29 height 25
type input "[DATE]"
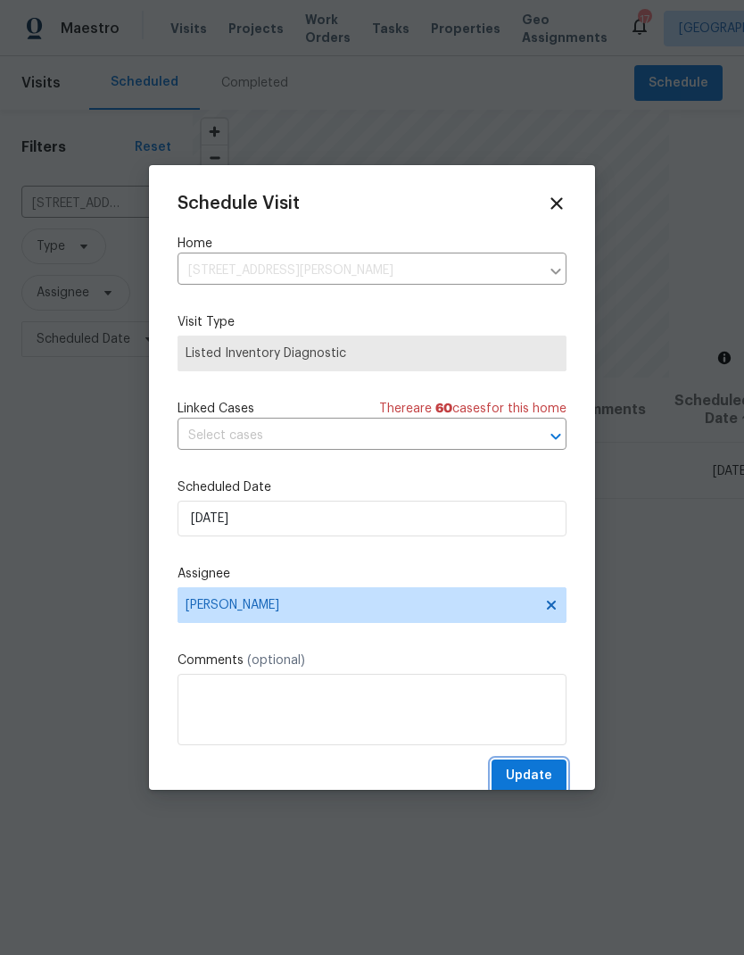
click at [535, 776] on span "Update" at bounding box center [529, 776] width 46 height 22
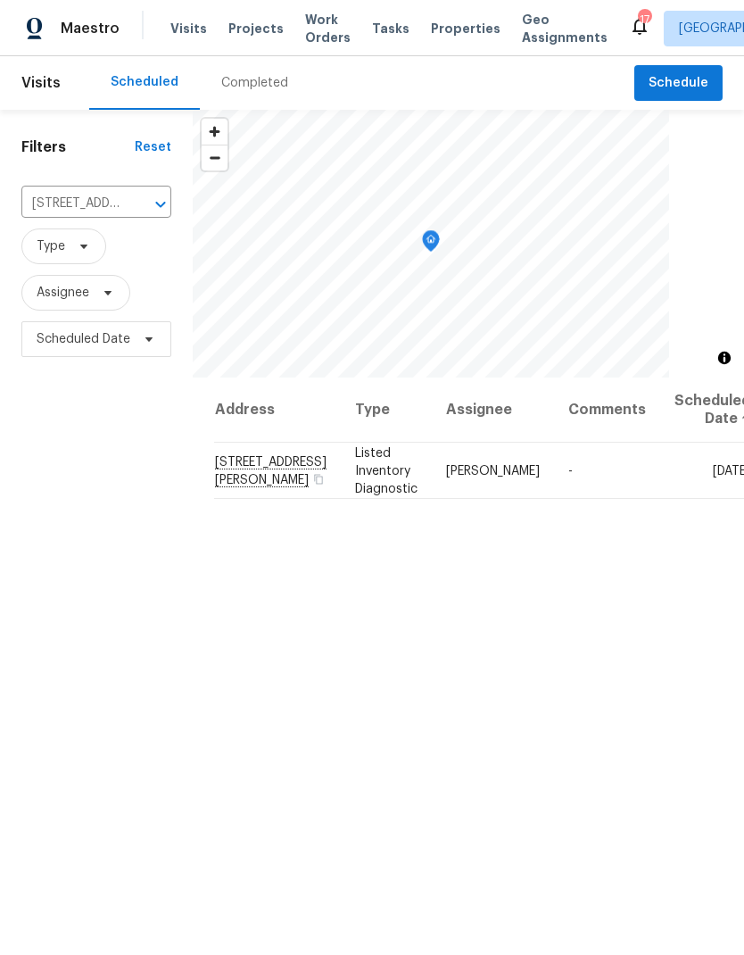
click at [310, 22] on span "Work Orders" at bounding box center [328, 29] width 46 height 36
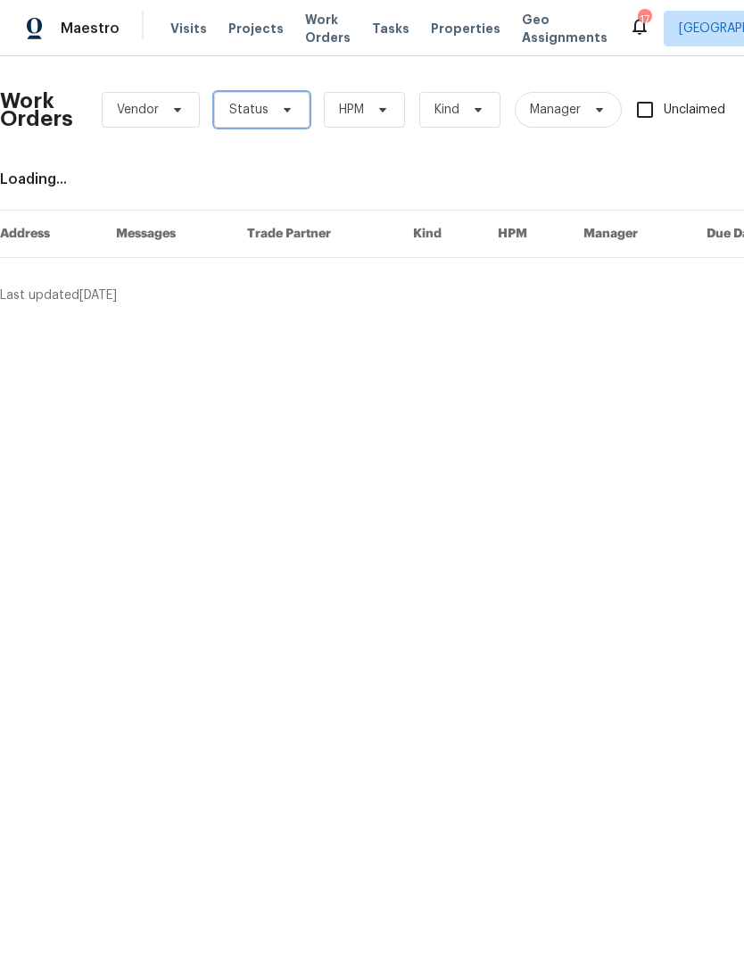
click at [265, 110] on span "Status" at bounding box center [261, 110] width 95 height 36
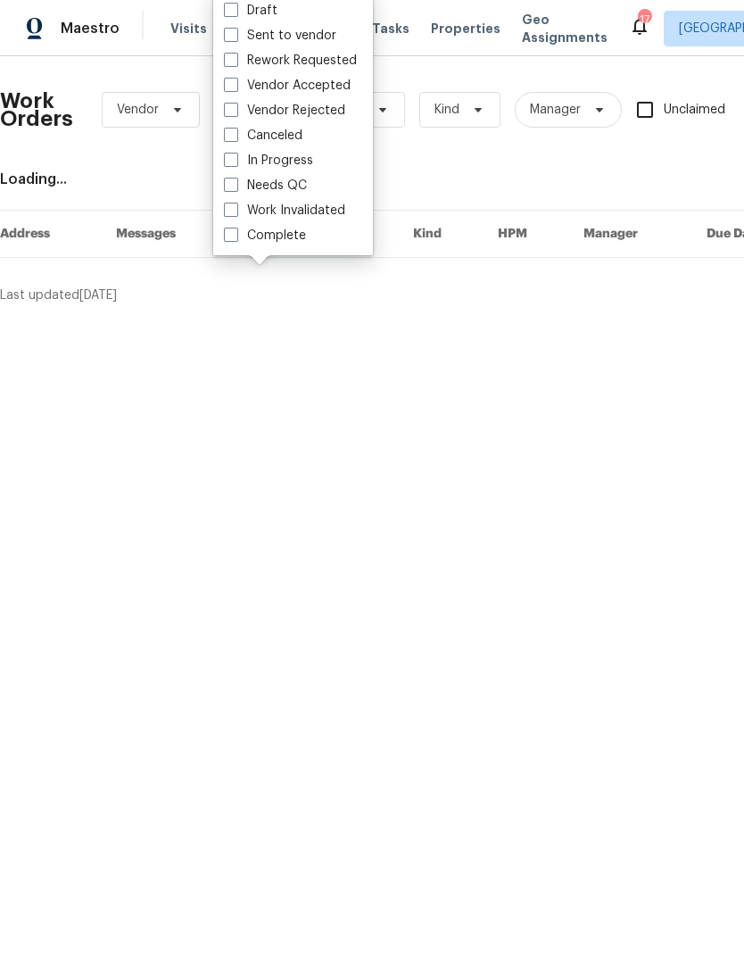
click at [232, 181] on span at bounding box center [231, 185] width 14 height 14
click at [232, 181] on input "Needs QC" at bounding box center [230, 183] width 12 height 12
checkbox input "true"
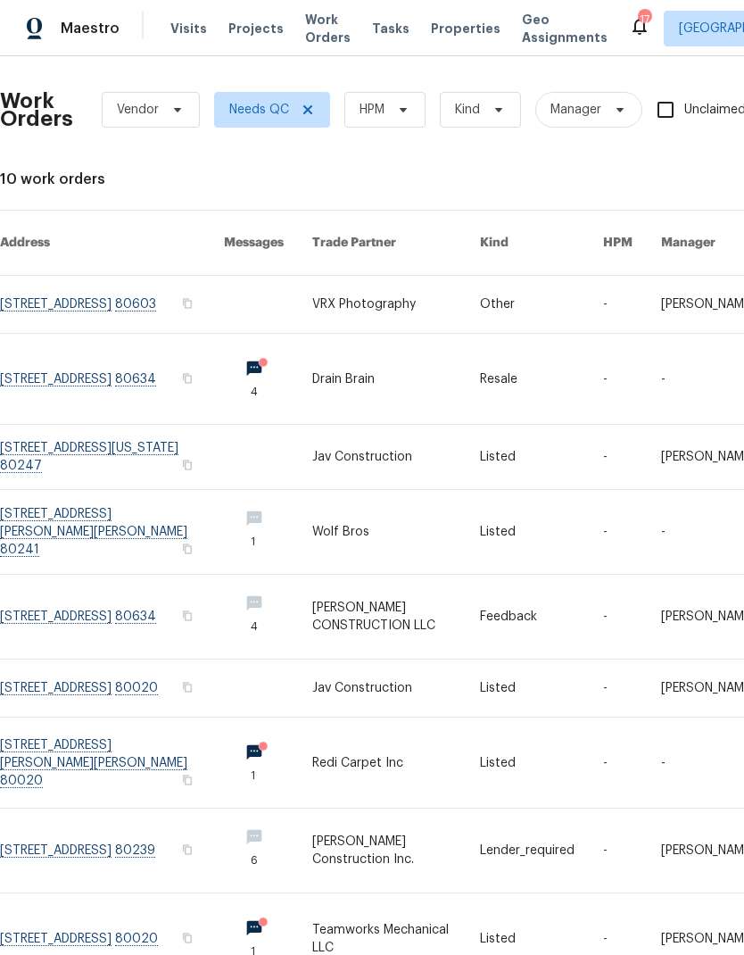
click at [419, 689] on link at bounding box center [396, 688] width 168 height 57
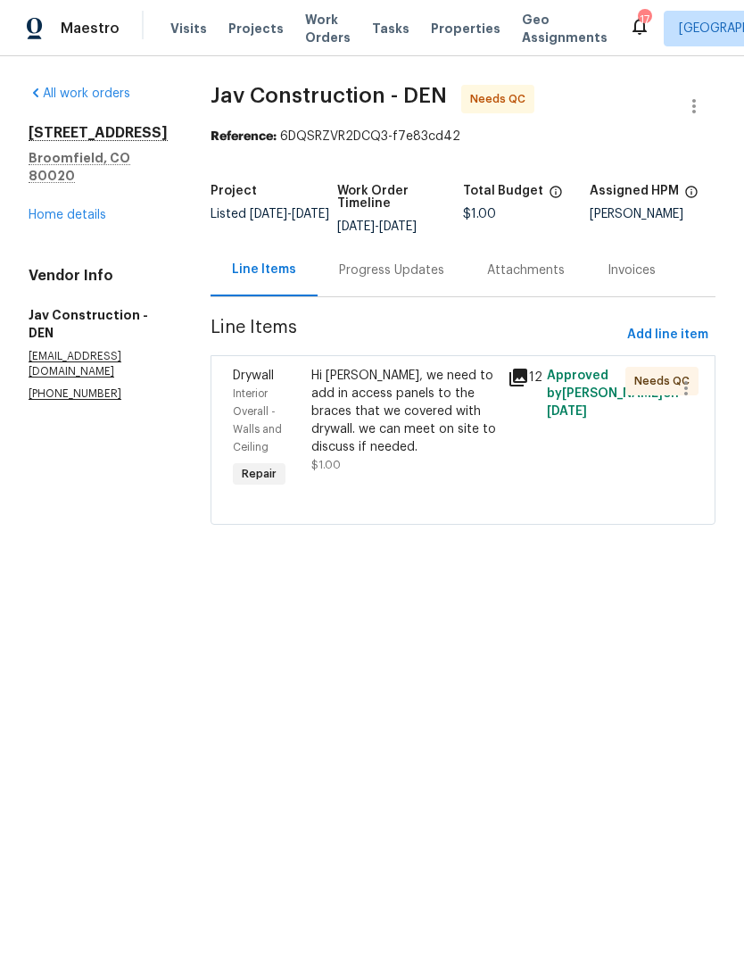
click at [424, 403] on div "Hi Victor, we need to add in access panels to the braces that we covered with d…" at bounding box center [404, 411] width 186 height 89
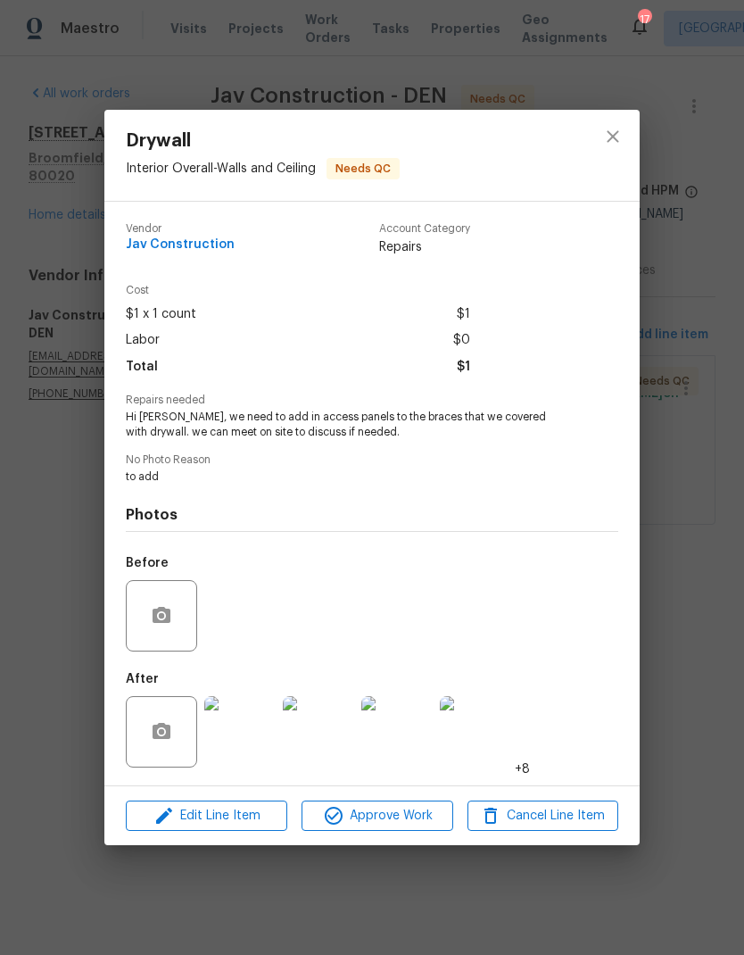
click at [232, 735] on img at bounding box center [239, 731] width 71 height 71
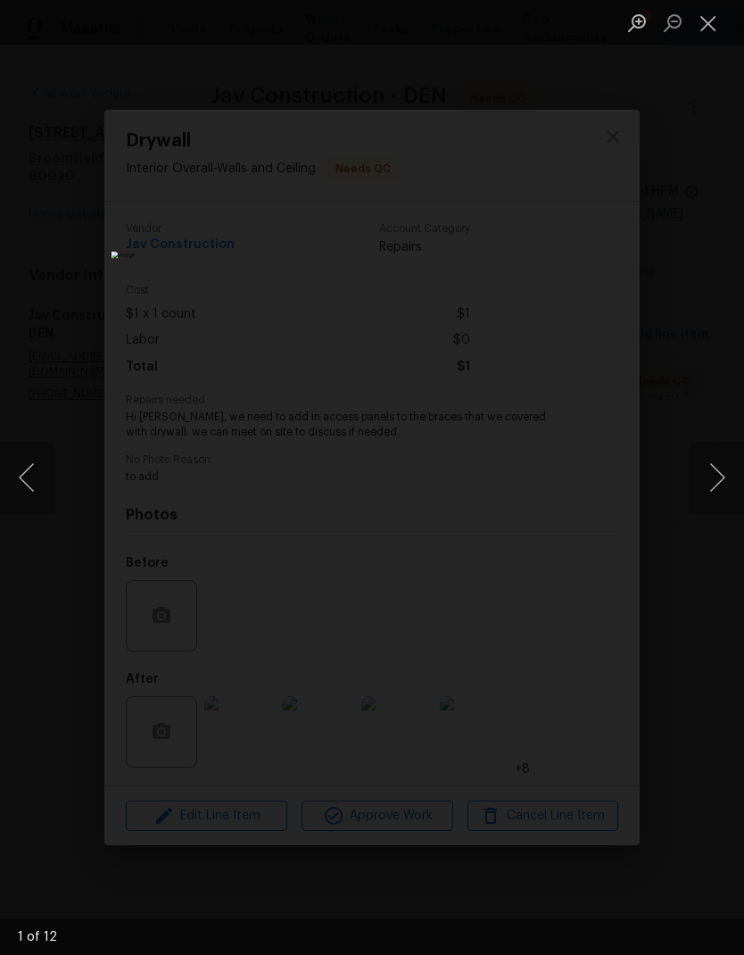
click at [705, 476] on button "Next image" at bounding box center [718, 477] width 54 height 71
click at [701, 470] on button "Next image" at bounding box center [718, 477] width 54 height 71
click at [702, 472] on button "Next image" at bounding box center [718, 477] width 54 height 71
click at [698, 472] on button "Next image" at bounding box center [718, 477] width 54 height 71
click at [701, 472] on button "Next image" at bounding box center [718, 477] width 54 height 71
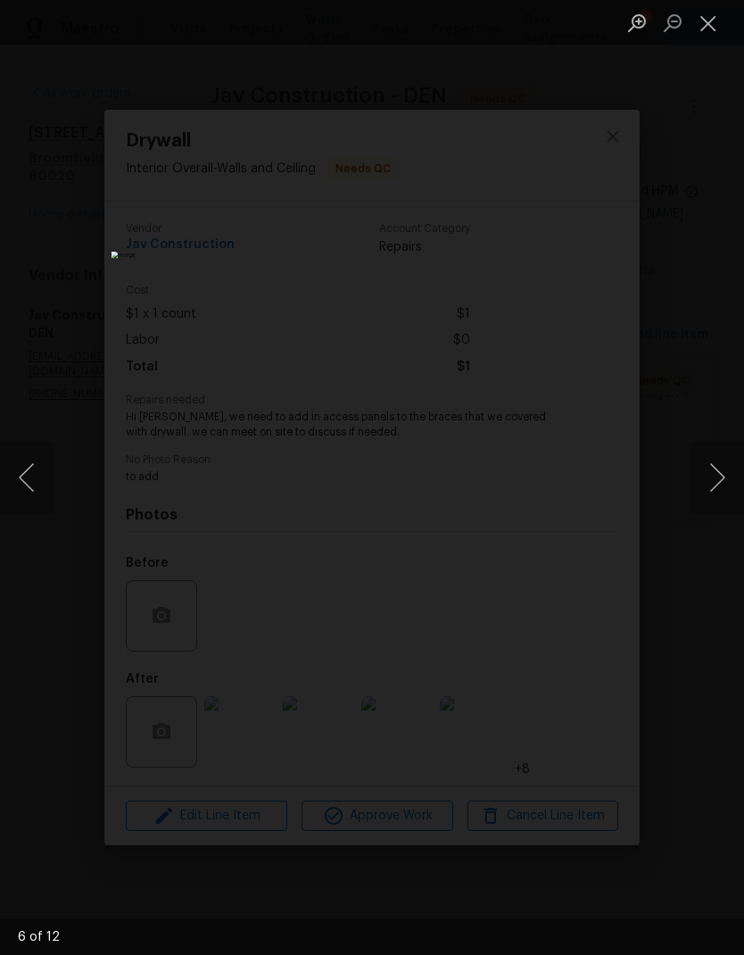
click at [700, 472] on button "Next image" at bounding box center [718, 477] width 54 height 71
click at [699, 470] on button "Next image" at bounding box center [718, 477] width 54 height 71
click at [703, 468] on button "Next image" at bounding box center [718, 477] width 54 height 71
click at [701, 470] on button "Next image" at bounding box center [718, 477] width 54 height 71
click at [699, 471] on button "Next image" at bounding box center [718, 477] width 54 height 71
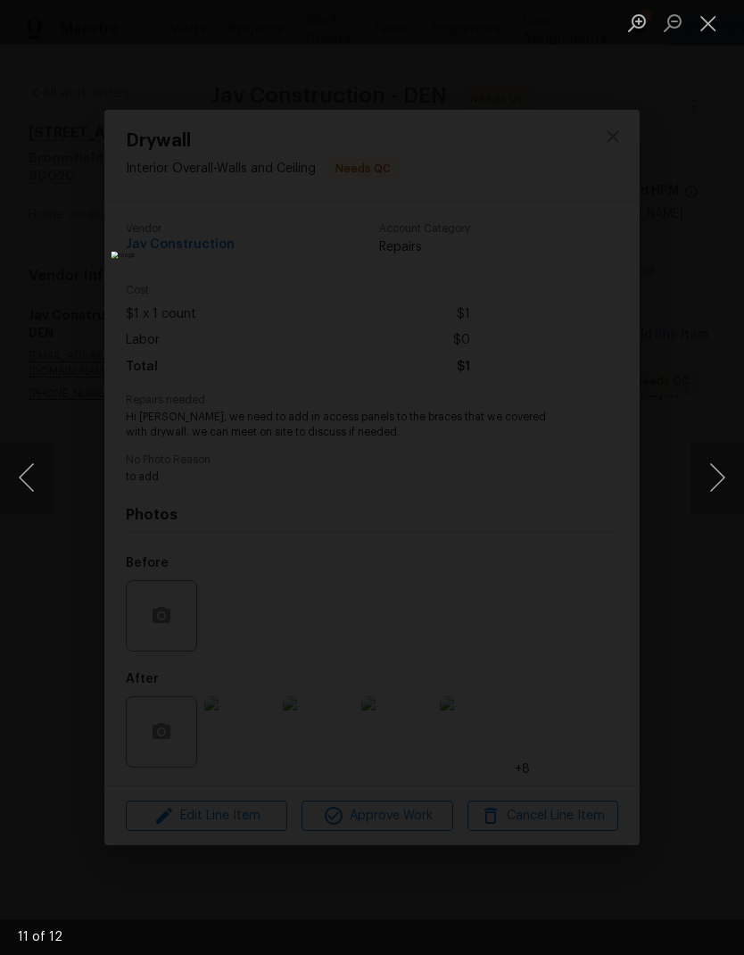
click at [701, 469] on button "Next image" at bounding box center [718, 477] width 54 height 71
click at [711, 24] on button "Close lightbox" at bounding box center [709, 22] width 36 height 31
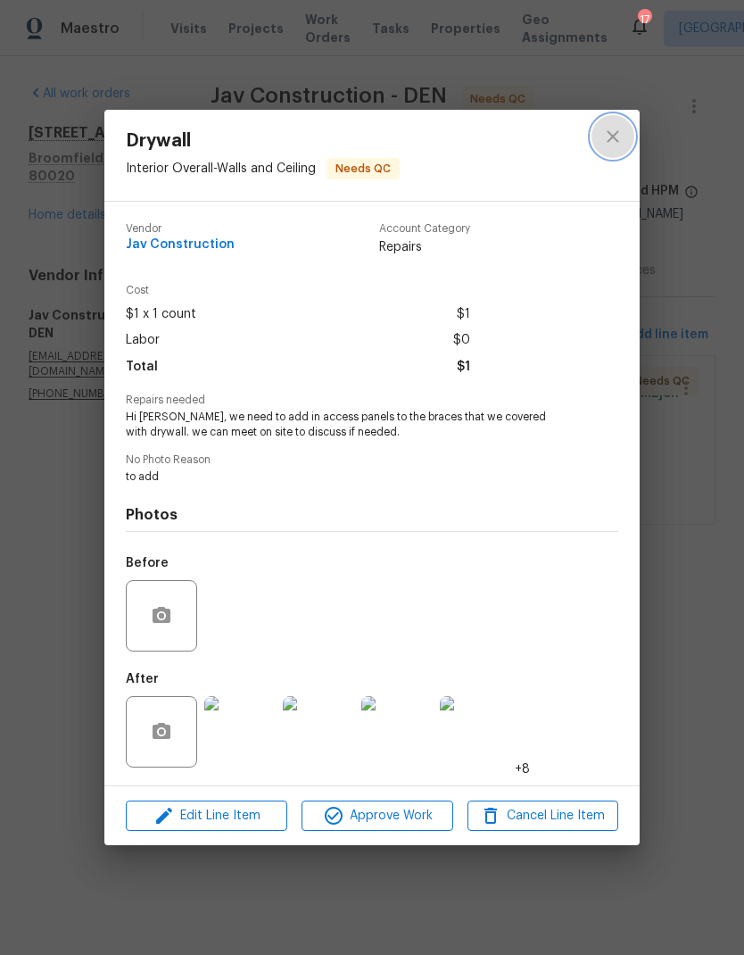
click at [609, 131] on icon "close" at bounding box center [612, 136] width 21 height 21
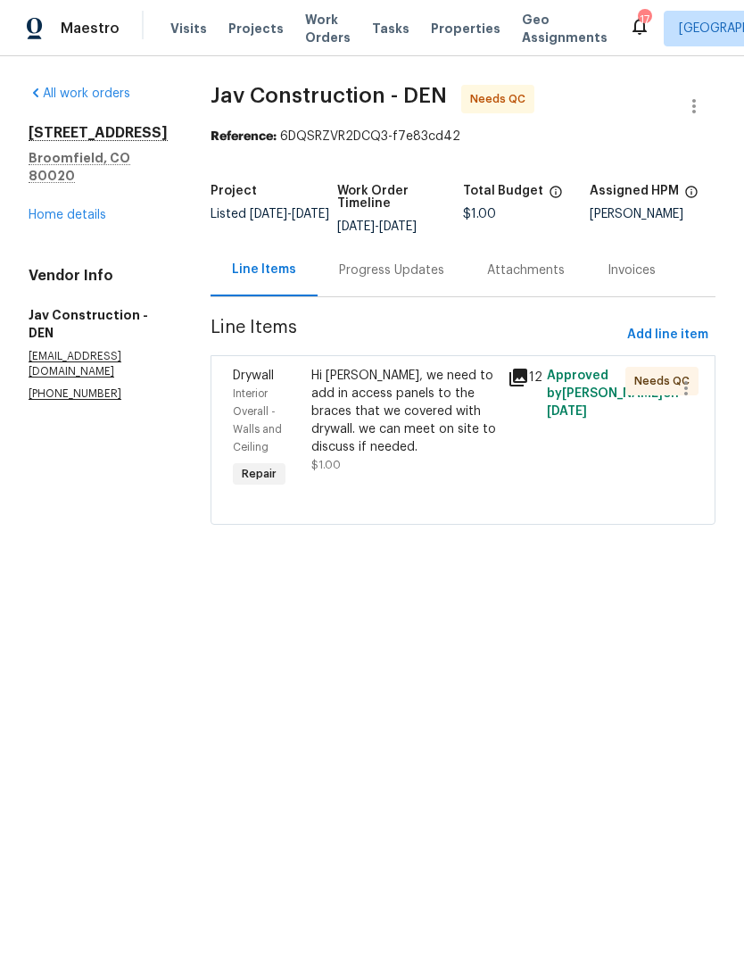
click at [381, 274] on div "Progress Updates" at bounding box center [391, 270] width 105 height 18
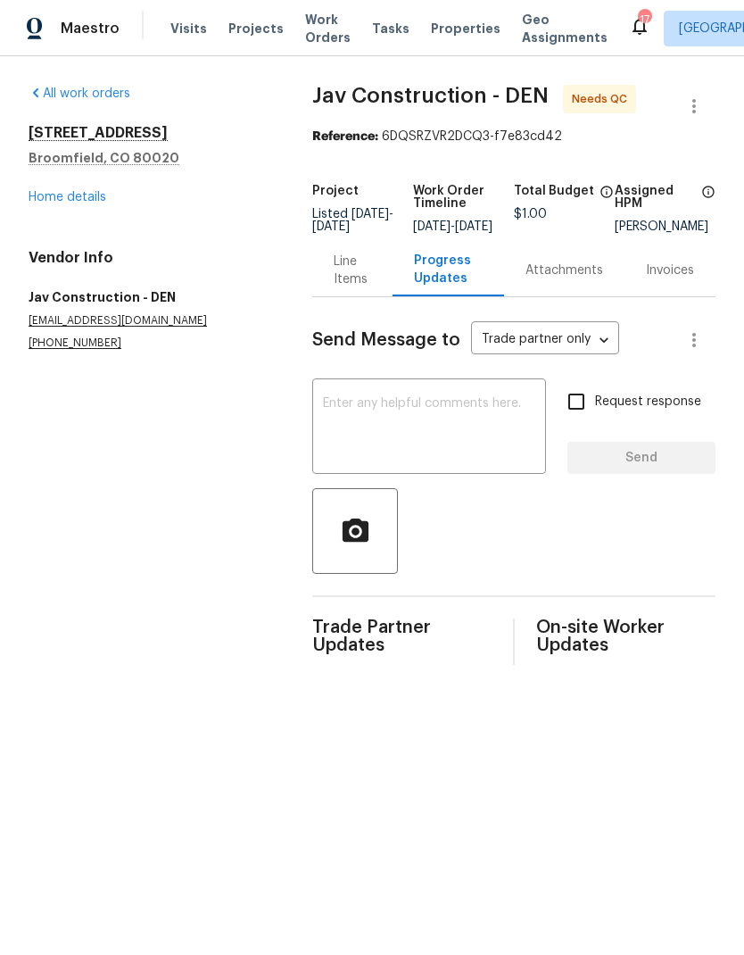
click at [442, 428] on textarea at bounding box center [429, 428] width 212 height 62
type textarea "H"
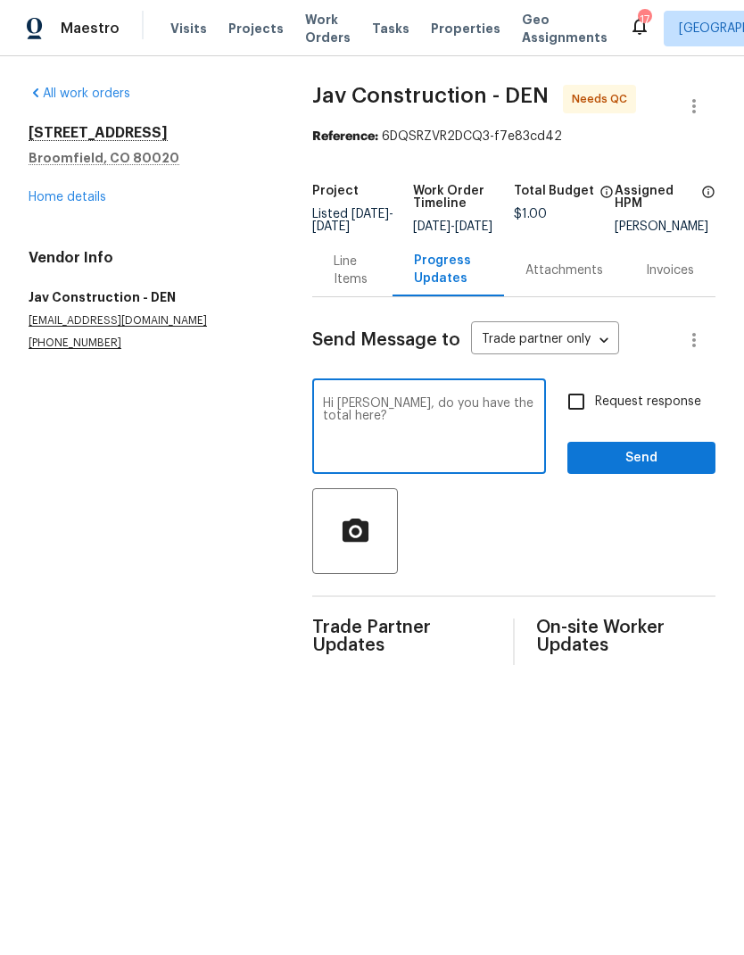
type textarea "Hi Victor, do you have the total here?"
click at [664, 469] on span "Send" at bounding box center [642, 458] width 120 height 22
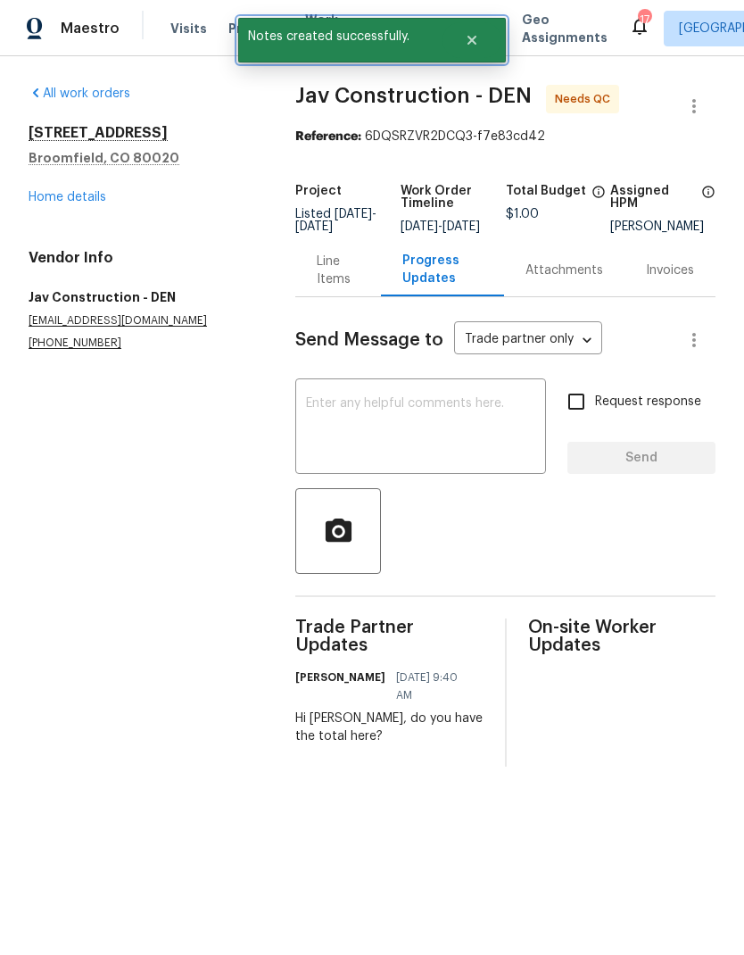
click at [472, 42] on icon "Close" at bounding box center [472, 40] width 9 height 9
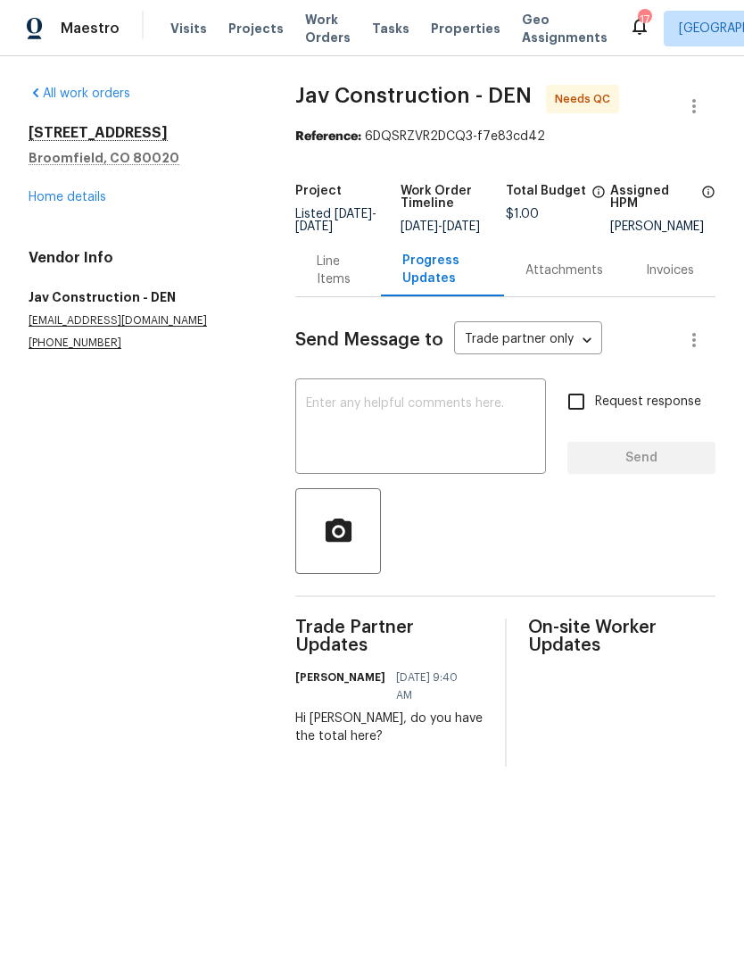
click at [325, 30] on span "Work Orders" at bounding box center [328, 29] width 46 height 36
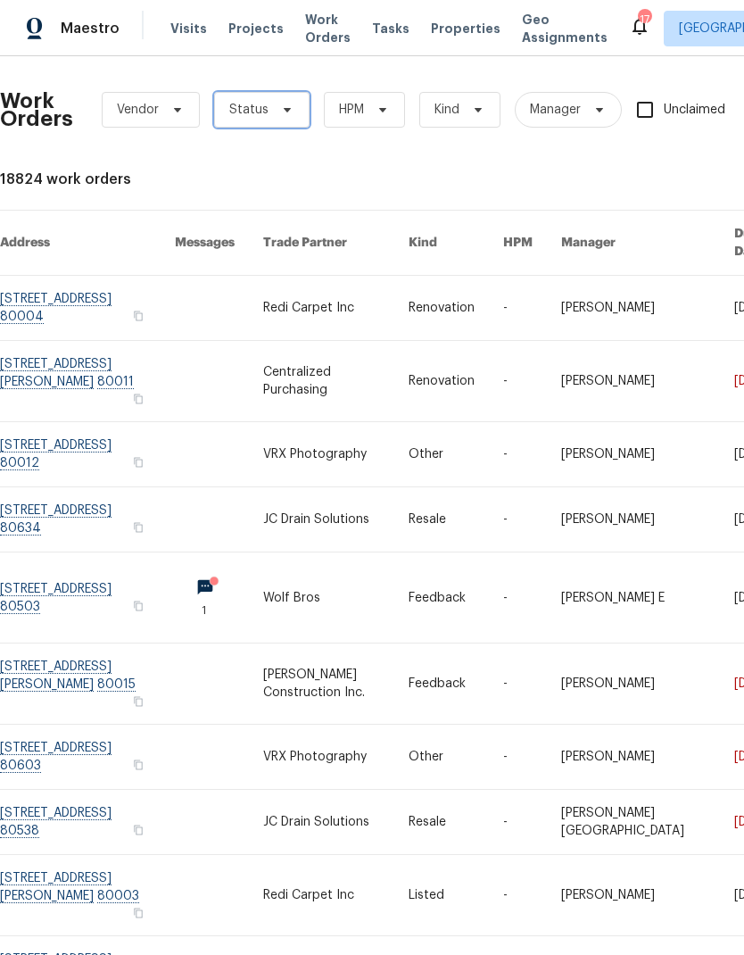
click at [280, 112] on icon at bounding box center [287, 110] width 14 height 14
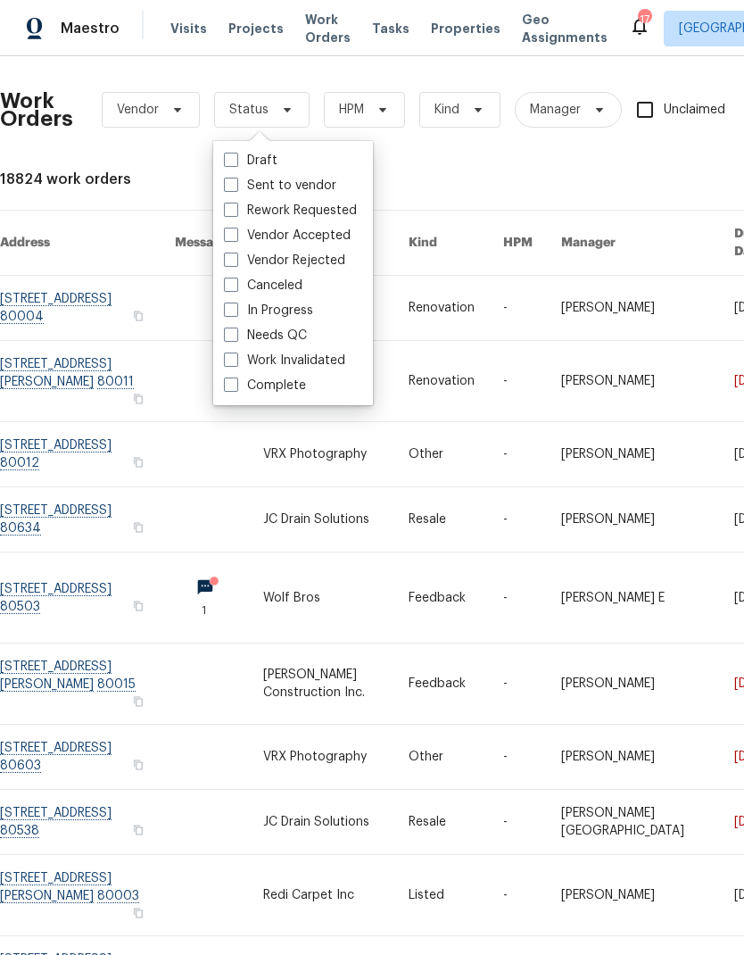
click at [232, 335] on span at bounding box center [231, 335] width 14 height 14
click at [232, 335] on input "Needs QC" at bounding box center [230, 333] width 12 height 12
checkbox input "true"
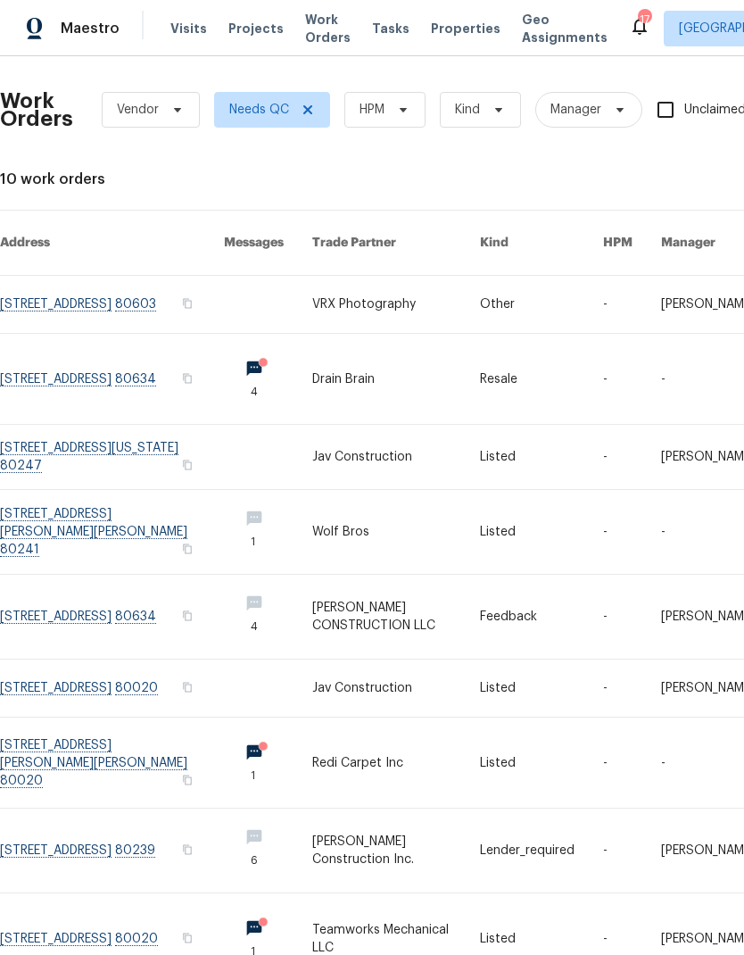
click at [444, 34] on span "Properties" at bounding box center [466, 29] width 70 height 18
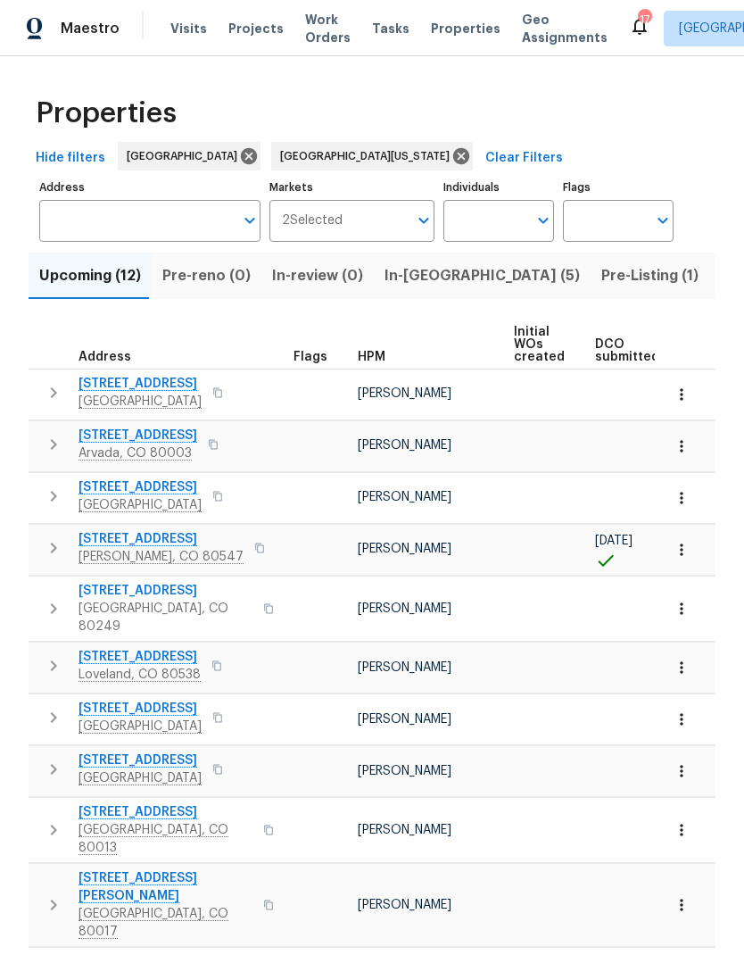
click at [182, 387] on span "6424 Willow Broom Trl" at bounding box center [140, 384] width 123 height 18
click at [251, 29] on span "Projects" at bounding box center [255, 29] width 55 height 18
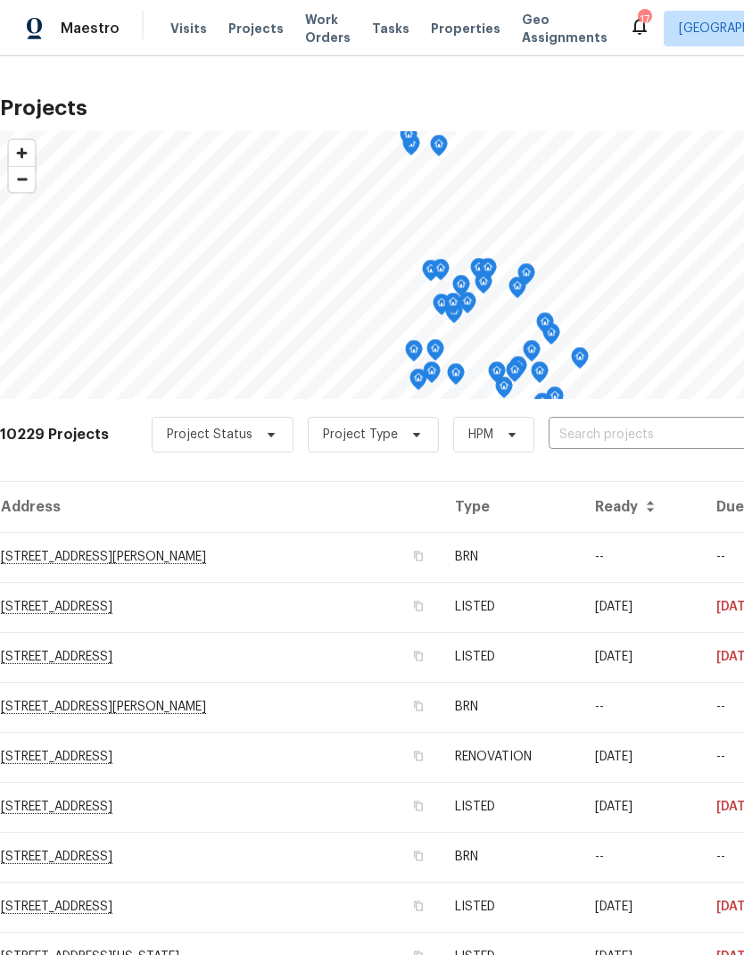
click at [444, 27] on span "Properties" at bounding box center [466, 29] width 70 height 18
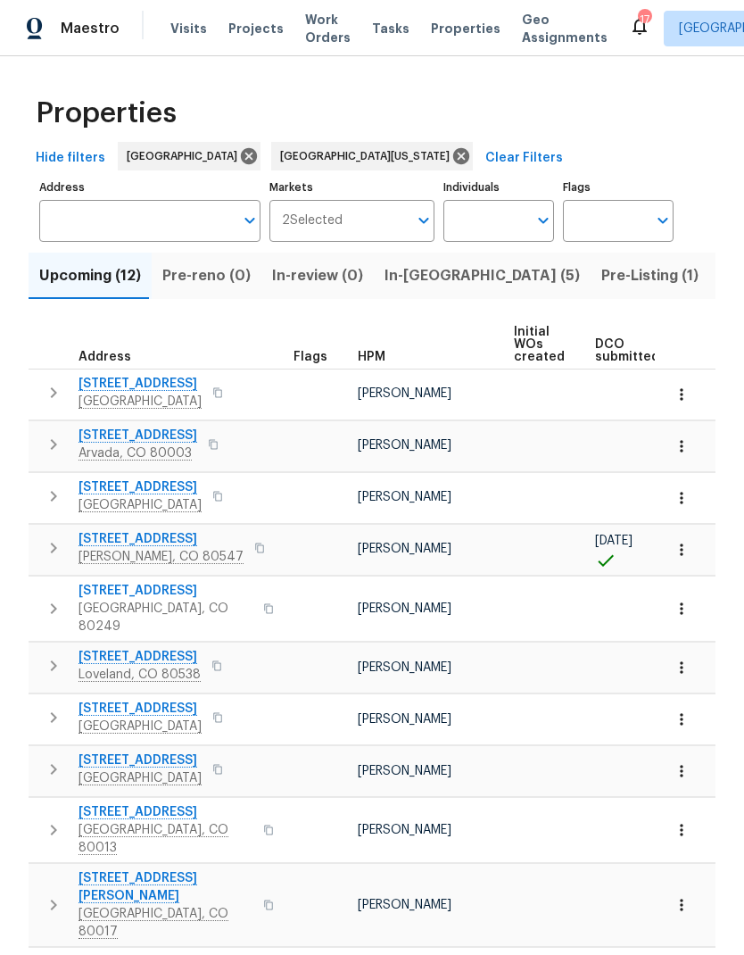
click at [422, 273] on span "In-reno (5)" at bounding box center [482, 275] width 195 height 25
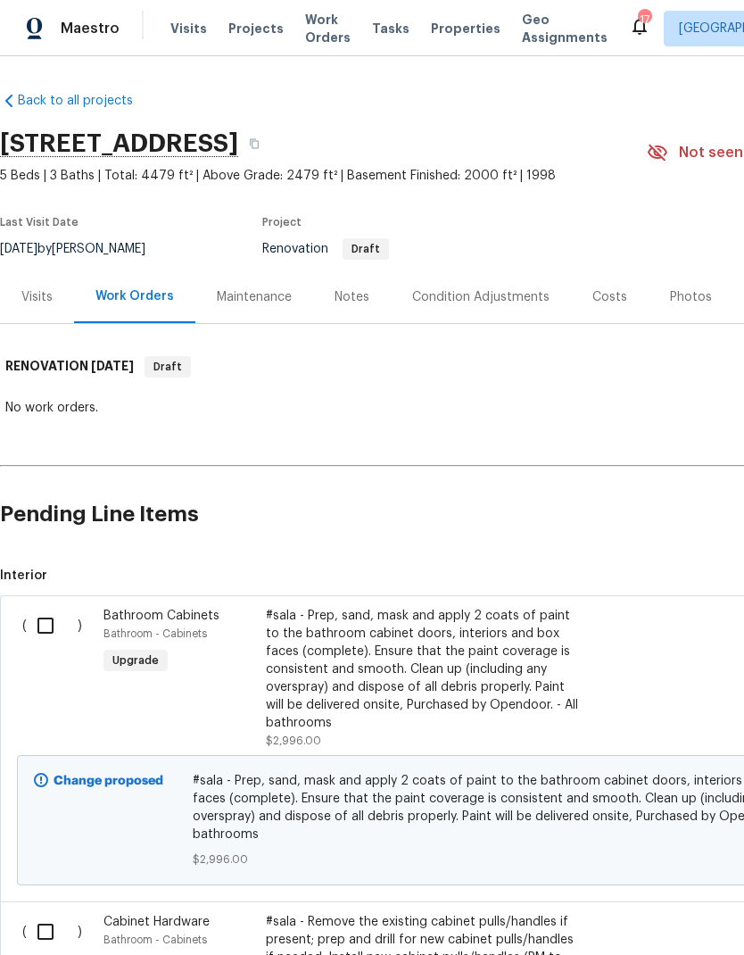
click at [347, 299] on div "Notes" at bounding box center [352, 297] width 35 height 18
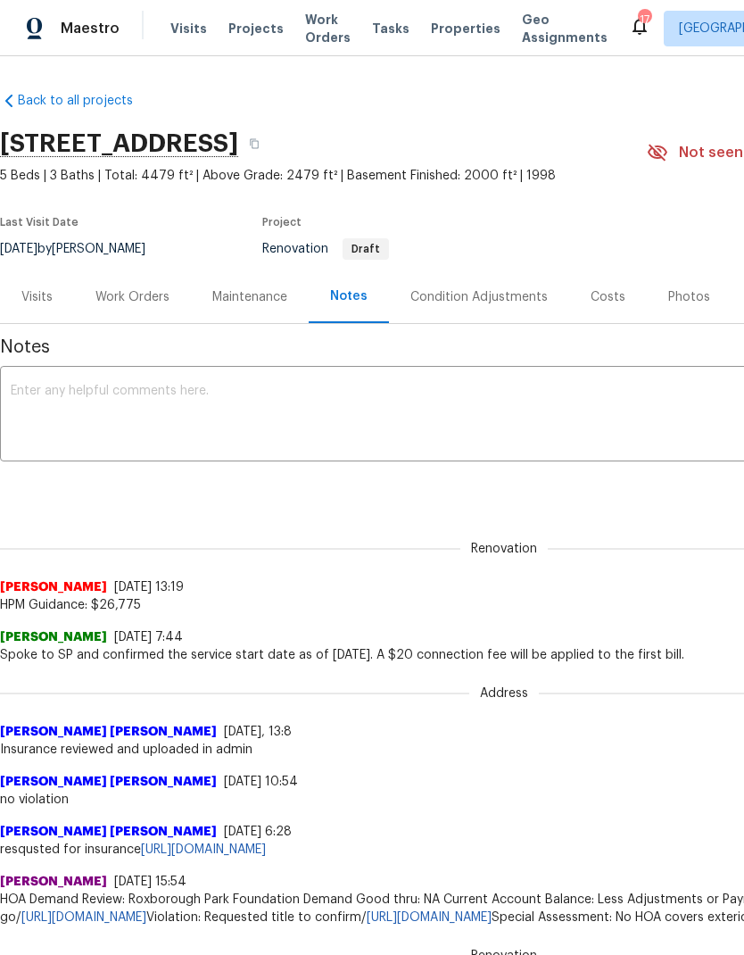
click at [187, 30] on span "Visits" at bounding box center [188, 29] width 37 height 18
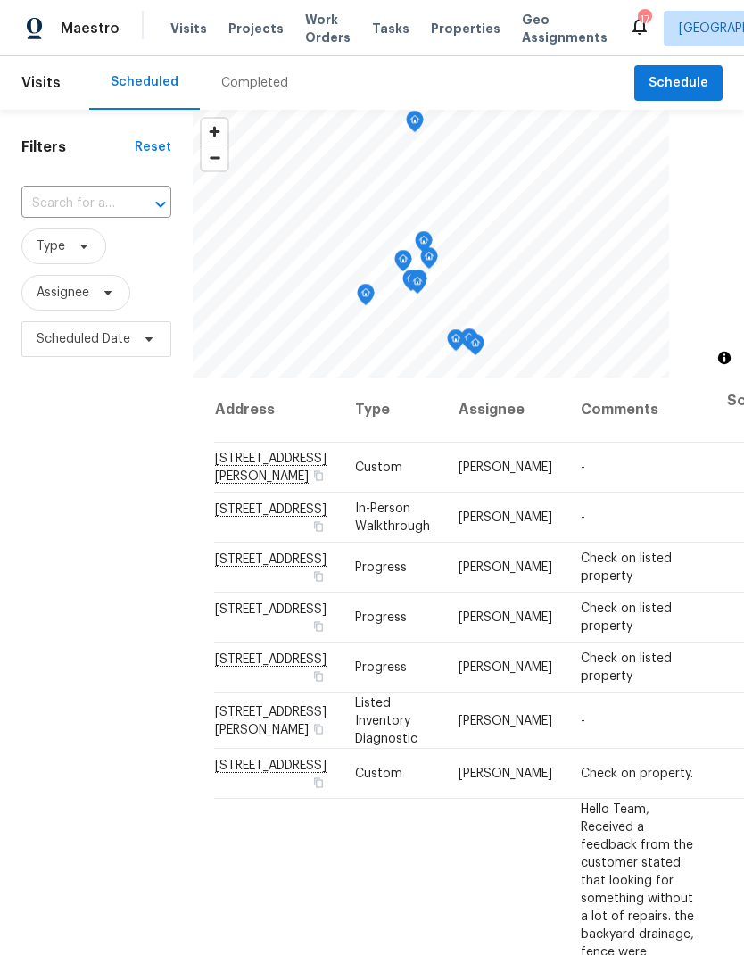
click at [246, 29] on span "Projects" at bounding box center [255, 29] width 55 height 18
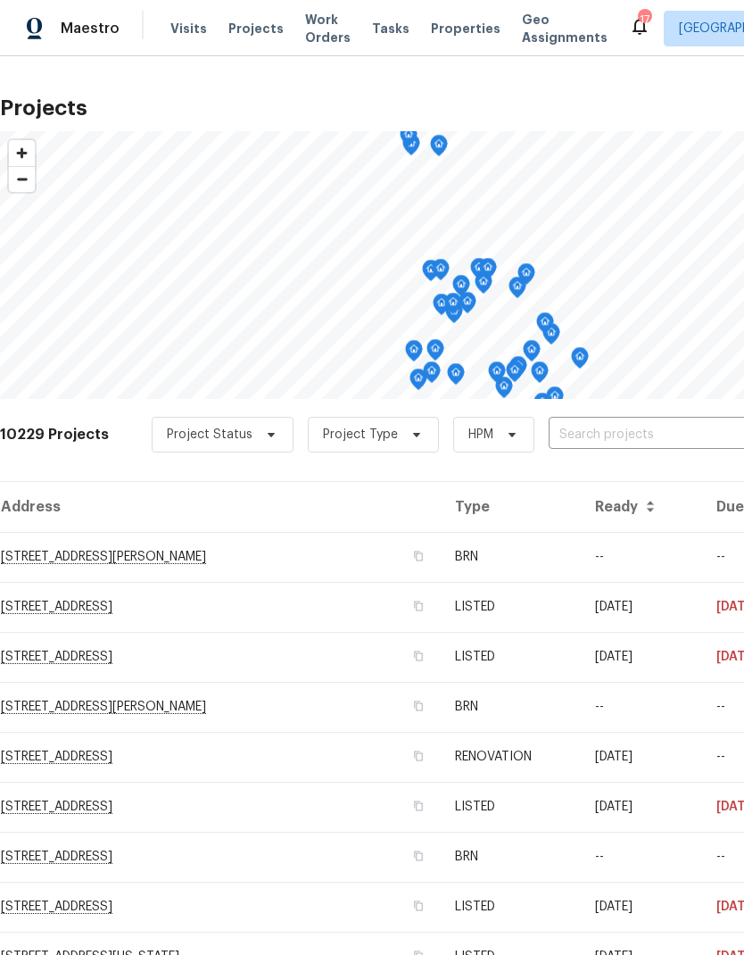
click at [577, 432] on input "text" at bounding box center [651, 435] width 204 height 28
type input "123 eme"
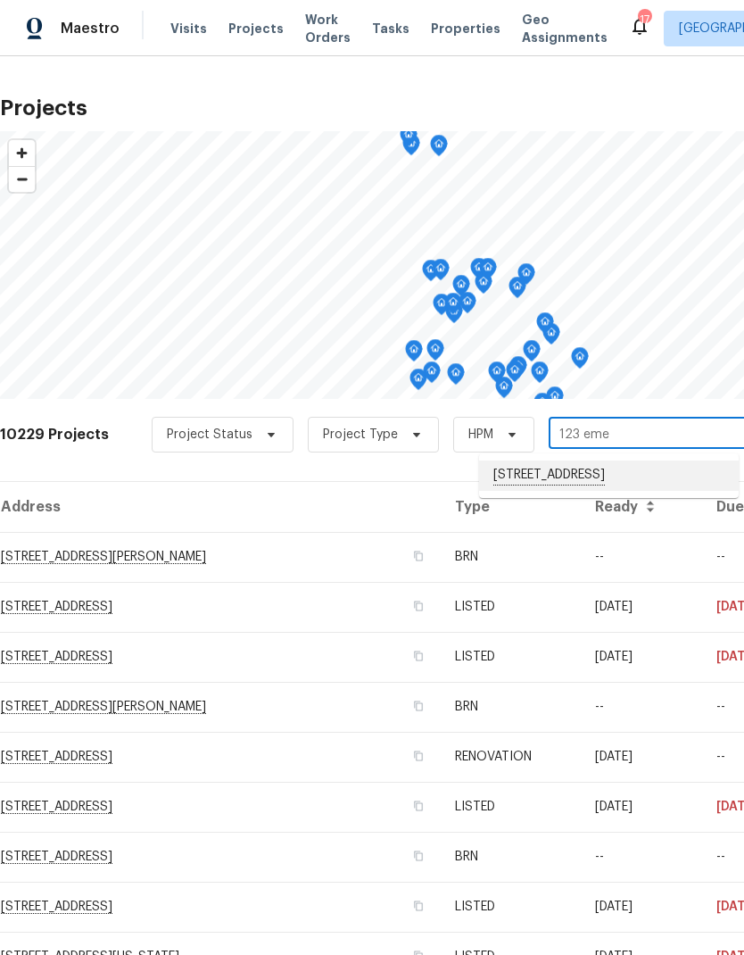
click at [580, 481] on li "[STREET_ADDRESS]" at bounding box center [609, 475] width 260 height 30
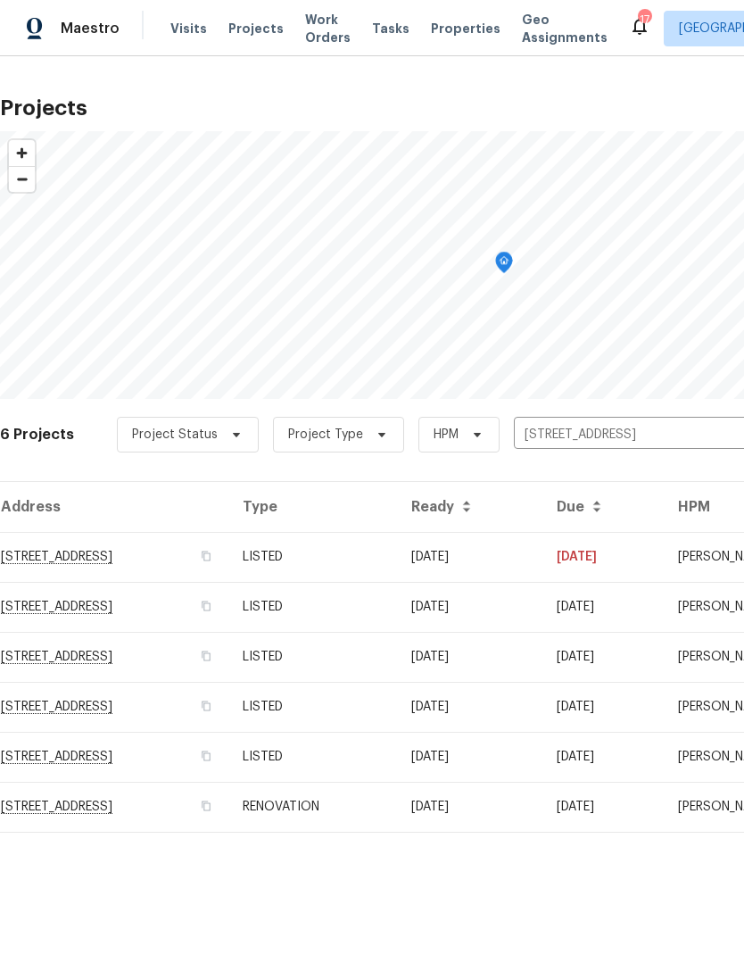
click at [397, 802] on td "RENOVATION" at bounding box center [312, 807] width 169 height 50
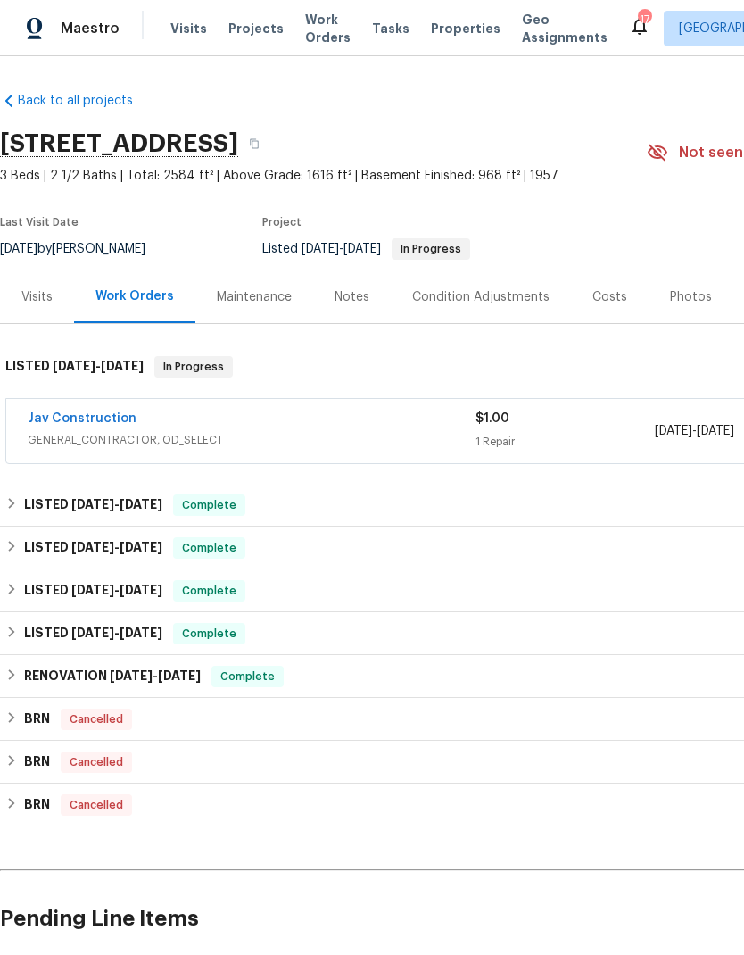
click at [93, 413] on link "Jav Construction" at bounding box center [82, 418] width 109 height 12
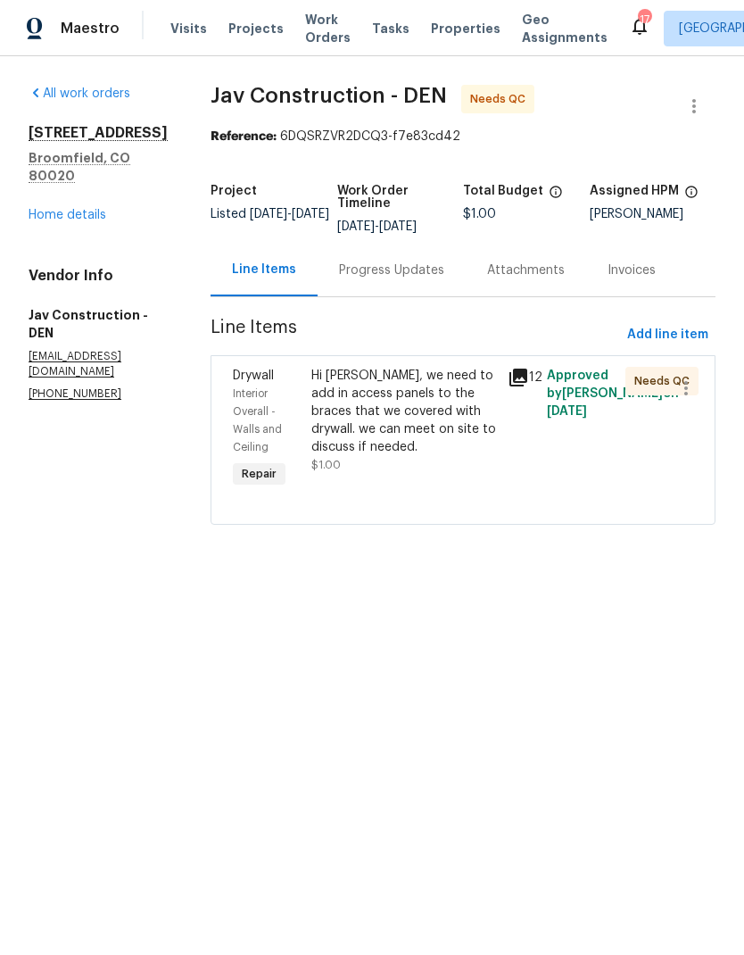
click at [417, 406] on div "Hi Victor, we need to add in access panels to the braces that we covered with d…" at bounding box center [404, 411] width 186 height 89
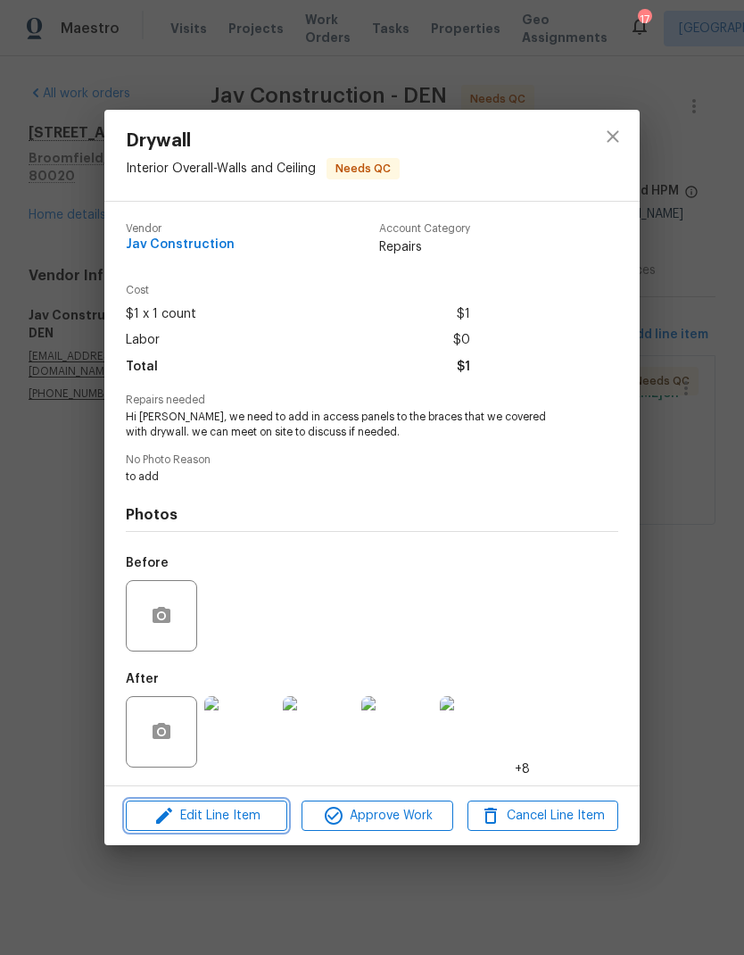
click at [248, 817] on span "Edit Line Item" at bounding box center [206, 816] width 151 height 22
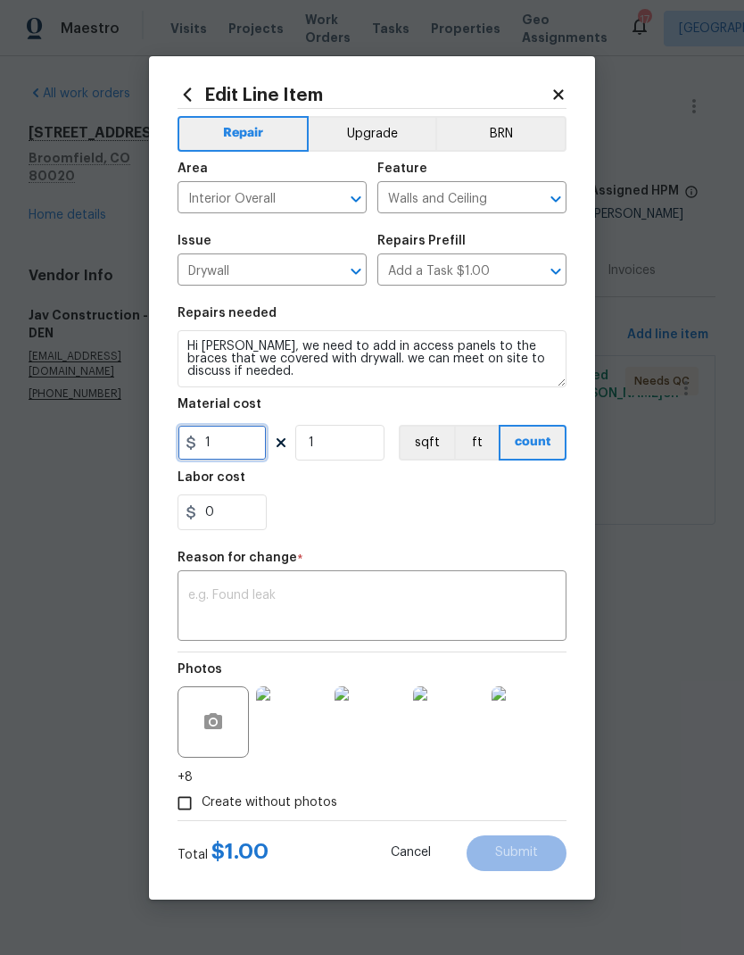
click at [250, 449] on input "1" at bounding box center [222, 443] width 89 height 36
type input "750"
click at [453, 501] on div "0" at bounding box center [372, 512] width 389 height 36
click at [401, 606] on textarea at bounding box center [372, 607] width 368 height 37
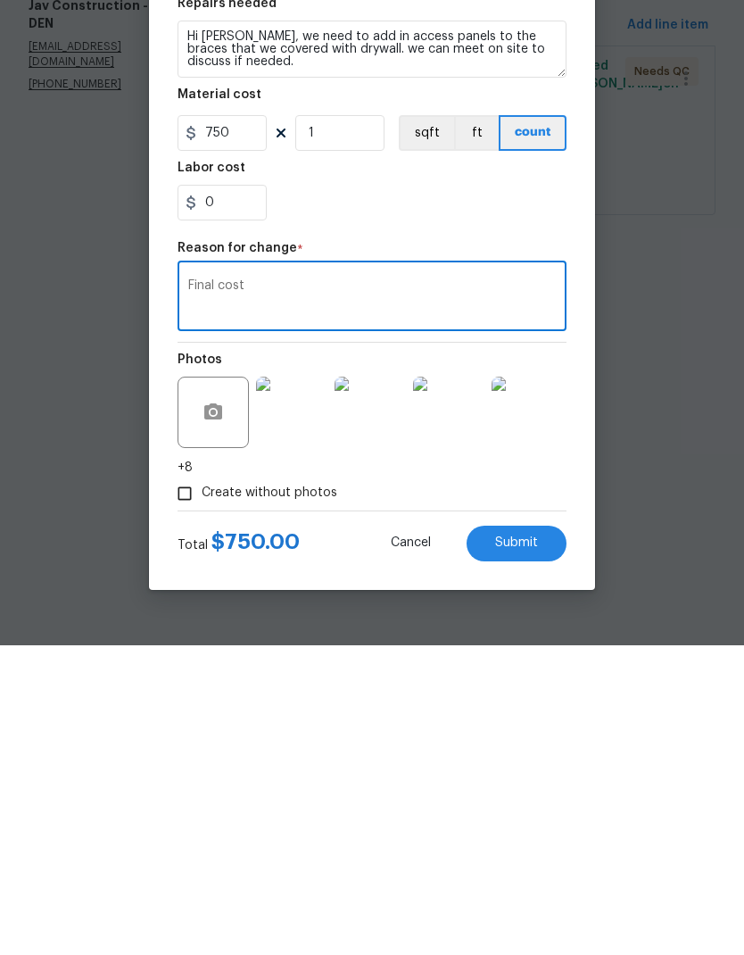
type textarea "Final cost"
click at [527, 846] on span "Submit" at bounding box center [516, 852] width 43 height 13
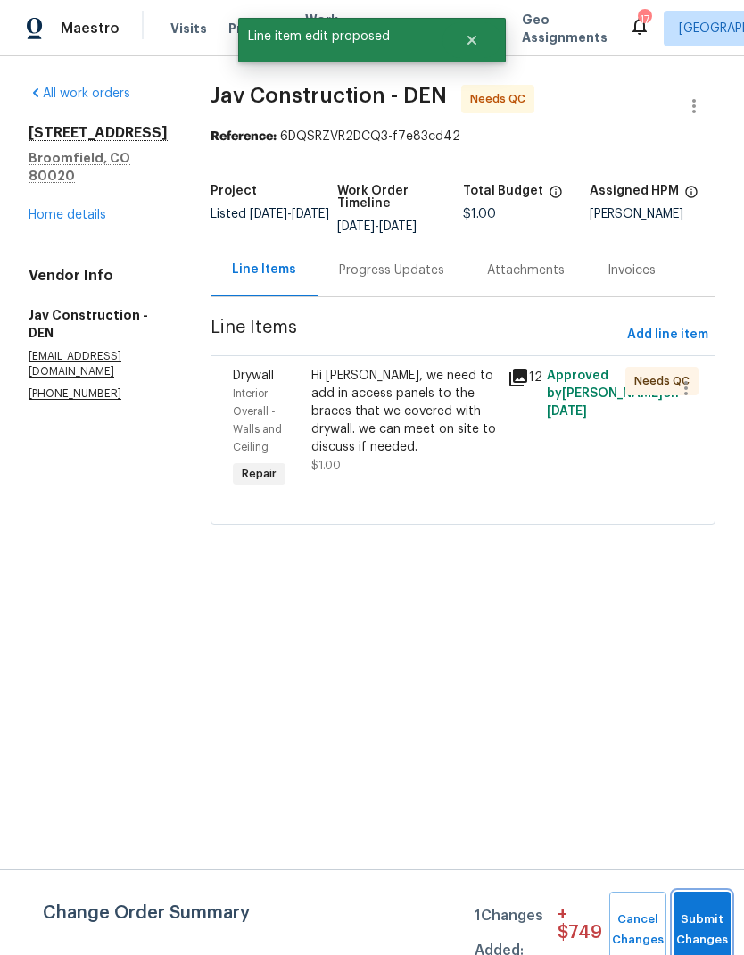
click at [690, 921] on button "Submit Changes" at bounding box center [702, 930] width 57 height 77
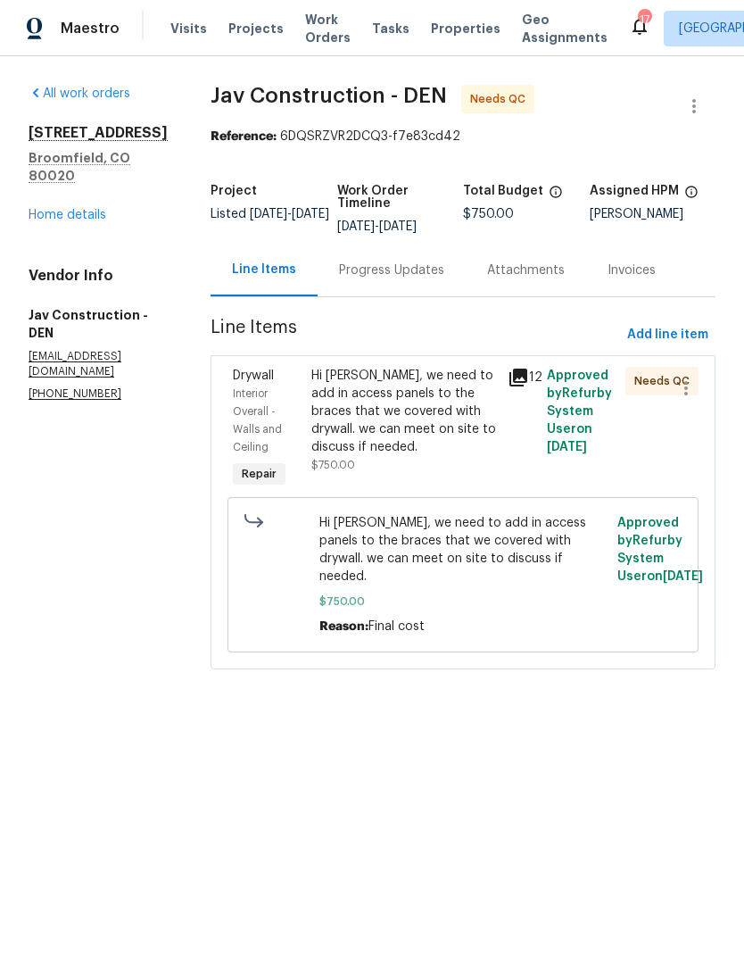
click at [414, 407] on div "Hi [PERSON_NAME], we need to add in access panels to the braces that we covered…" at bounding box center [404, 411] width 186 height 89
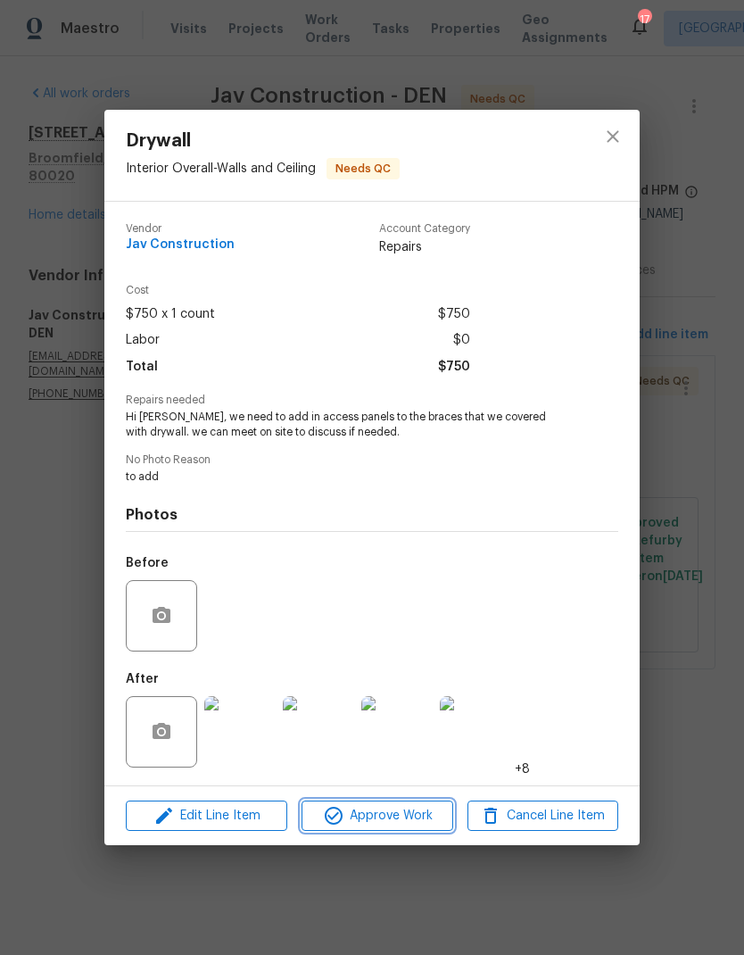
click at [414, 820] on span "Approve Work" at bounding box center [377, 816] width 140 height 22
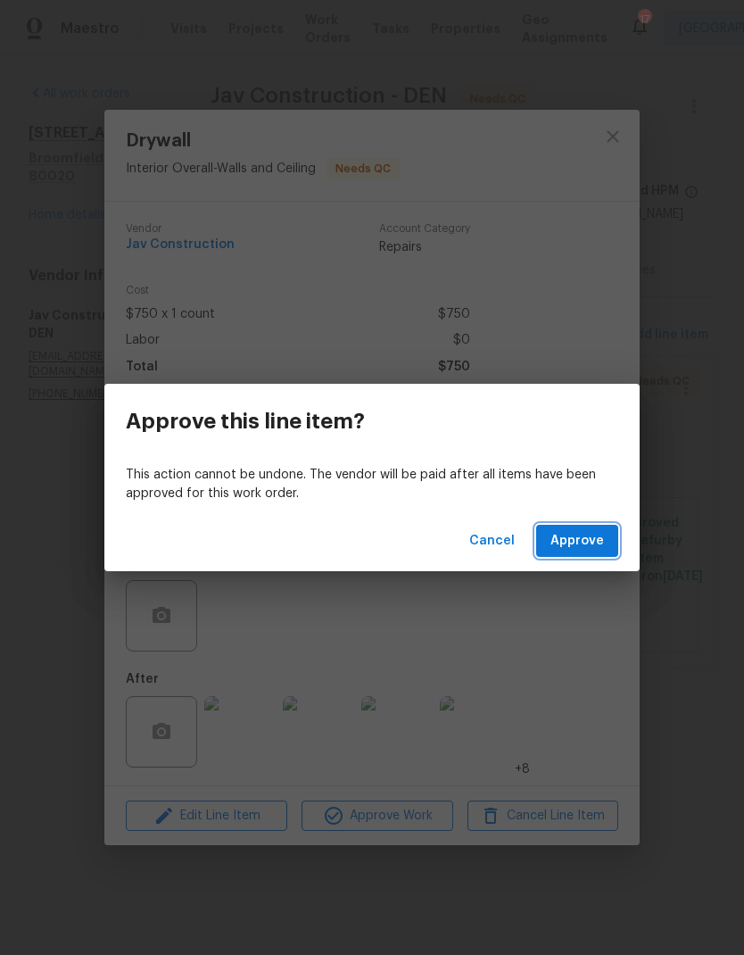
click at [596, 543] on span "Approve" at bounding box center [578, 541] width 54 height 22
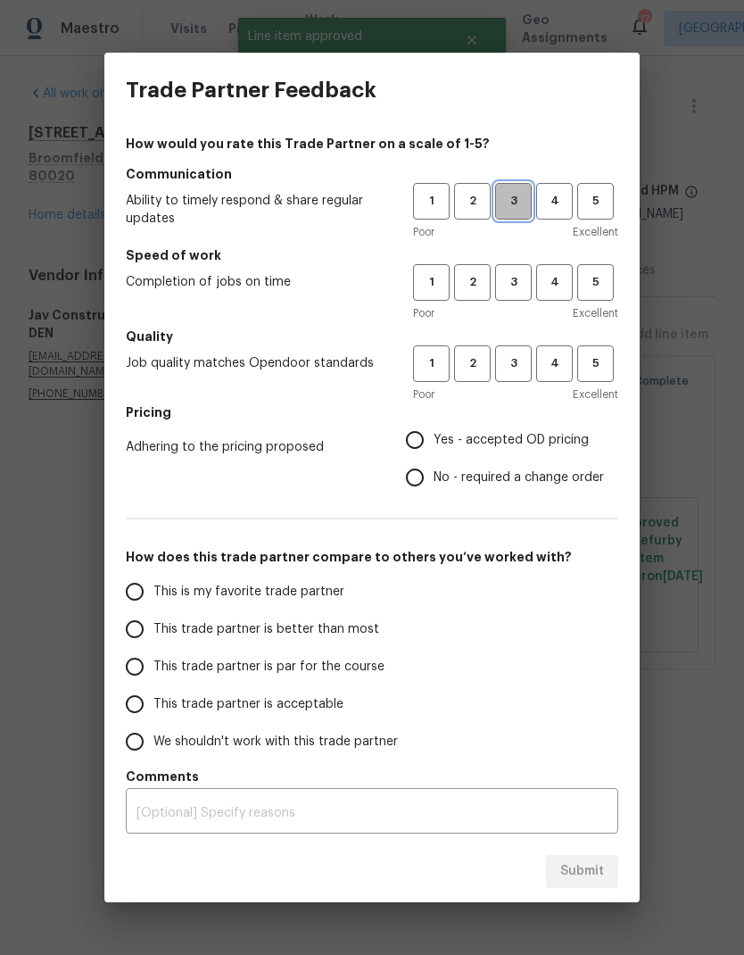
click at [510, 211] on span "3" at bounding box center [513, 201] width 33 height 21
click at [507, 286] on span "3" at bounding box center [513, 282] width 33 height 21
click at [513, 365] on span "3" at bounding box center [513, 363] width 33 height 21
click at [421, 442] on input "Yes - accepted OD pricing" at bounding box center [414, 439] width 37 height 37
radio input "true"
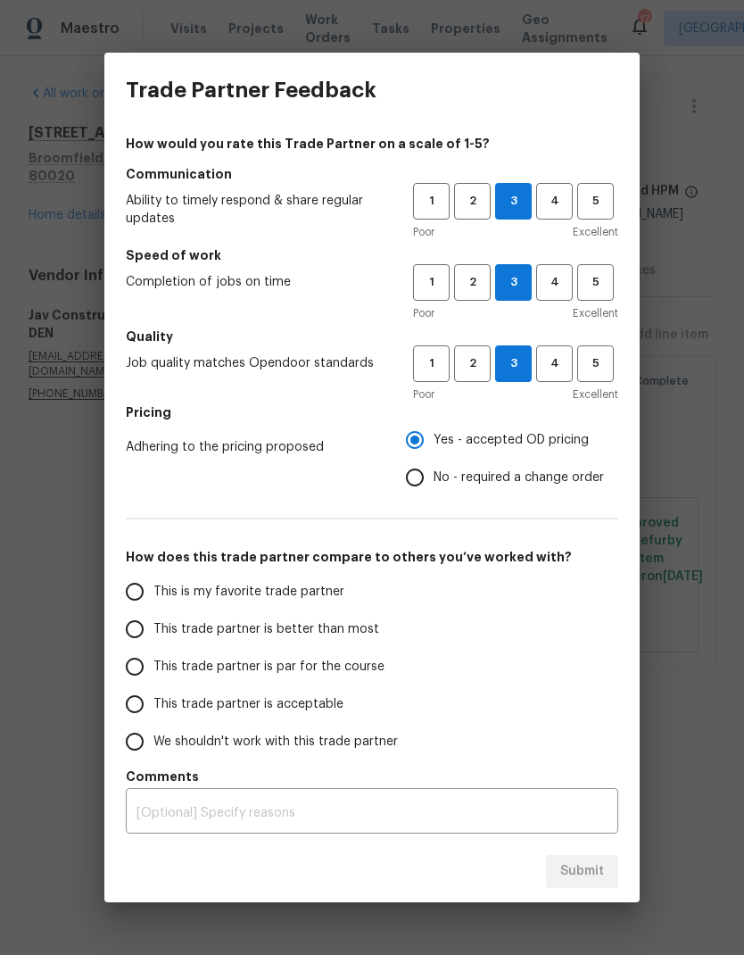
click at [149, 588] on input "This is my favorite trade partner" at bounding box center [134, 591] width 37 height 37
click at [585, 869] on span "Submit" at bounding box center [582, 871] width 44 height 22
radio input "true"
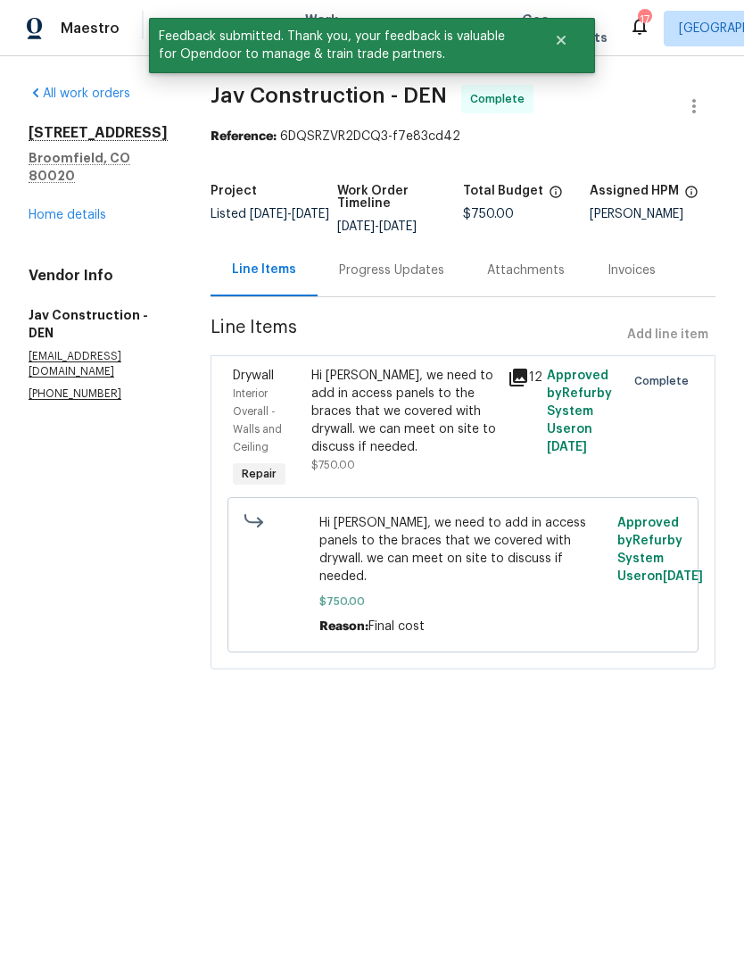
click at [63, 212] on link "Home details" at bounding box center [68, 215] width 78 height 12
